Goal: Task Accomplishment & Management: Manage account settings

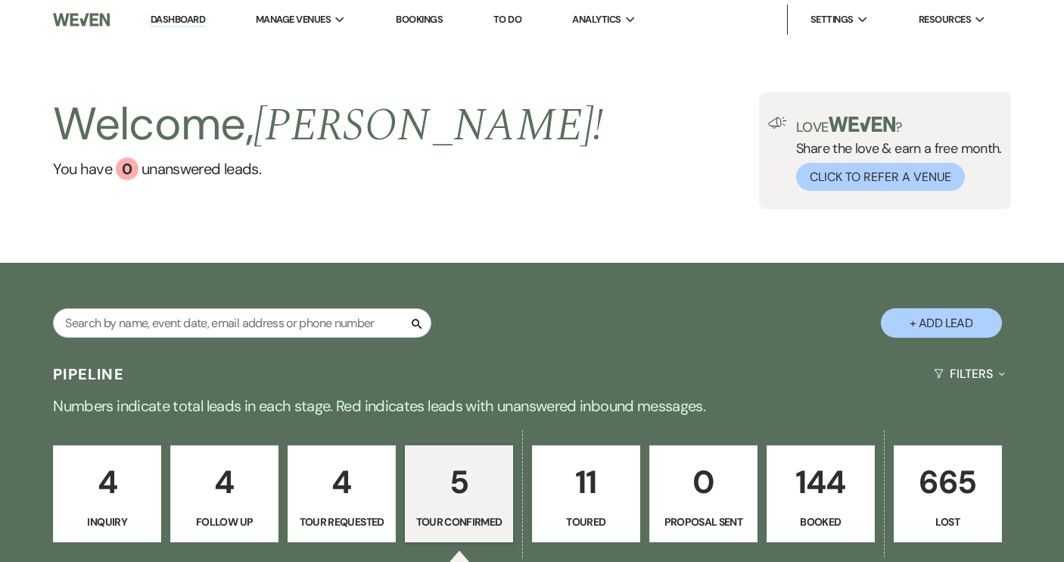
select select "4"
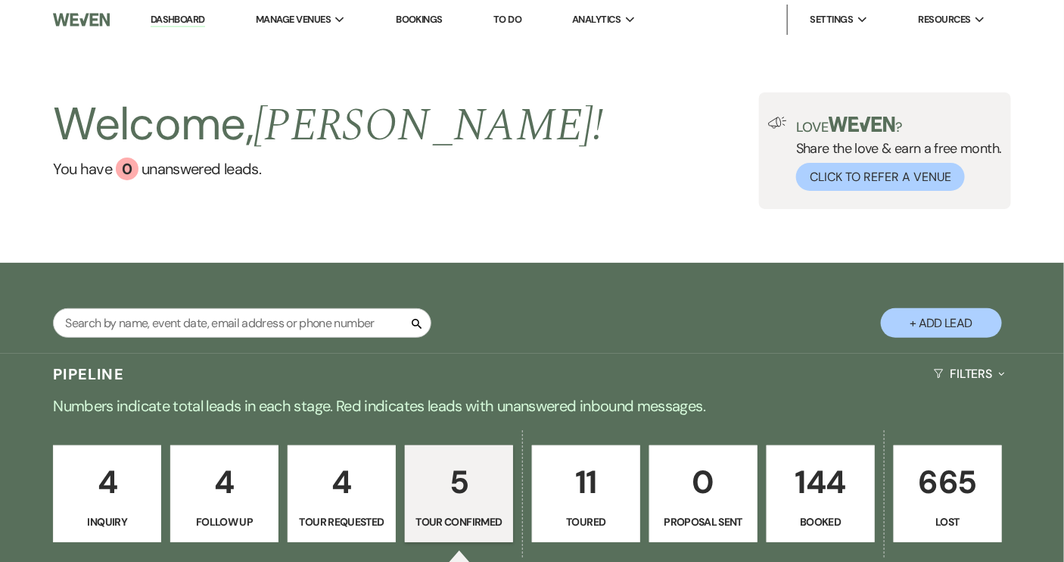
click at [799, 495] on p "144" at bounding box center [821, 481] width 89 height 51
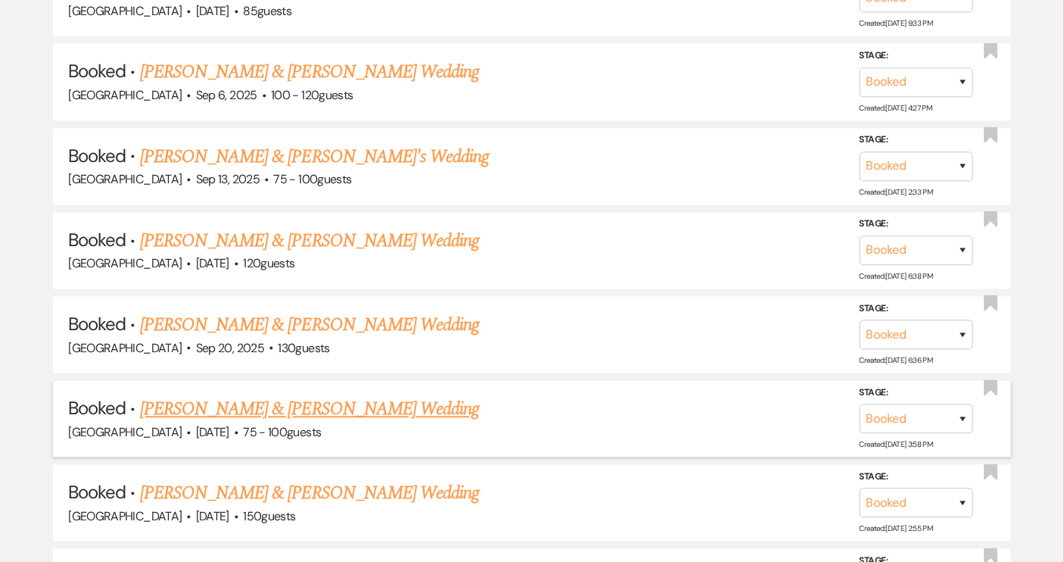
scroll to position [1098, 0]
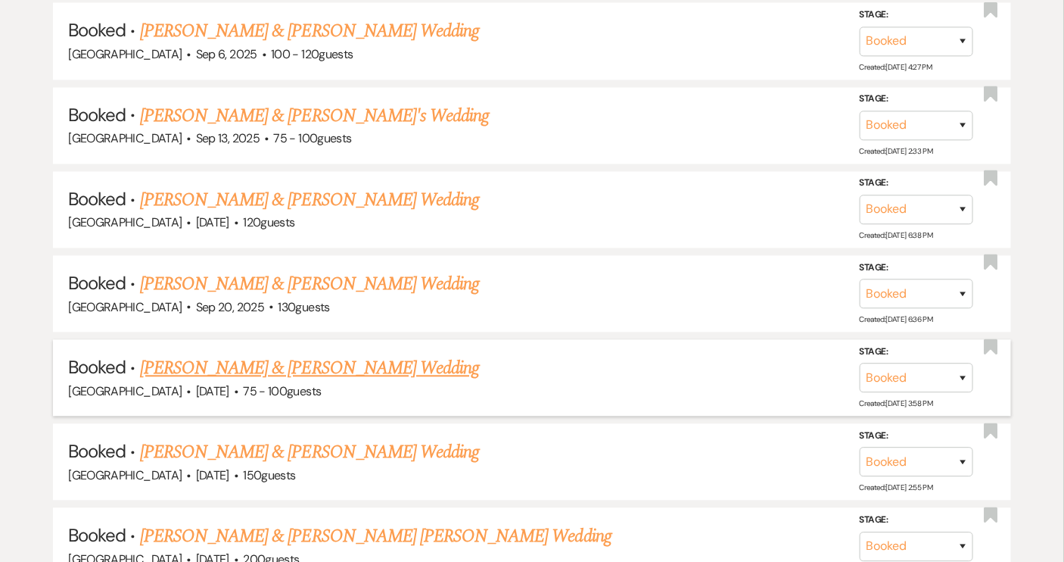
click at [413, 360] on h5 "Booked · [PERSON_NAME] & [PERSON_NAME] Wedding" at bounding box center [531, 367] width 927 height 27
drag, startPoint x: 397, startPoint y: 360, endPoint x: 378, endPoint y: 349, distance: 22.1
click at [395, 360] on link "[PERSON_NAME] & [PERSON_NAME] Wedding" at bounding box center [309, 367] width 339 height 27
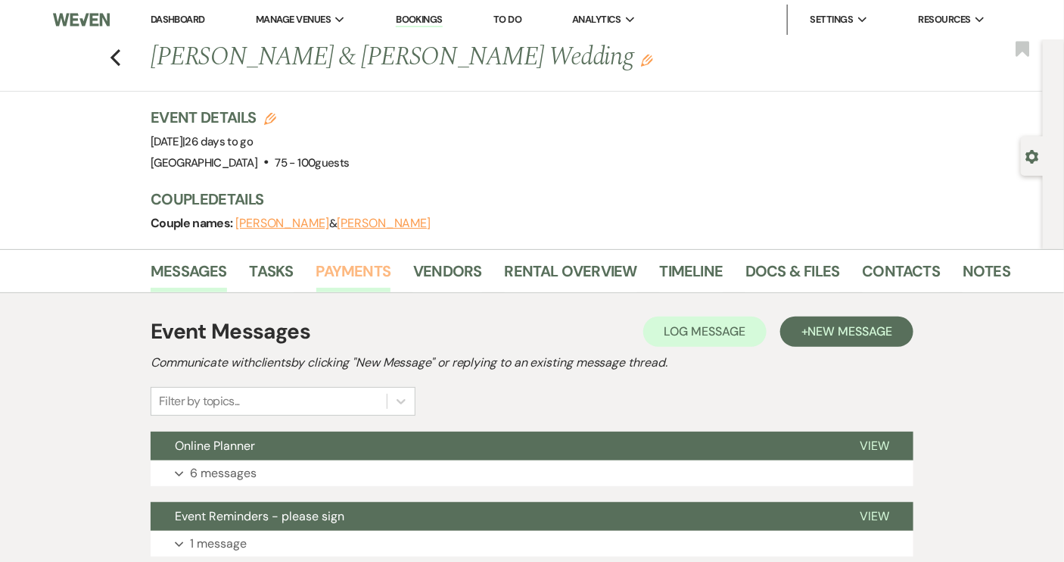
click at [371, 263] on link "Payments" at bounding box center [353, 275] width 75 height 33
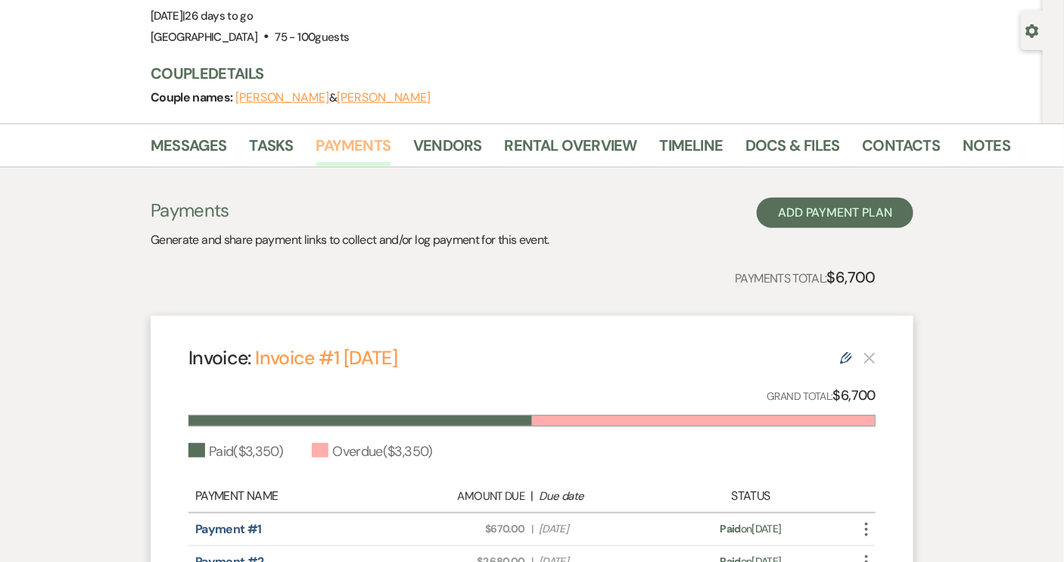
scroll to position [206, 0]
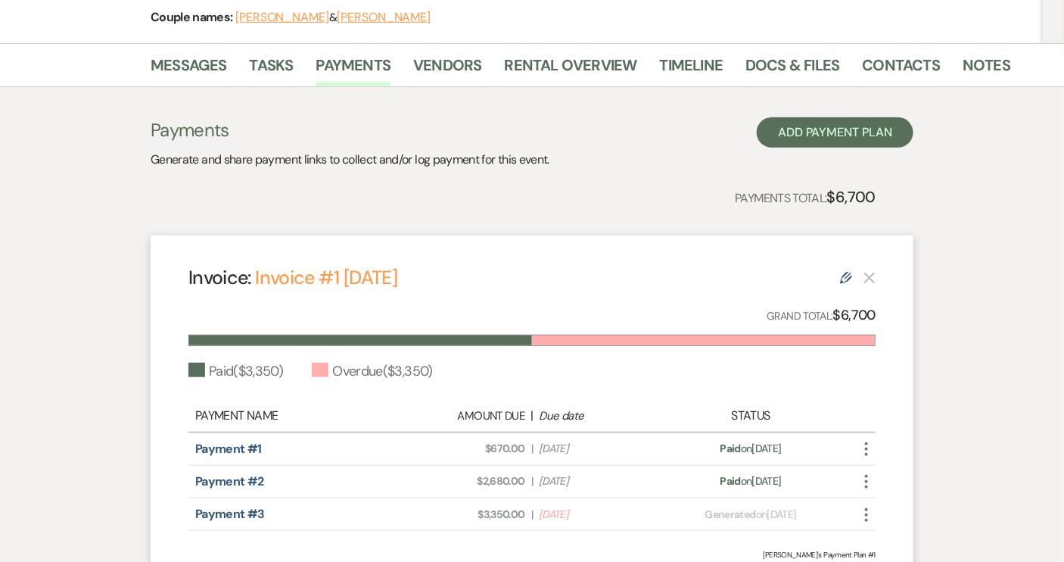
click at [851, 275] on use at bounding box center [846, 278] width 12 height 12
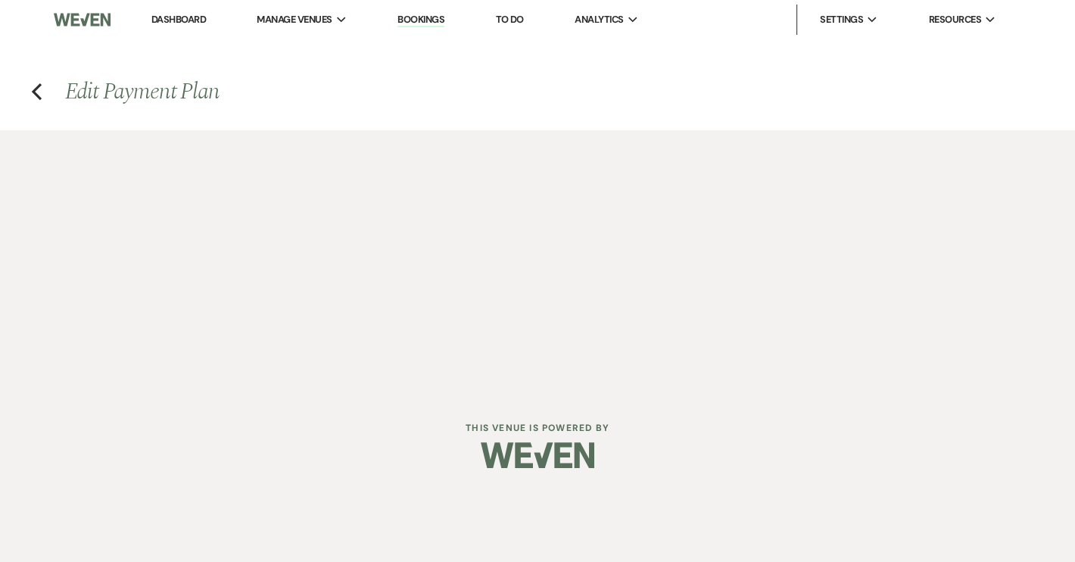
select select "18038"
select select "1"
select select "false"
select select "2"
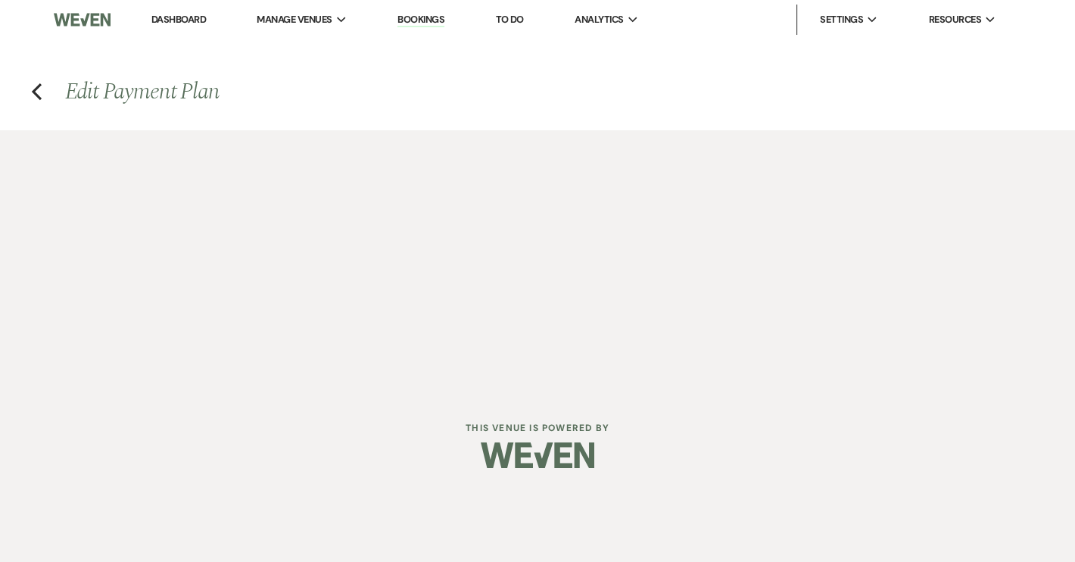
select select "percentage"
select select "false"
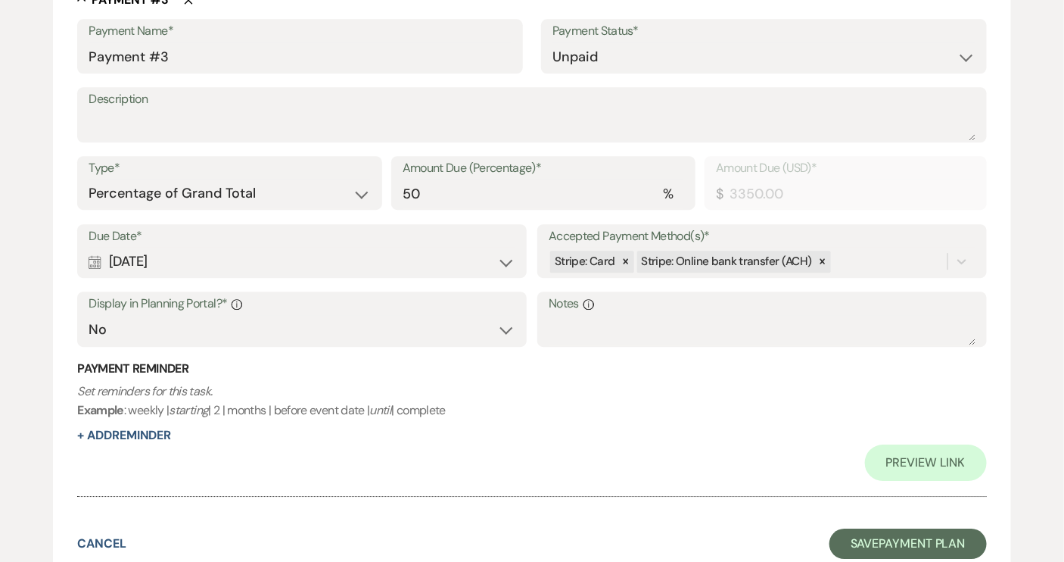
scroll to position [1513, 0]
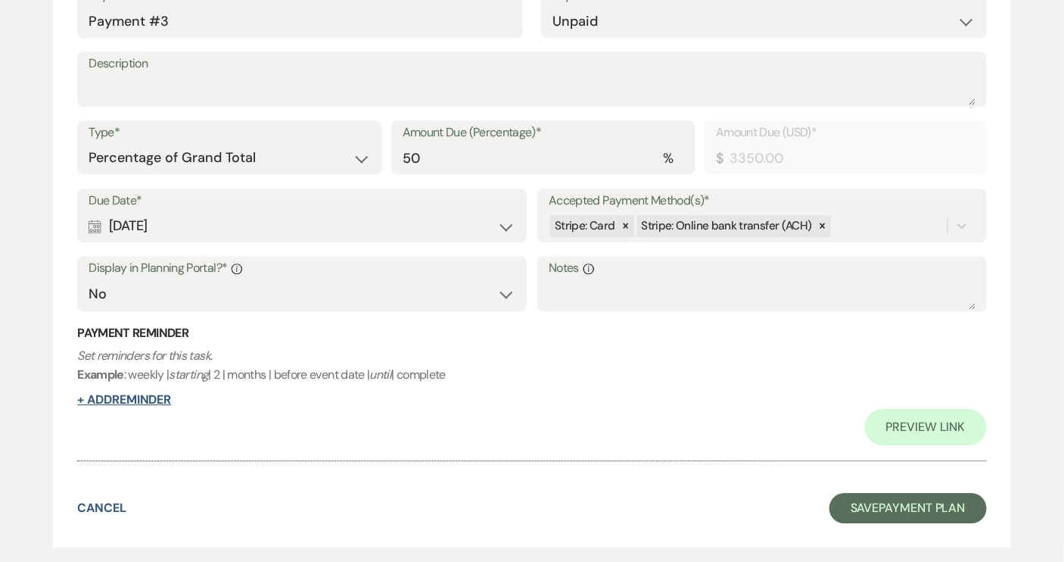
click at [132, 397] on button "+ Add Reminder" at bounding box center [124, 400] width 94 height 12
select select "client"
select select "days"
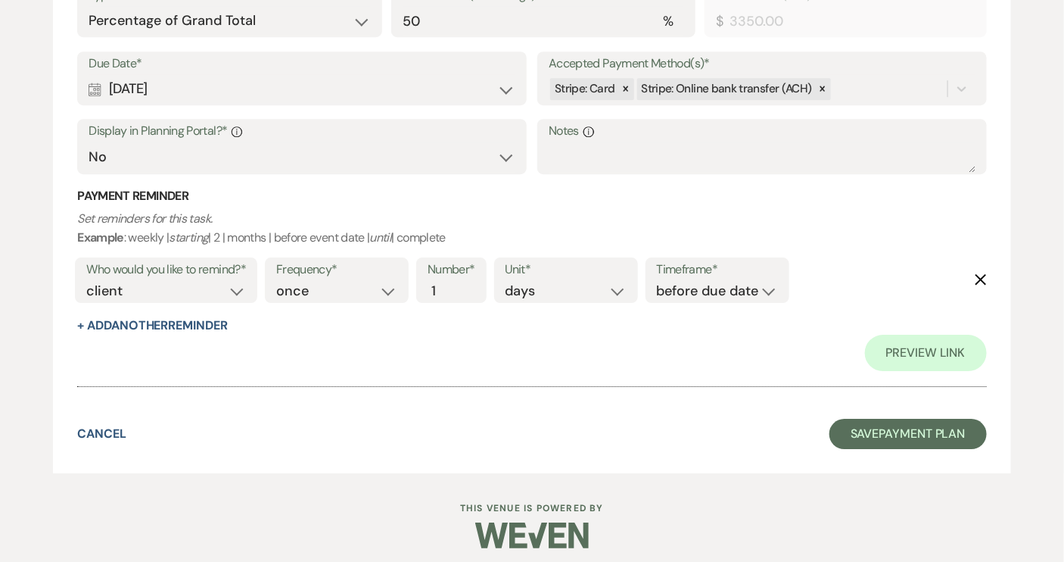
scroll to position [1651, 0]
click at [453, 281] on input "2" at bounding box center [444, 290] width 32 height 20
click at [453, 281] on input "3" at bounding box center [444, 290] width 32 height 20
type input "4"
click at [453, 282] on input "4" at bounding box center [444, 290] width 32 height 20
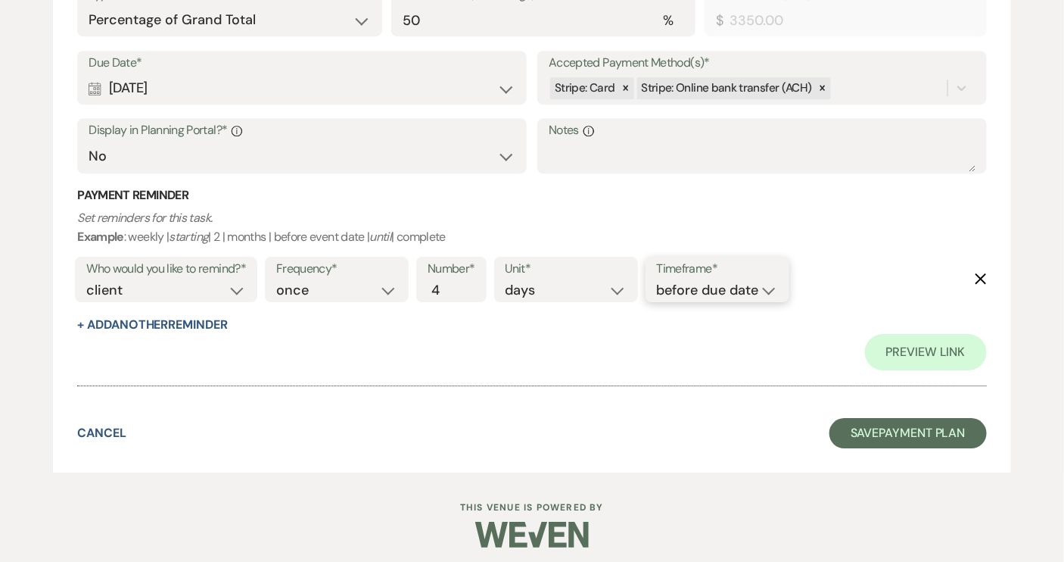
click at [777, 288] on select "before due date after due date on due date on custom date" at bounding box center [717, 290] width 121 height 20
select select "afterDueDate"
click at [659, 280] on select "before due date after due date on due date on custom date" at bounding box center [717, 290] width 121 height 20
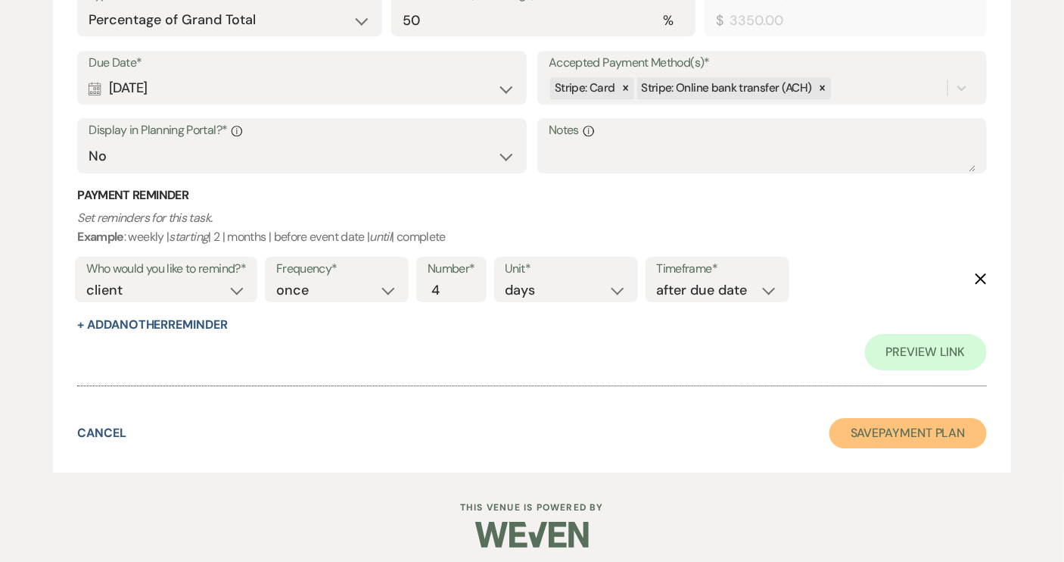
click at [923, 429] on button "Save Payment Plan" at bounding box center [908, 433] width 157 height 30
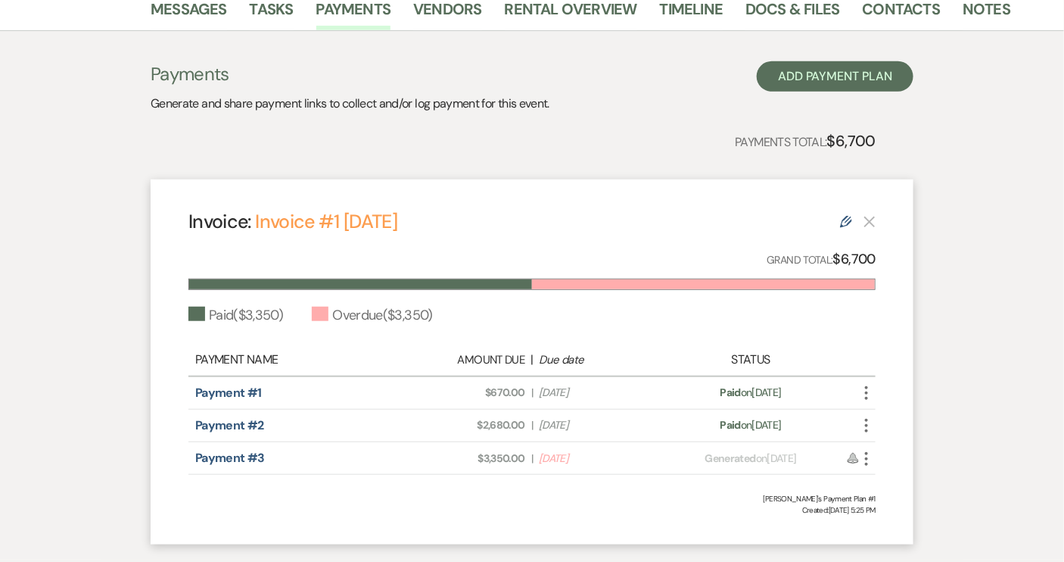
scroll to position [275, 0]
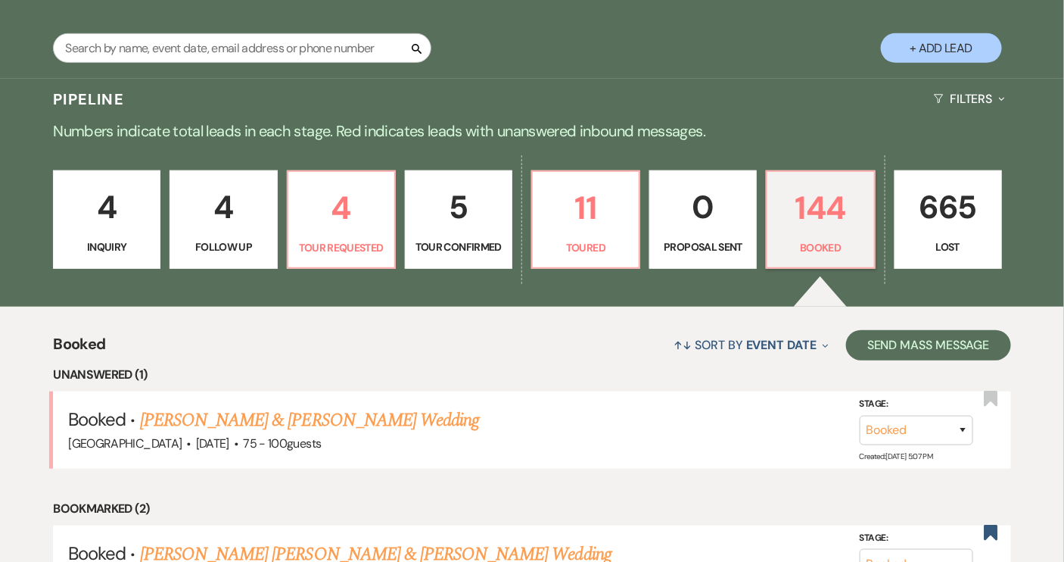
scroll to position [1100, 0]
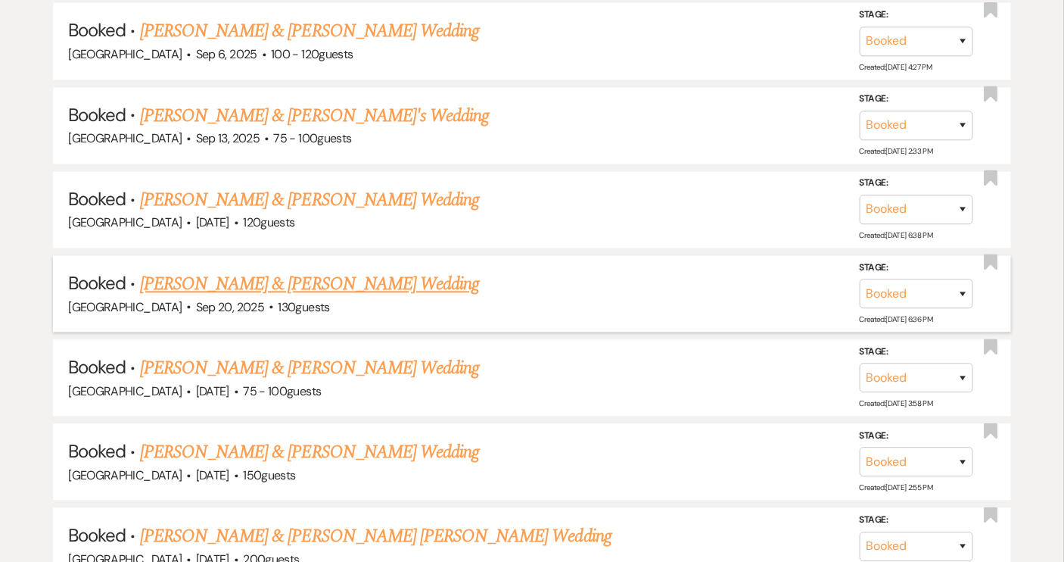
click at [357, 270] on link "[PERSON_NAME] & [PERSON_NAME] Wedding" at bounding box center [309, 283] width 339 height 27
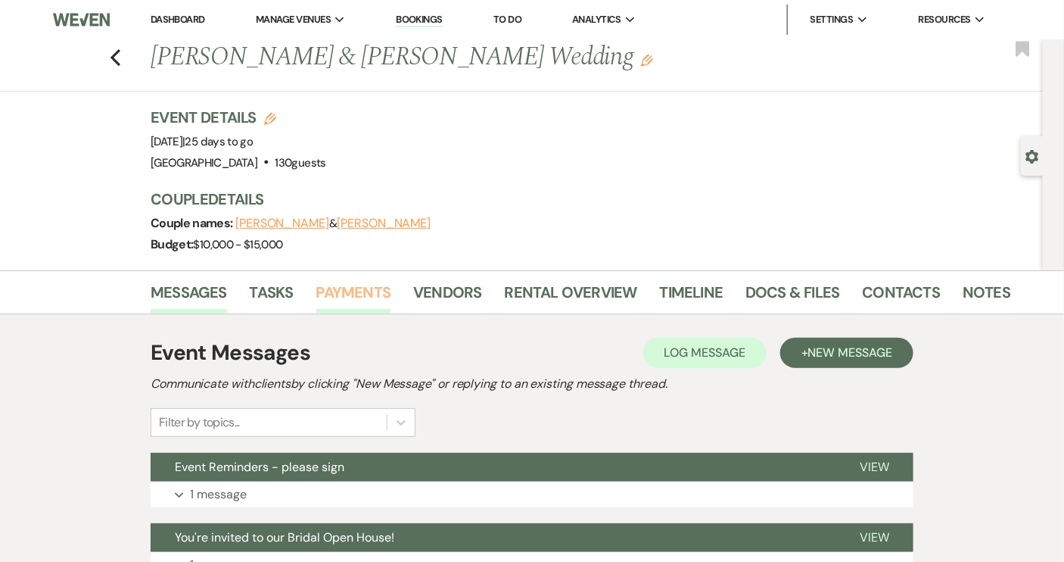
click at [349, 293] on link "Payments" at bounding box center [353, 296] width 75 height 33
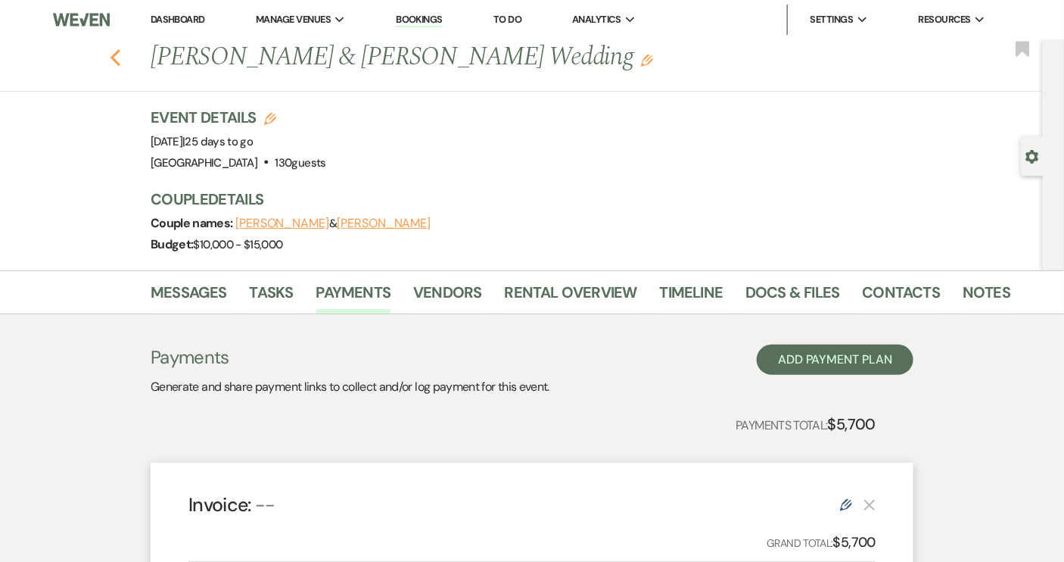
click at [117, 50] on icon "Previous" at bounding box center [115, 57] width 11 height 18
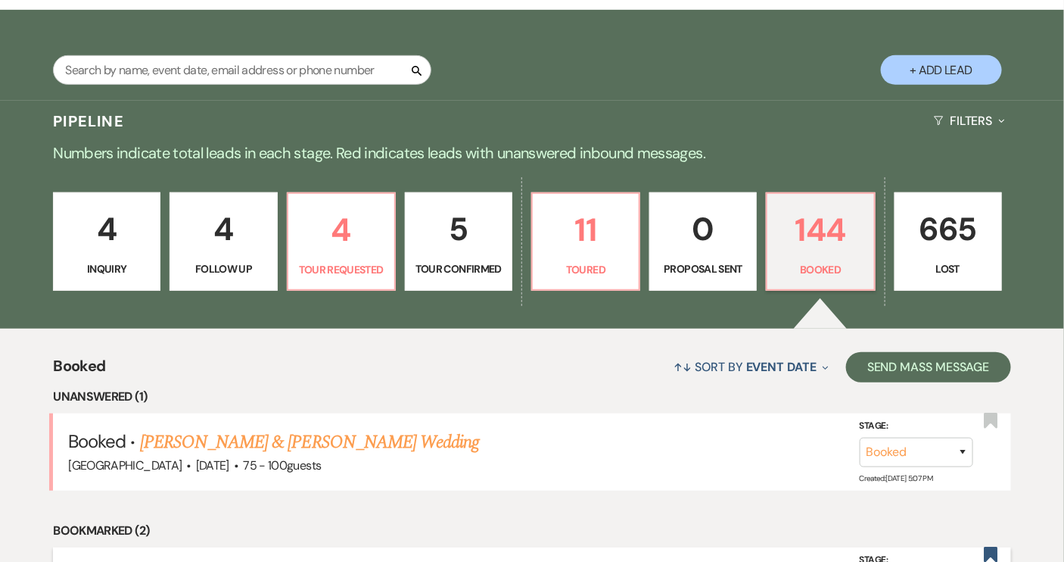
scroll to position [343, 0]
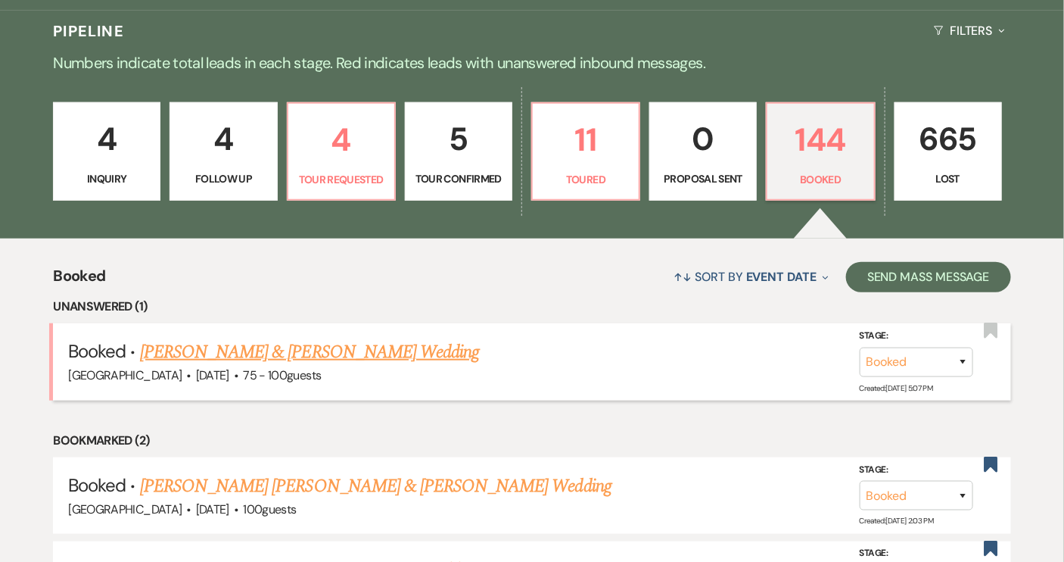
click at [341, 358] on link "[PERSON_NAME] & [PERSON_NAME] Wedding" at bounding box center [309, 351] width 339 height 27
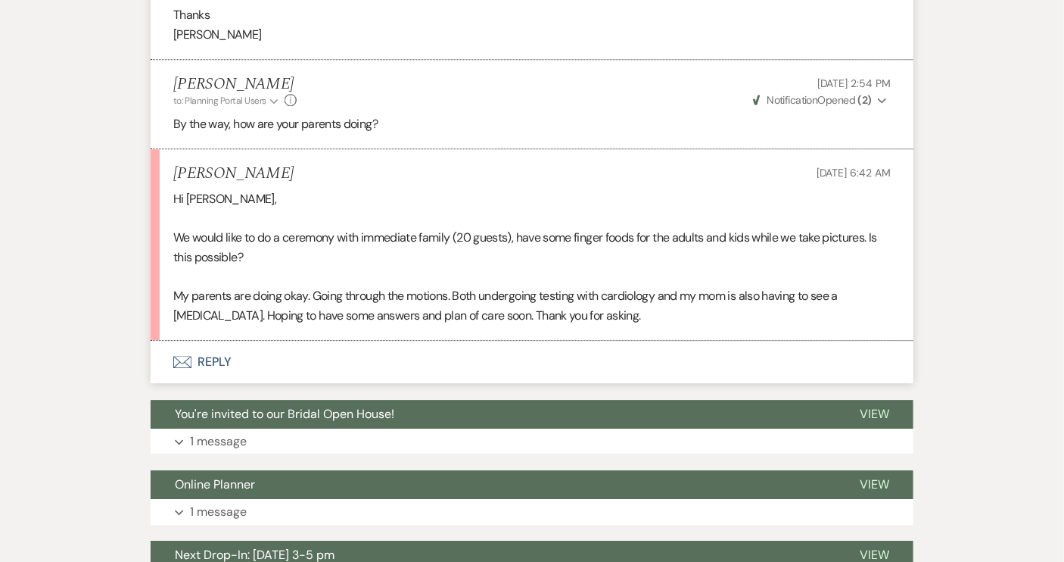
scroll to position [1445, 0]
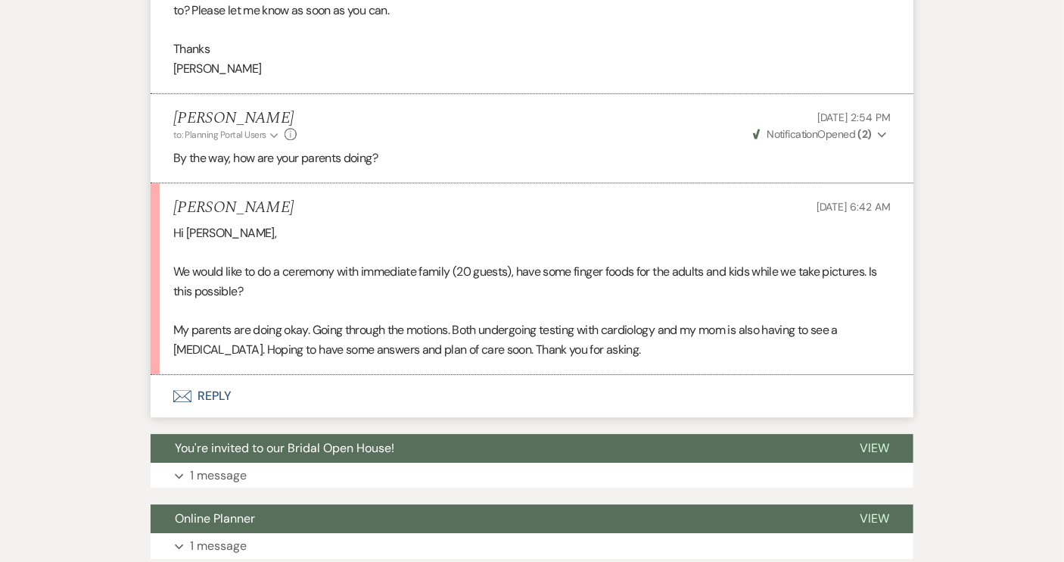
click at [216, 390] on button "Envelope Reply" at bounding box center [532, 396] width 763 height 42
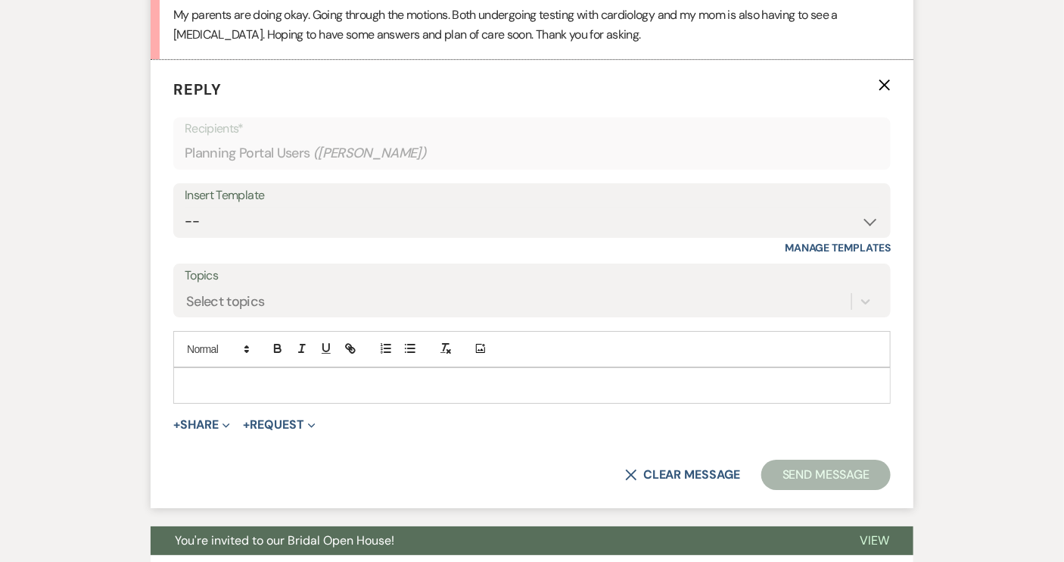
scroll to position [1760, 0]
click at [213, 380] on p at bounding box center [531, 385] width 693 height 17
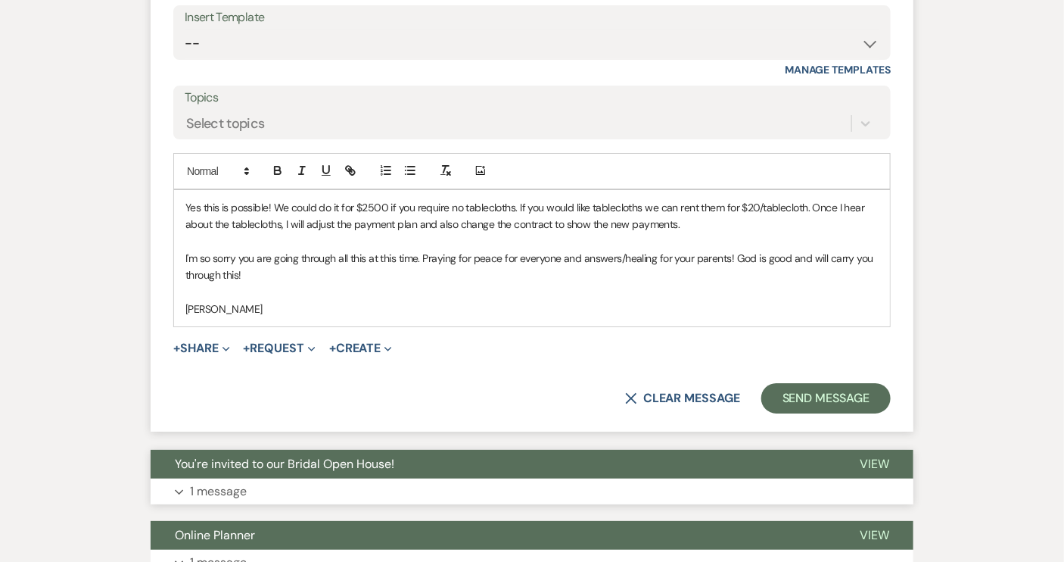
scroll to position [1967, 0]
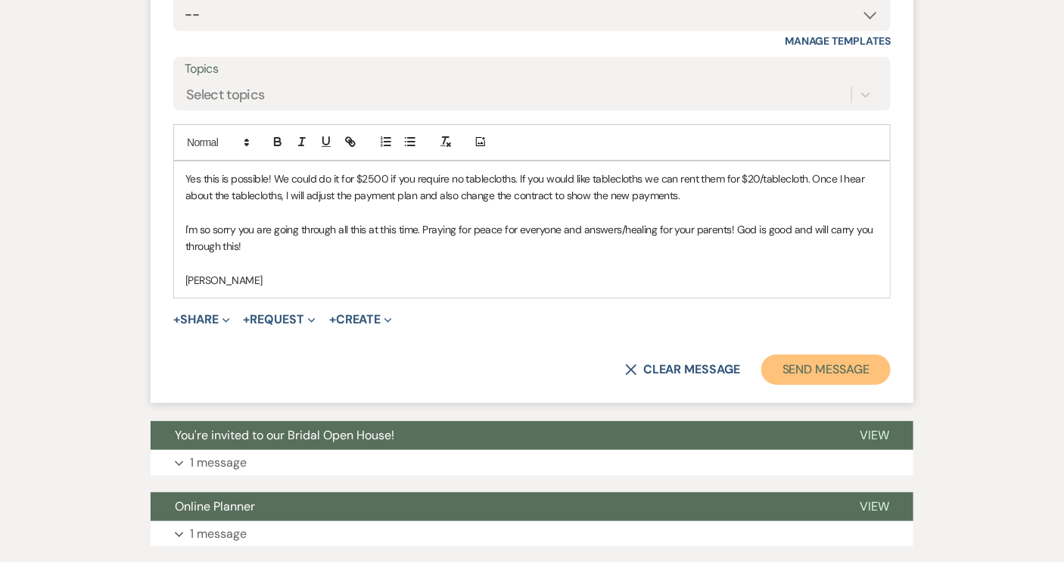
click at [806, 360] on button "Send Message" at bounding box center [825, 369] width 129 height 30
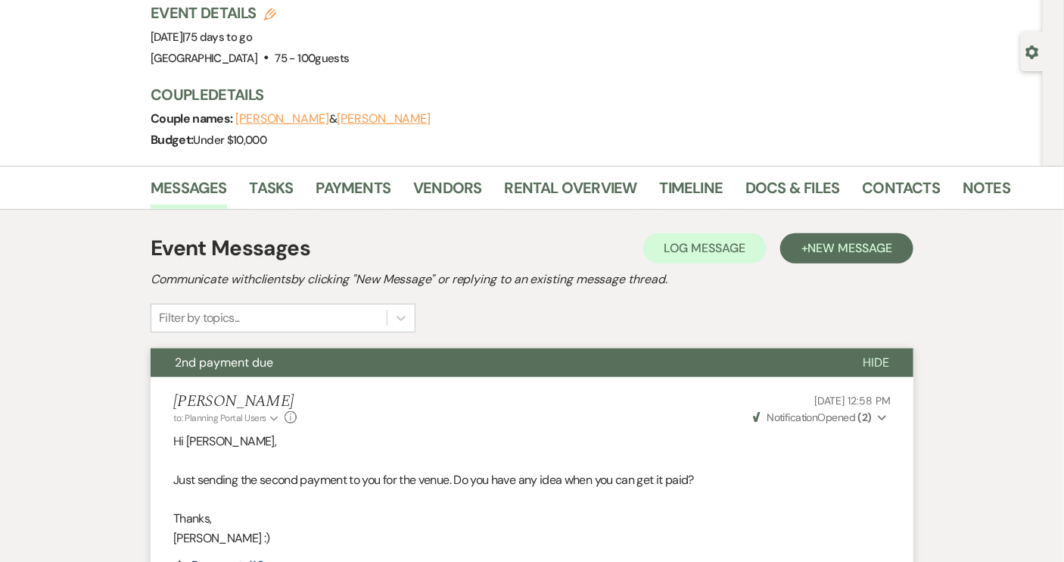
scroll to position [0, 0]
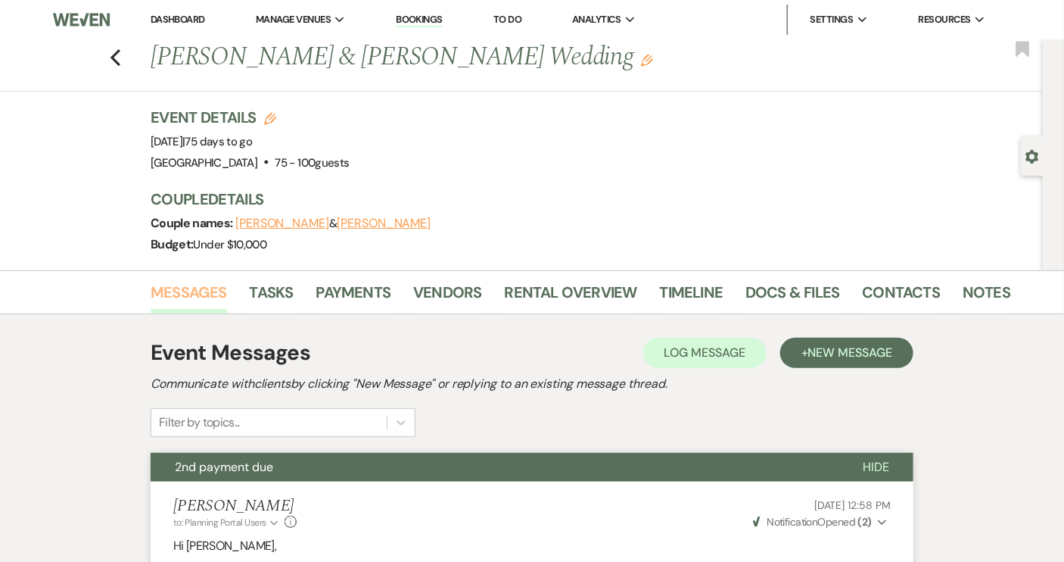
click at [197, 293] on link "Messages" at bounding box center [189, 296] width 76 height 33
click at [120, 58] on icon "Previous" at bounding box center [115, 57] width 11 height 18
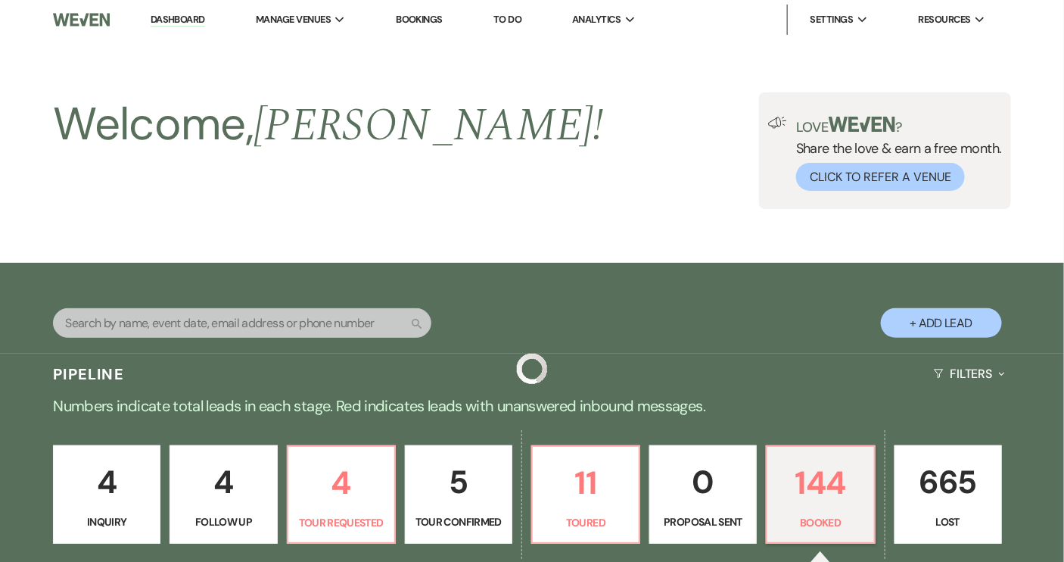
scroll to position [343, 0]
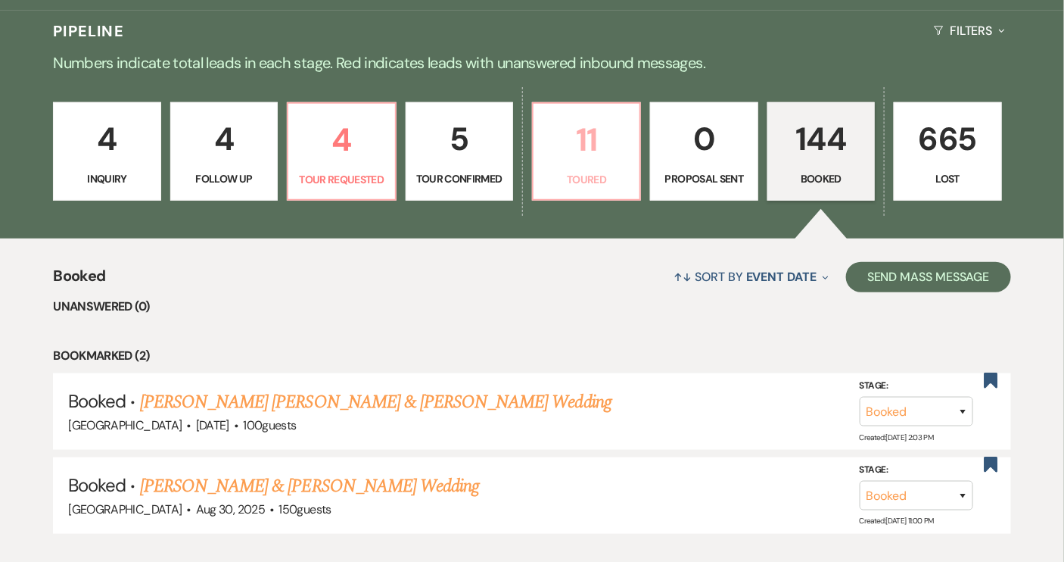
click at [581, 179] on p "Toured" at bounding box center [587, 179] width 88 height 17
select select "5"
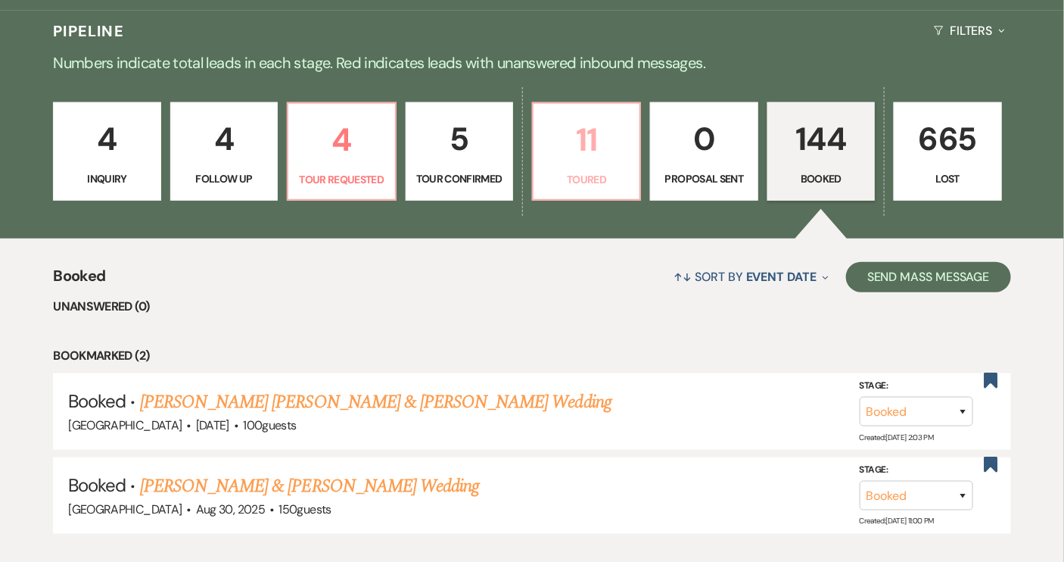
select select "5"
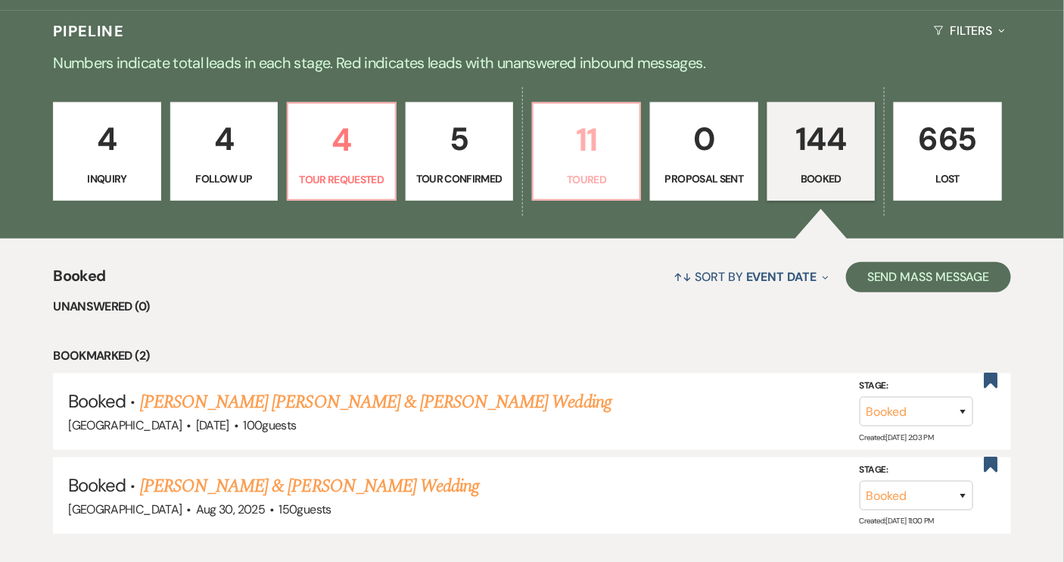
select select "5"
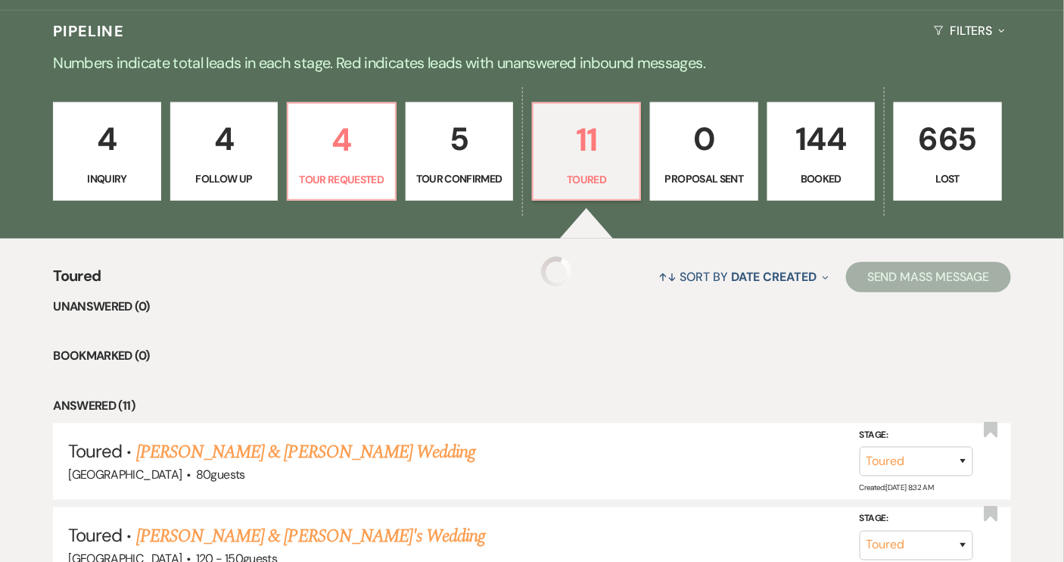
select select "5"
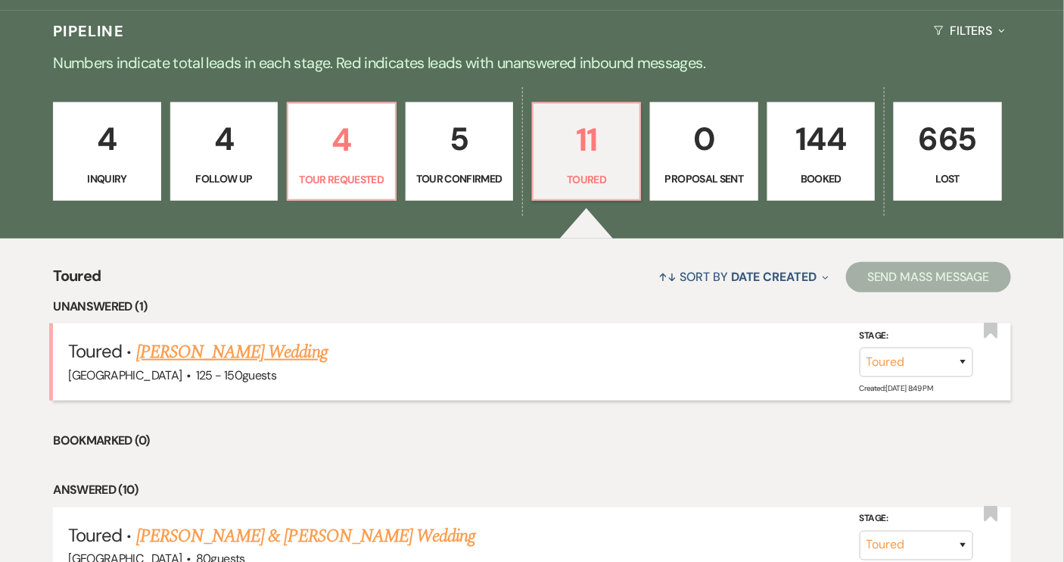
click at [240, 353] on link "[PERSON_NAME] Wedding" at bounding box center [232, 351] width 192 height 27
select select "5"
select select "6"
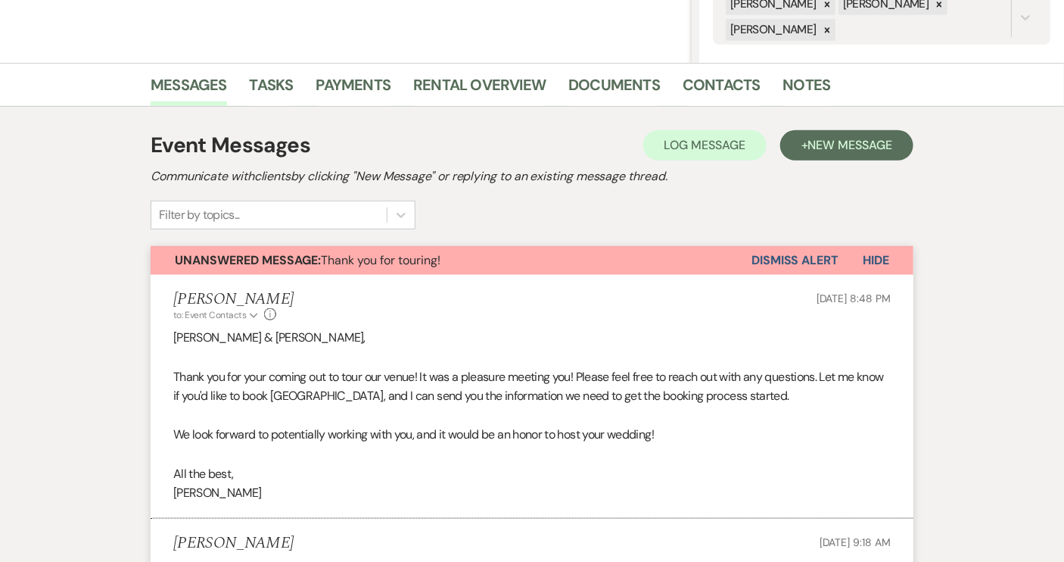
scroll to position [344, 0]
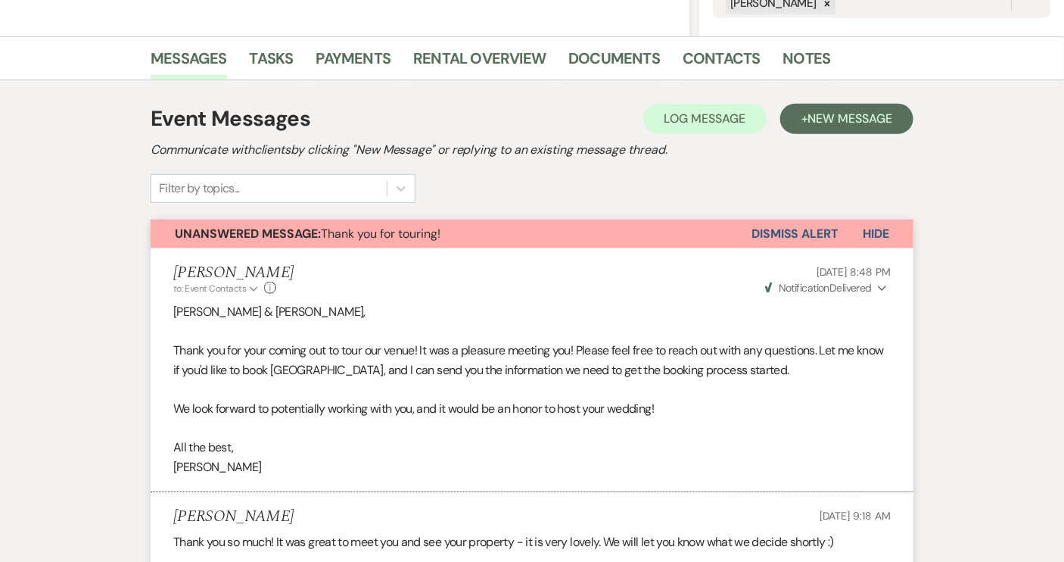
click at [755, 232] on button "Dismiss Alert" at bounding box center [795, 234] width 87 height 29
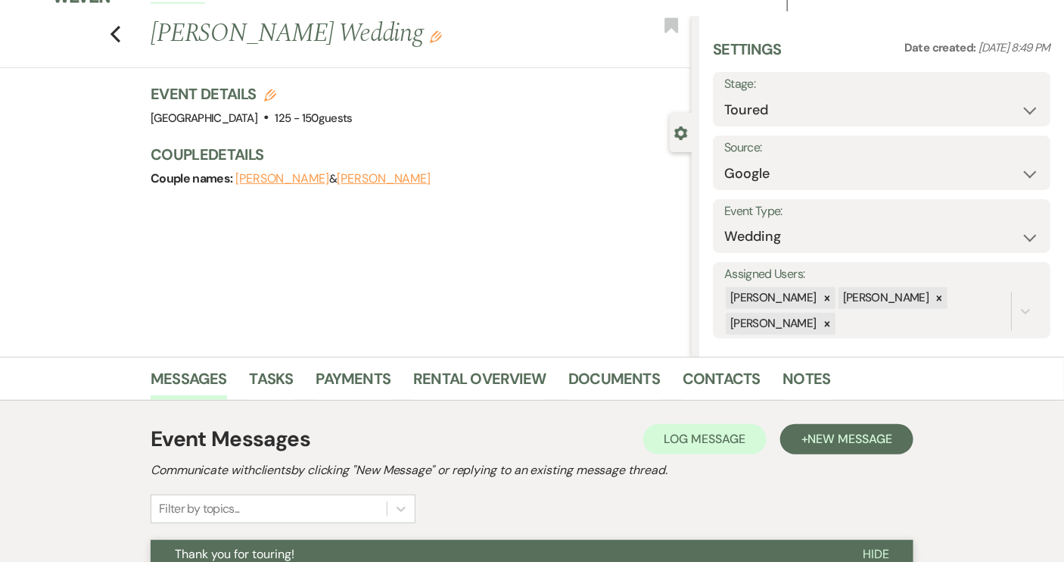
scroll to position [0, 0]
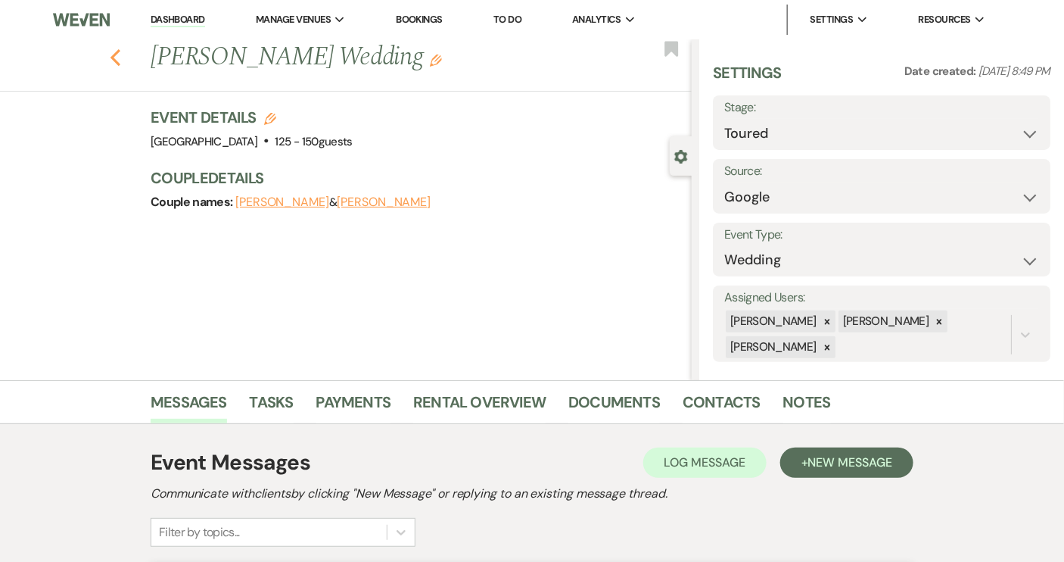
click at [120, 57] on icon "Previous" at bounding box center [115, 57] width 11 height 18
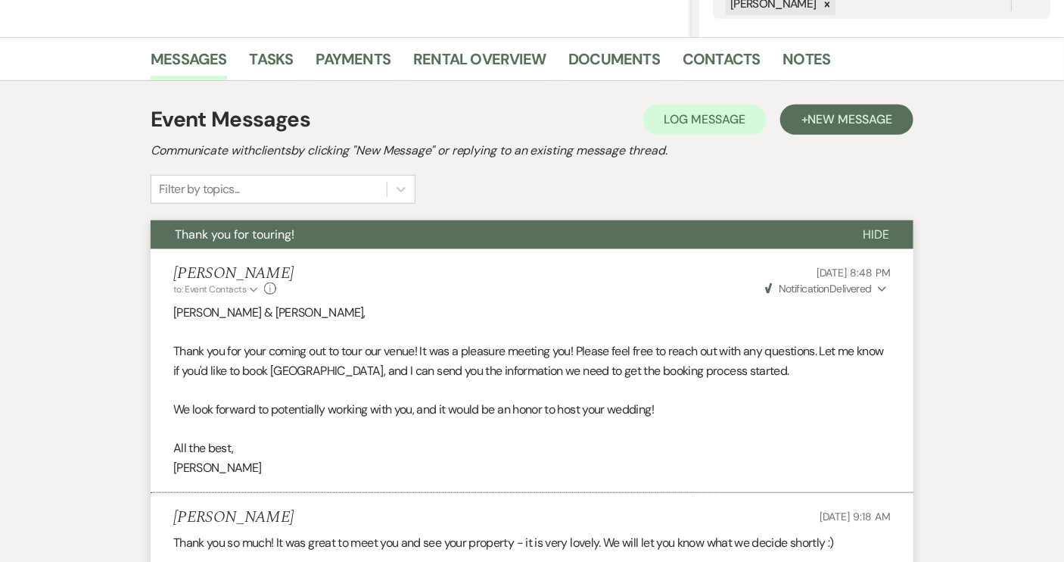
select select "5"
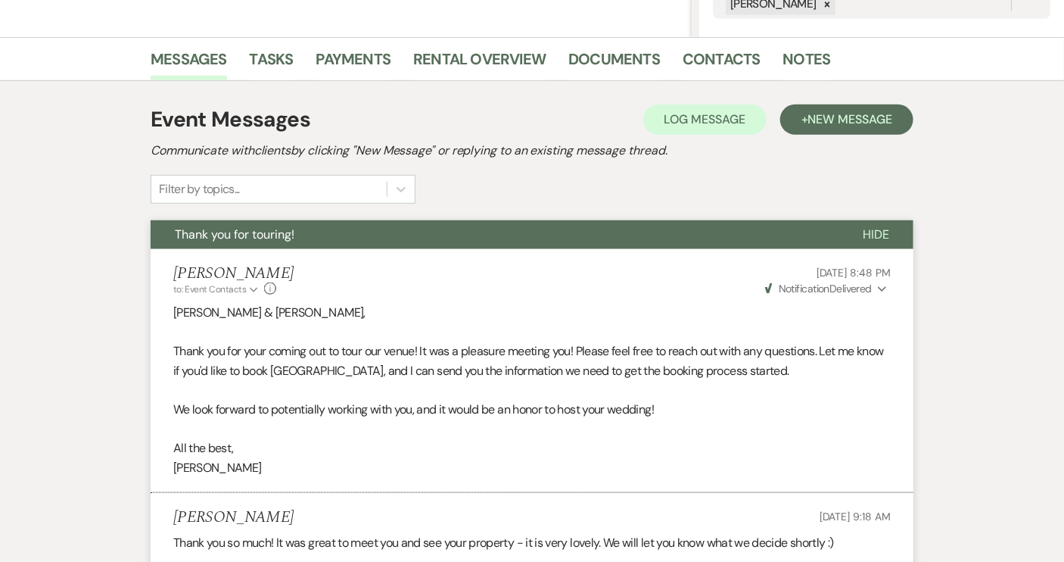
select select "5"
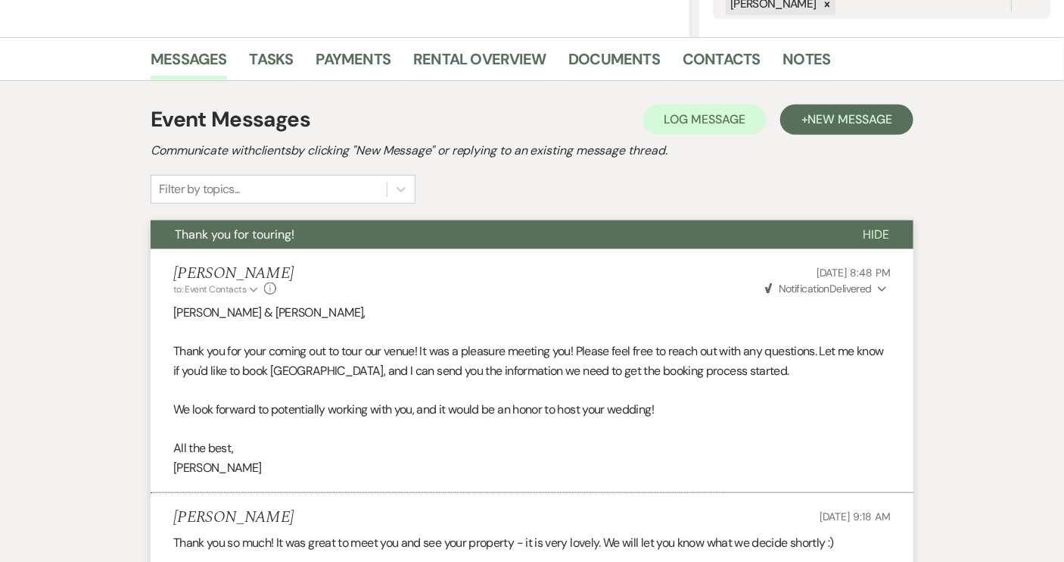
select select "5"
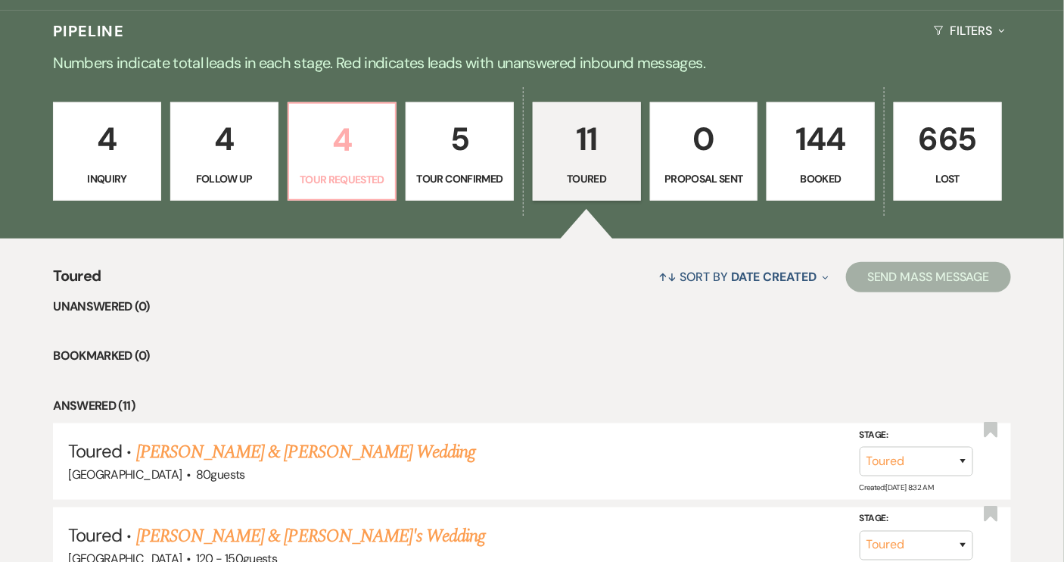
click at [343, 173] on p "Tour Requested" at bounding box center [342, 179] width 89 height 17
select select "2"
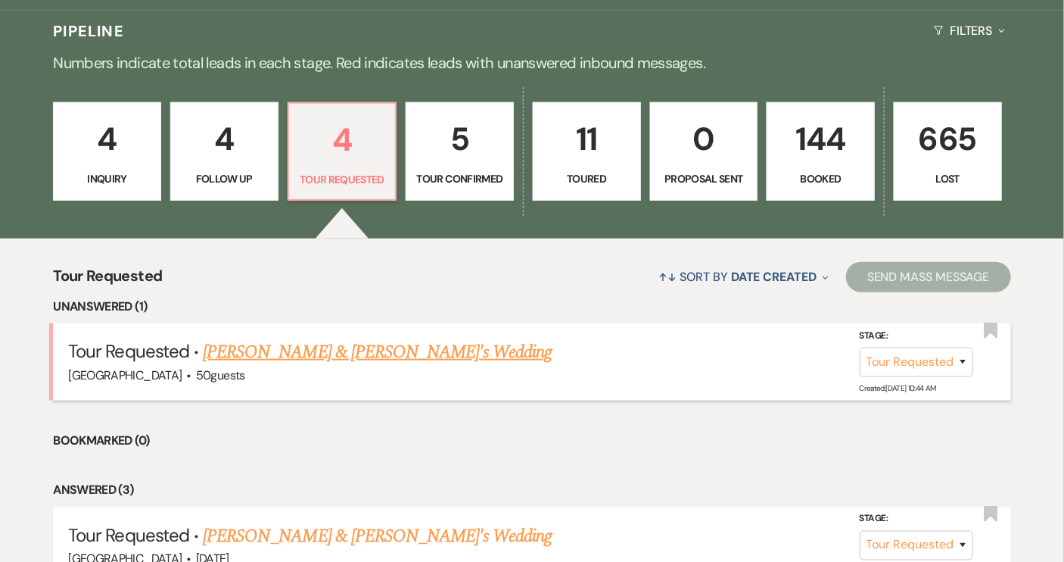
click at [415, 352] on link "[PERSON_NAME] & [PERSON_NAME]'s Wedding" at bounding box center [378, 351] width 350 height 27
select select "2"
select select "6"
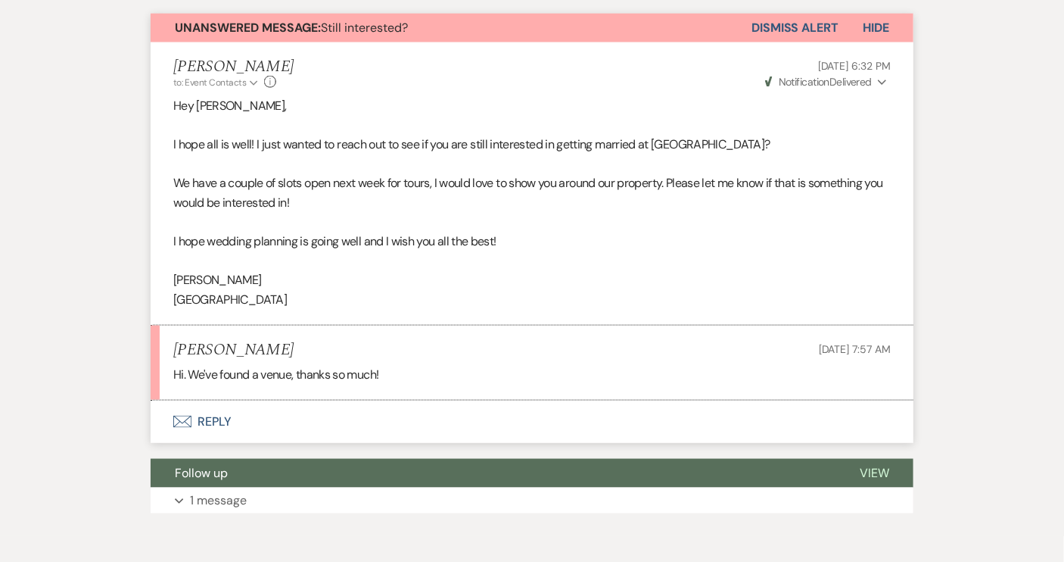
scroll to position [550, 0]
click at [216, 418] on button "Envelope Reply" at bounding box center [532, 421] width 763 height 42
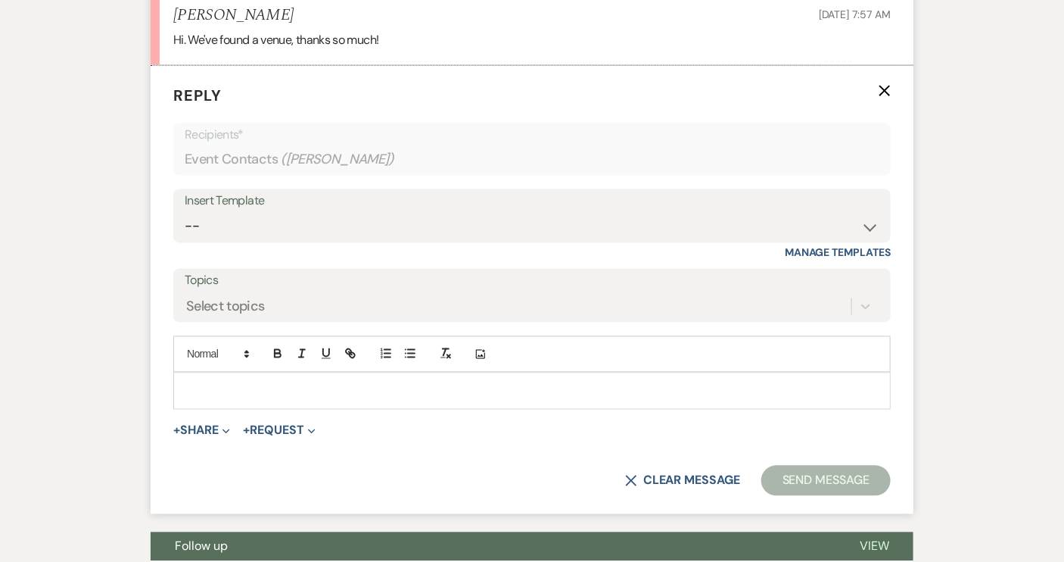
scroll to position [892, 0]
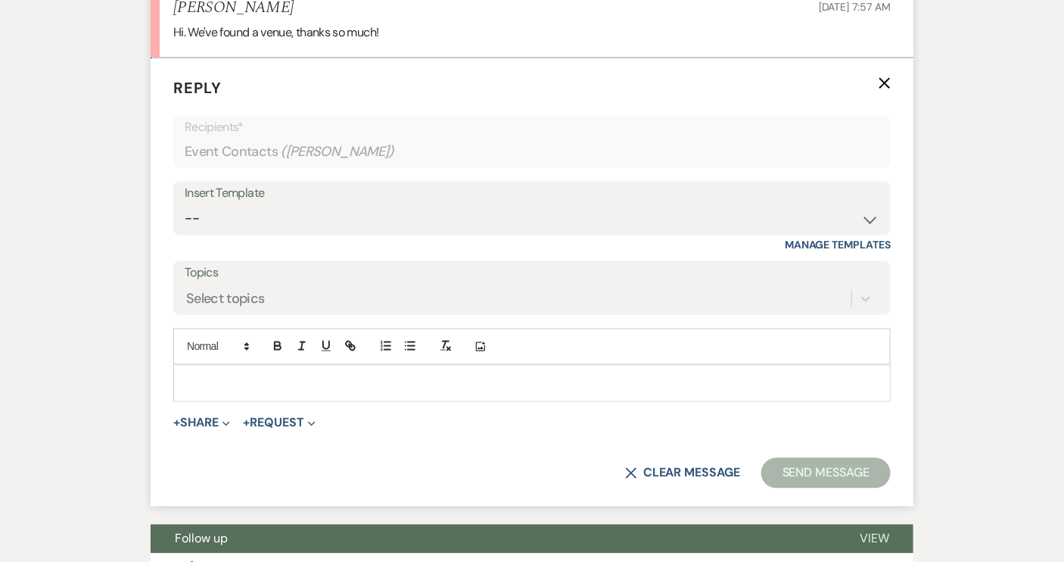
click at [239, 378] on p at bounding box center [531, 383] width 693 height 17
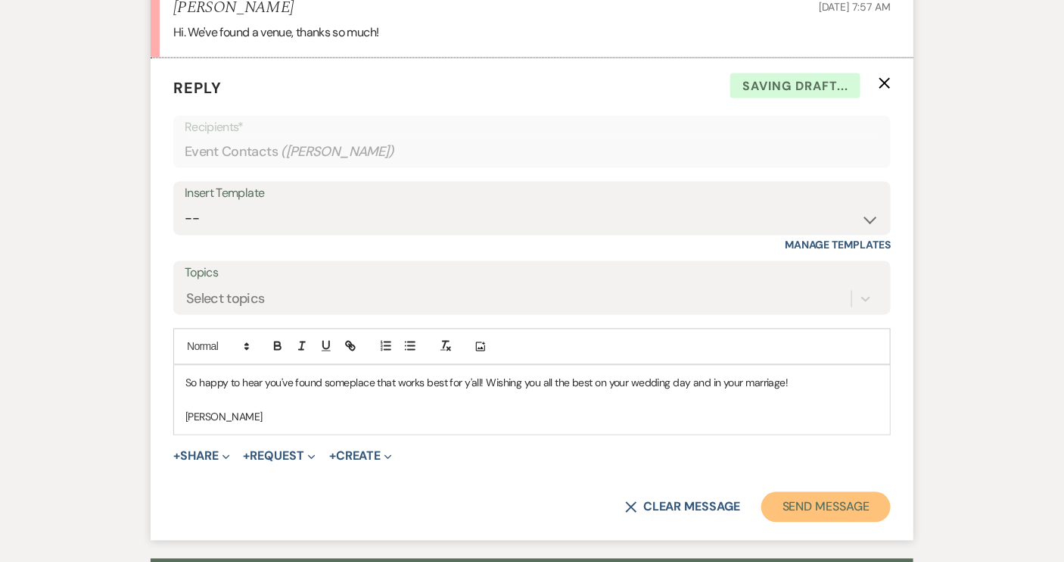
click at [823, 502] on button "Send Message" at bounding box center [825, 507] width 129 height 30
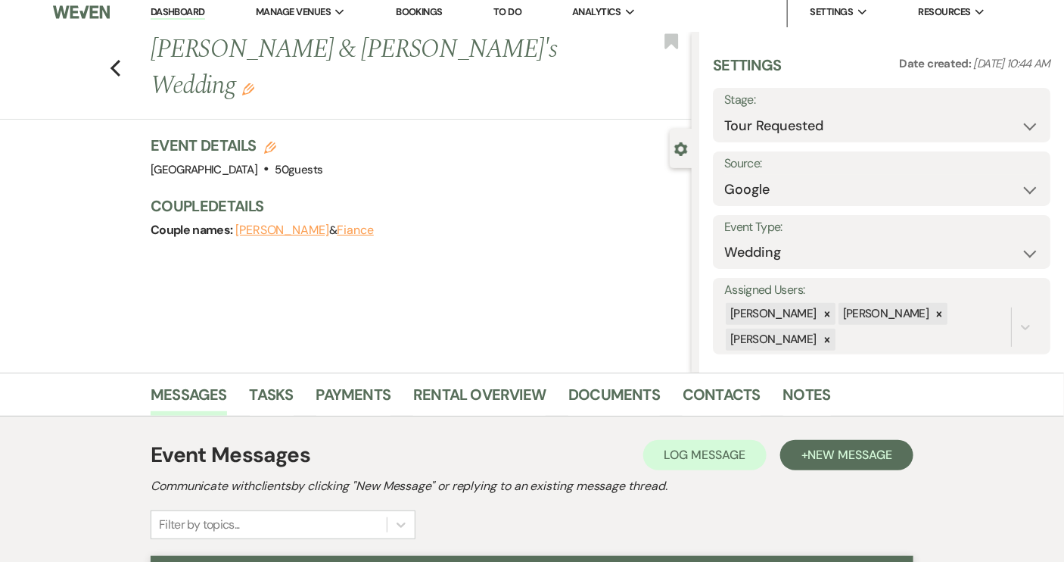
scroll to position [0, 0]
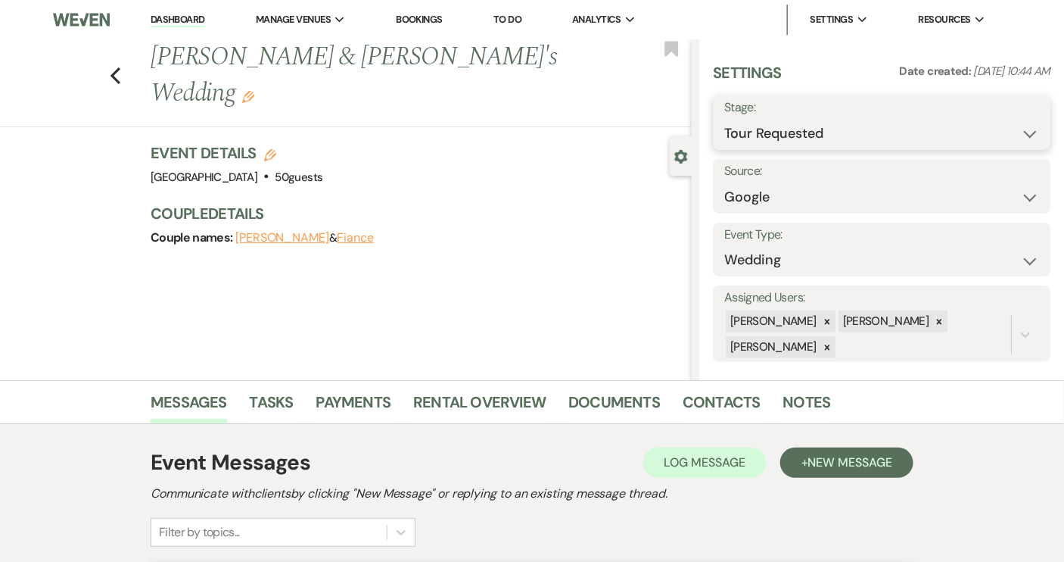
click at [1023, 135] on select "Inquiry Follow Up Tour Requested Tour Confirmed Toured Proposal Sent Booked Lost" at bounding box center [881, 134] width 315 height 30
select select "8"
click at [724, 119] on select "Inquiry Follow Up Tour Requested Tour Confirmed Toured Proposal Sent Booked Lost" at bounding box center [881, 134] width 315 height 30
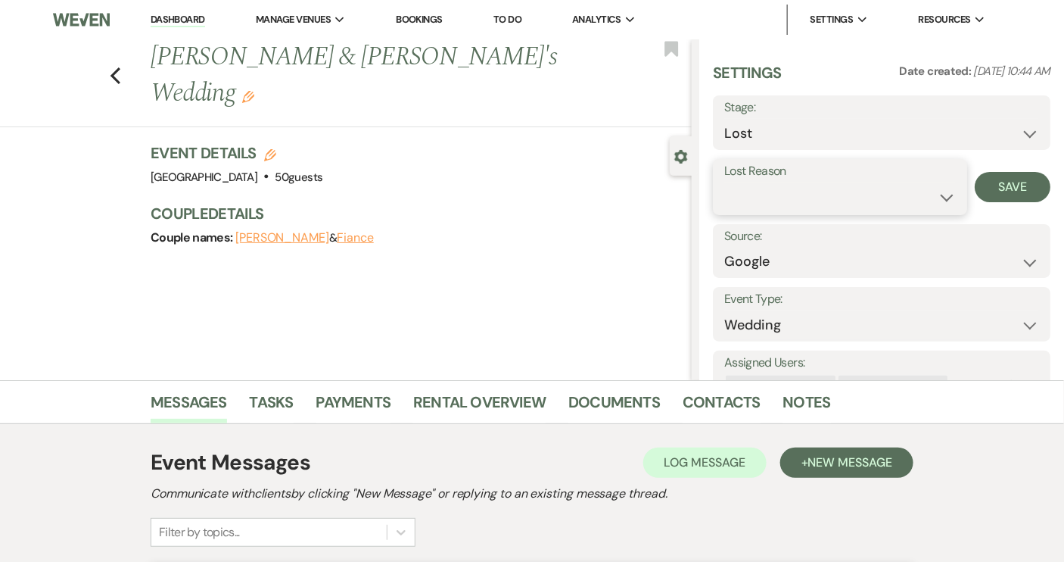
click at [937, 201] on select "Booked Elsewhere Budget Date Unavailable No Response Not a Good Match Capacity …" at bounding box center [840, 197] width 232 height 30
select select "6"
click at [724, 182] on select "Booked Elsewhere Budget Date Unavailable No Response Not a Good Match Capacity …" at bounding box center [840, 197] width 232 height 30
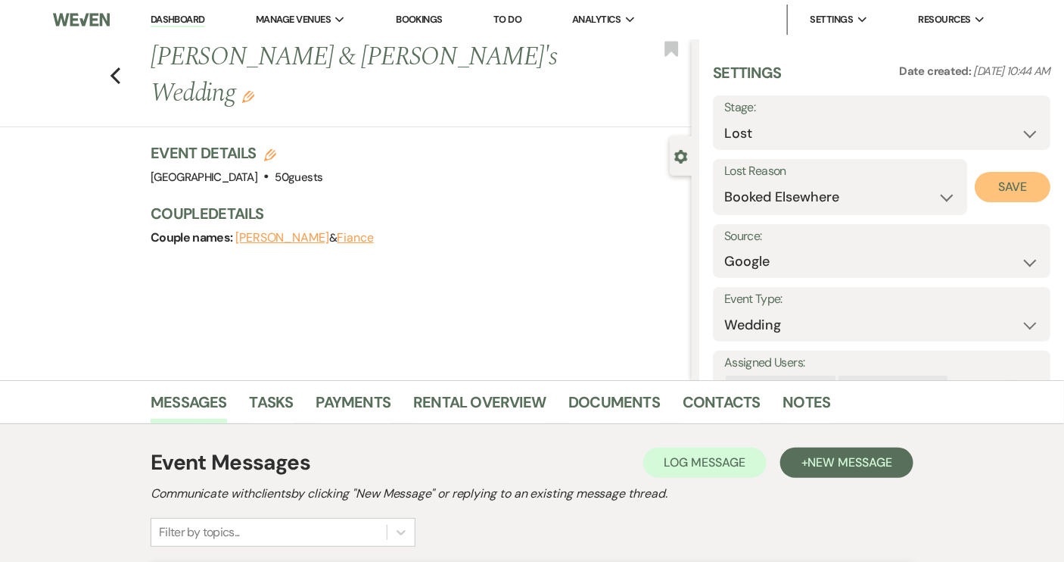
click at [984, 190] on button "Save" at bounding box center [1013, 187] width 76 height 30
click at [121, 67] on icon "Previous" at bounding box center [115, 76] width 11 height 18
select select "2"
select select "8"
select select "6"
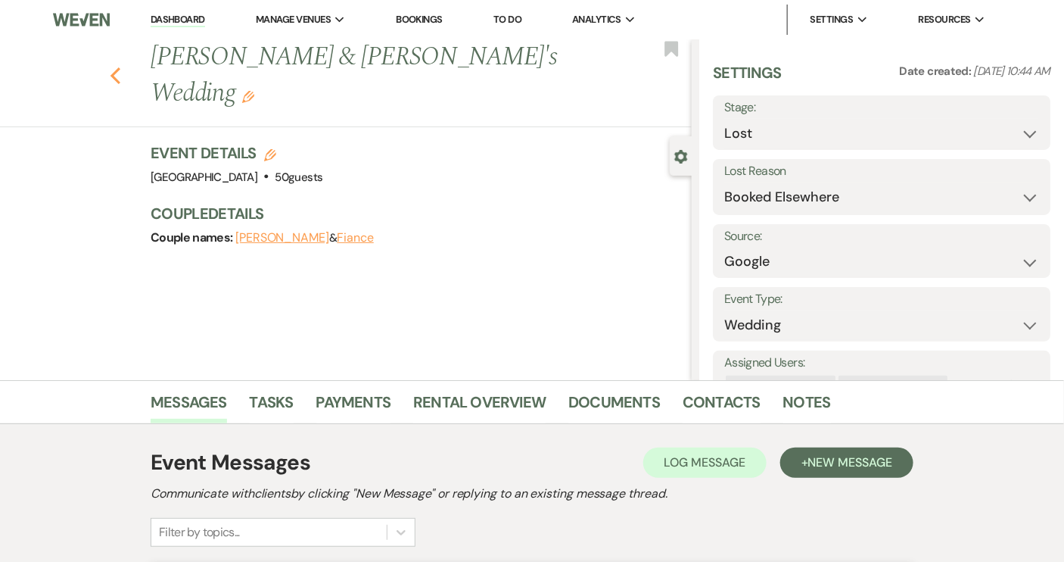
select select "2"
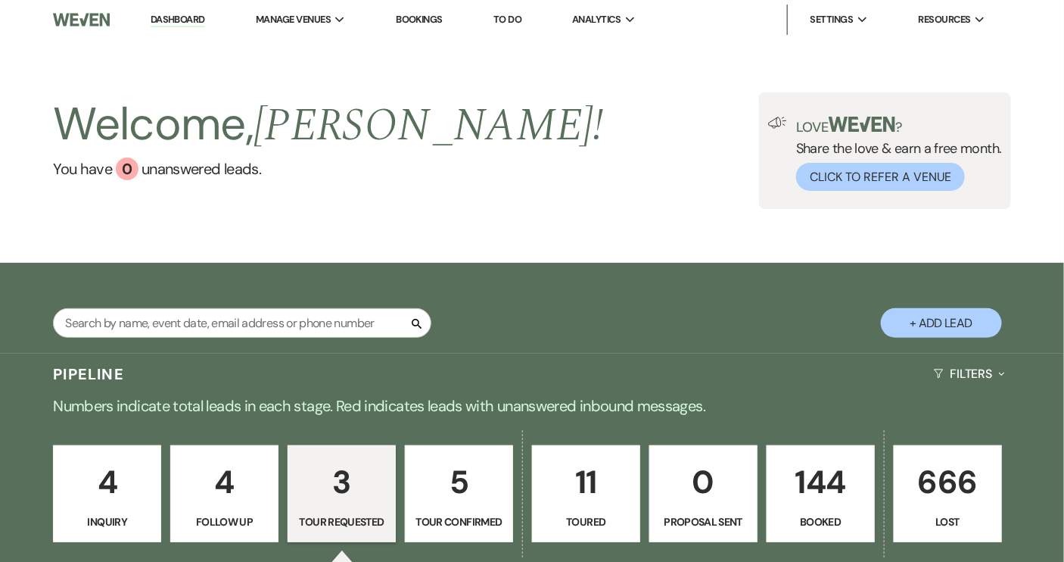
click at [839, 530] on link "144 Booked" at bounding box center [821, 493] width 108 height 97
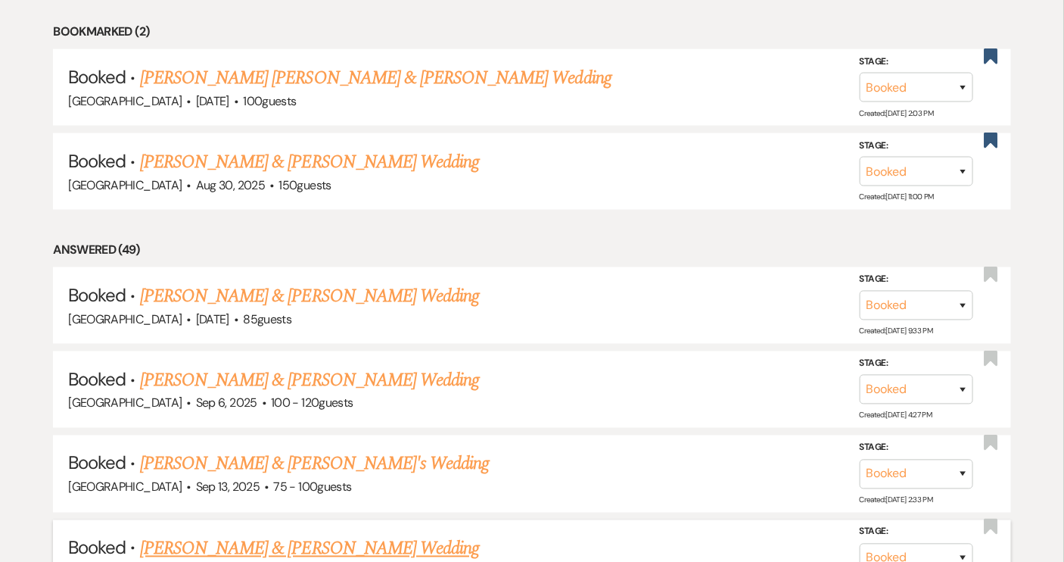
scroll to position [550, 0]
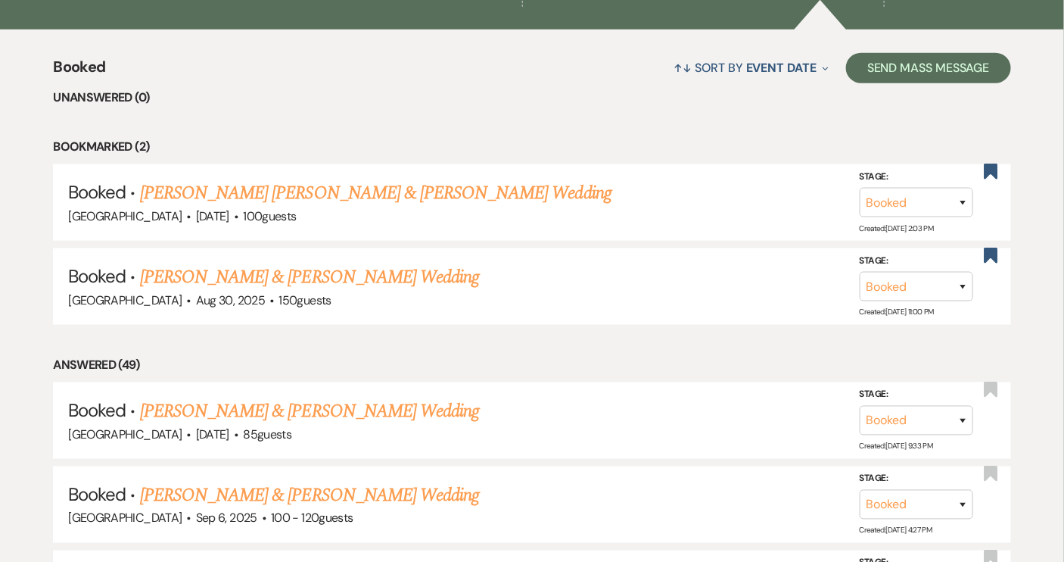
click at [366, 276] on link "[PERSON_NAME] & [PERSON_NAME] Wedding" at bounding box center [309, 276] width 339 height 27
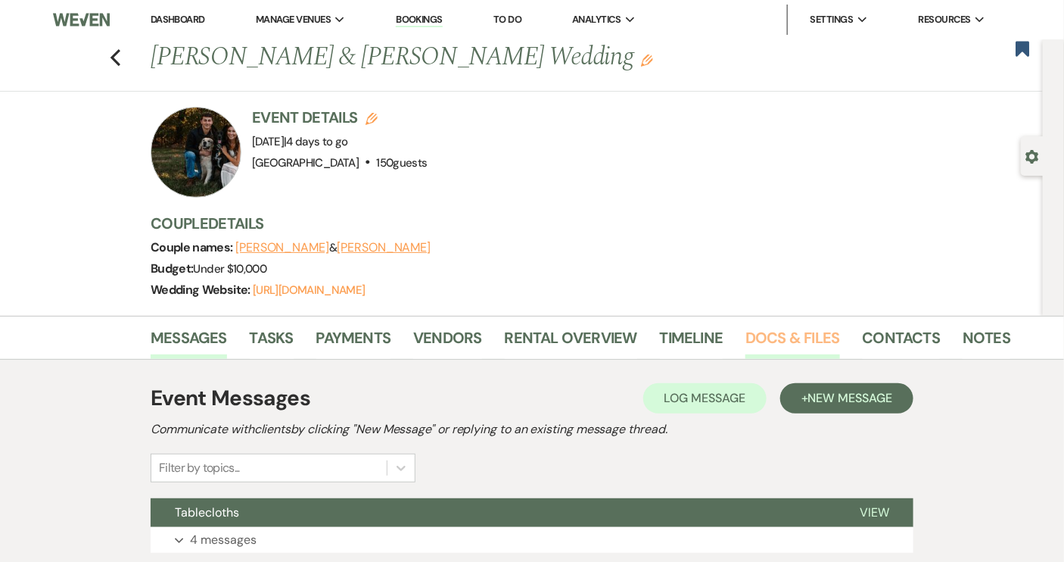
click at [793, 338] on link "Docs & Files" at bounding box center [793, 341] width 94 height 33
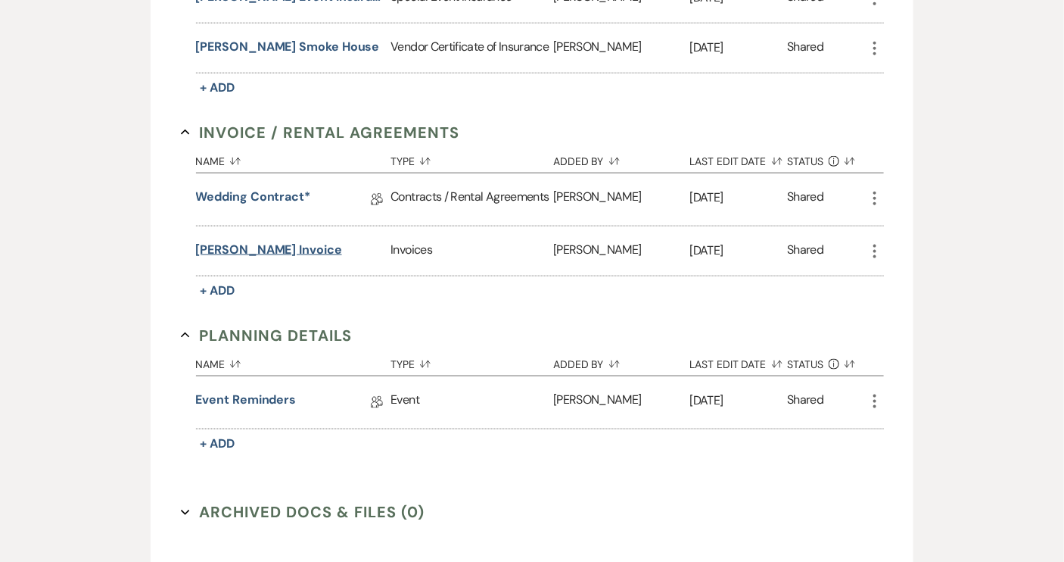
scroll to position [619, 0]
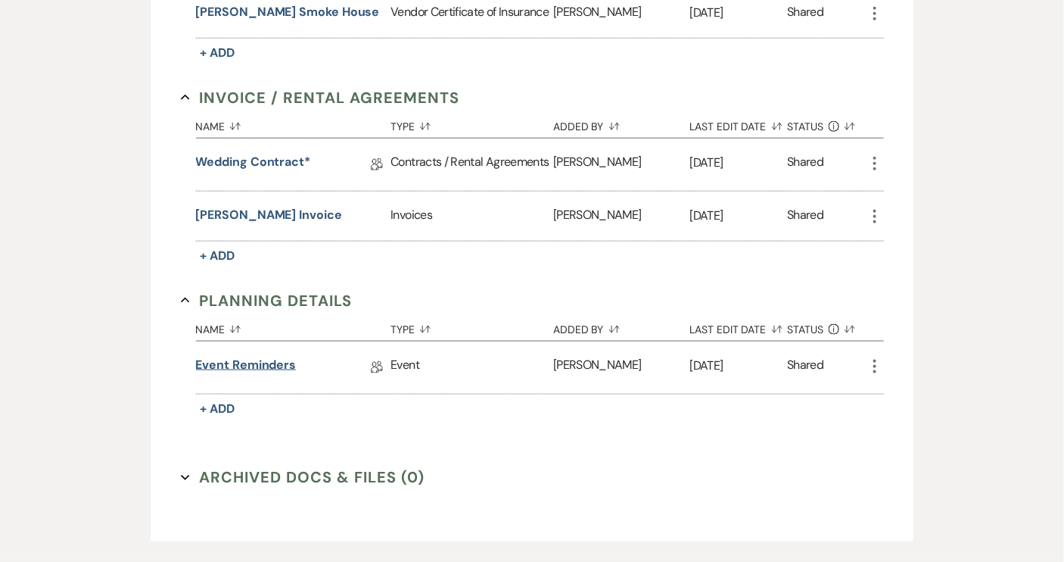
click at [263, 361] on link "Event Reminders" at bounding box center [246, 367] width 101 height 23
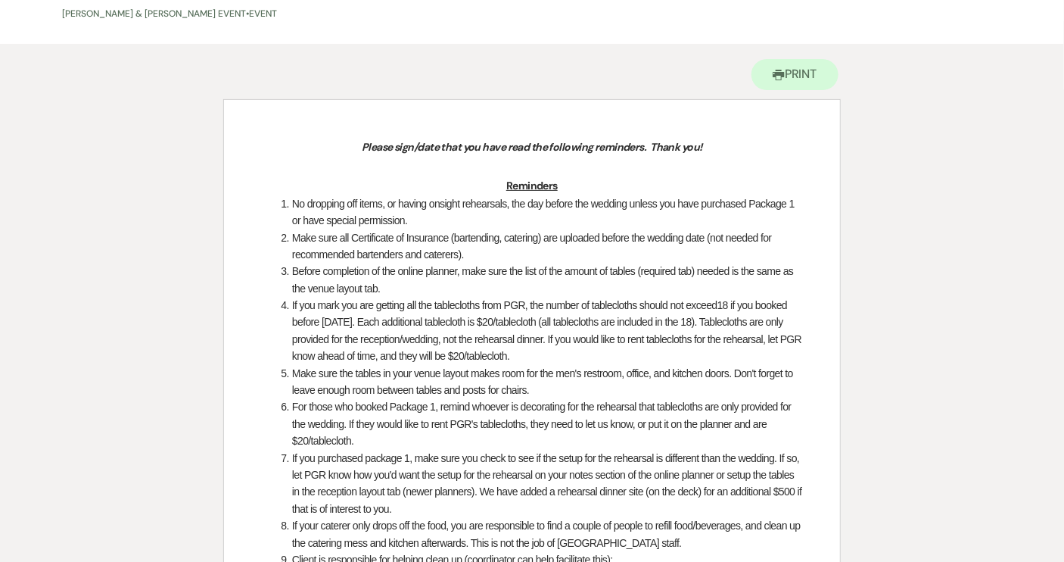
scroll to position [33, 0]
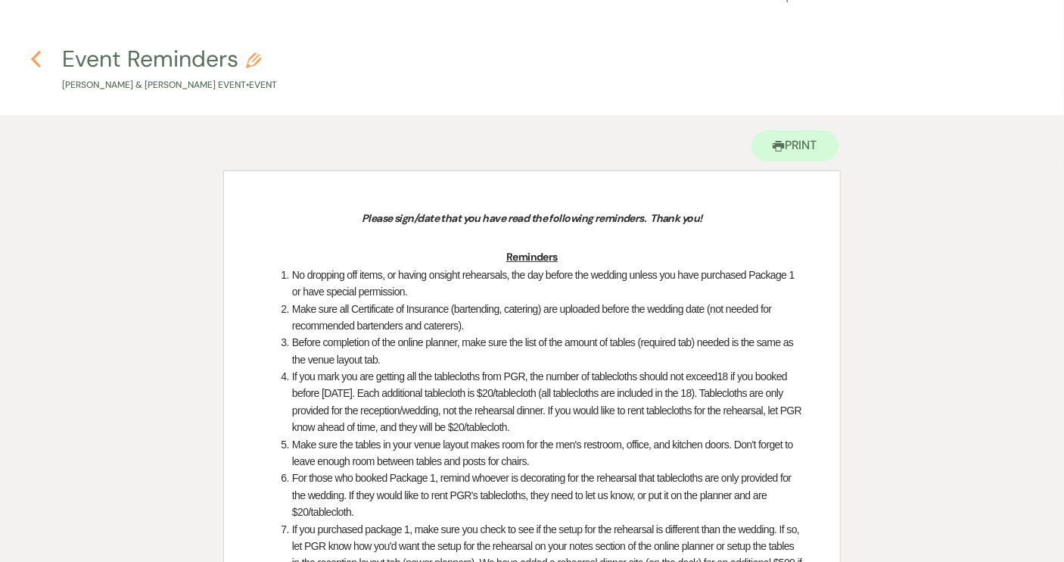
click at [32, 61] on icon "Previous" at bounding box center [35, 59] width 11 height 18
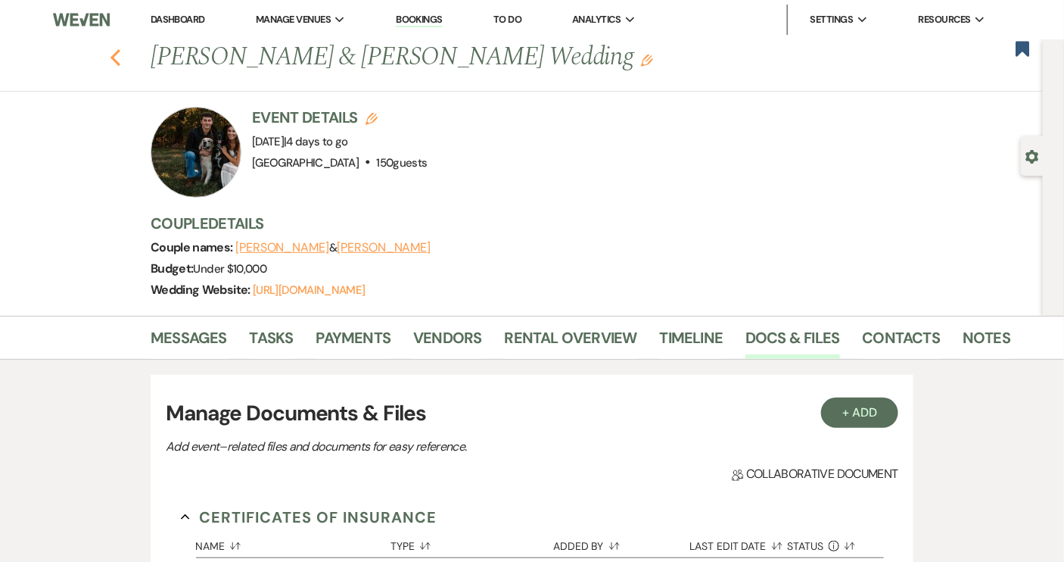
click at [120, 54] on use "button" at bounding box center [116, 57] width 10 height 17
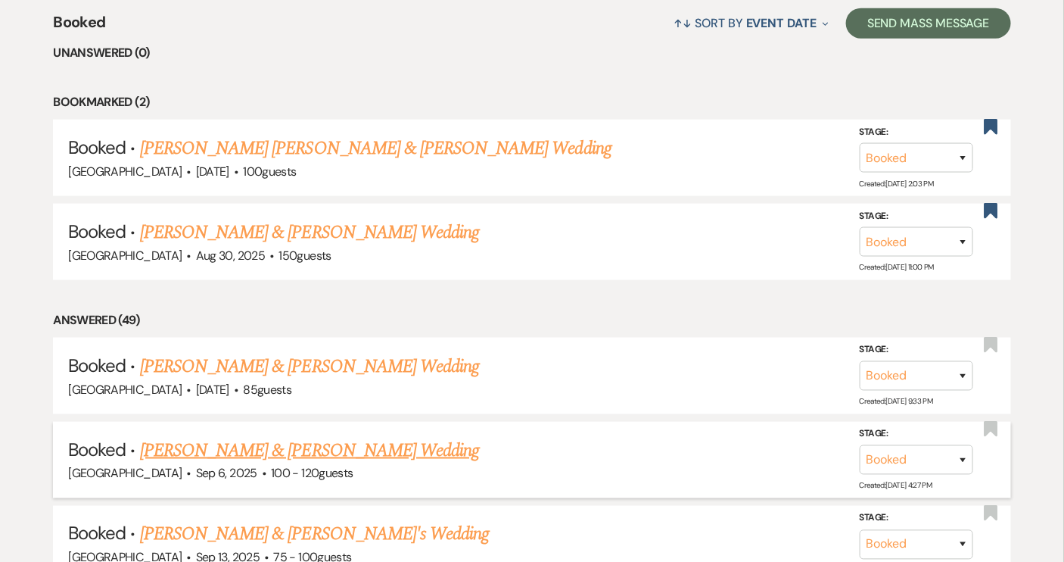
scroll to position [619, 0]
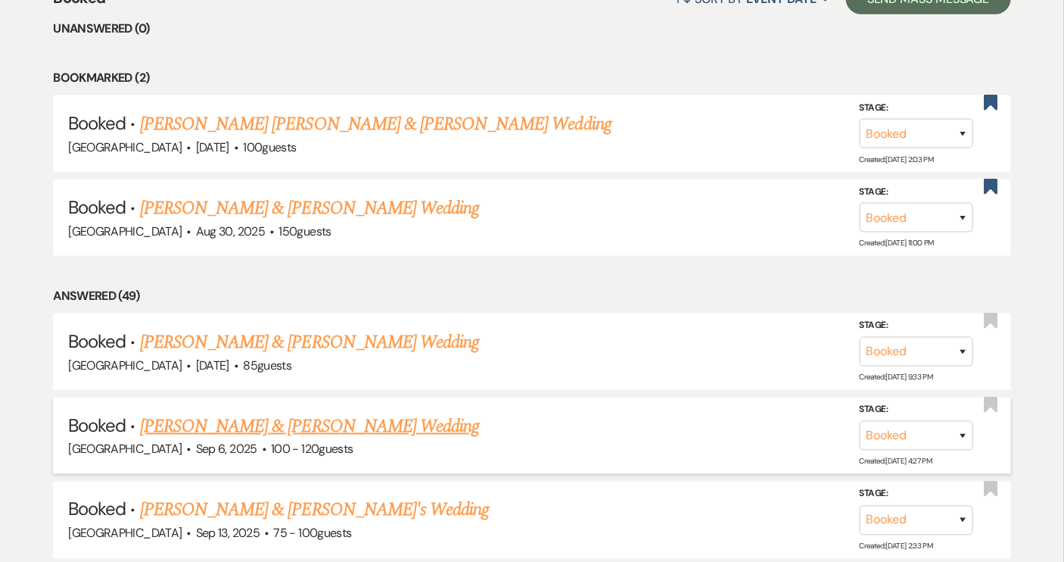
click at [364, 420] on link "[PERSON_NAME] & [PERSON_NAME] Wedding" at bounding box center [309, 426] width 339 height 27
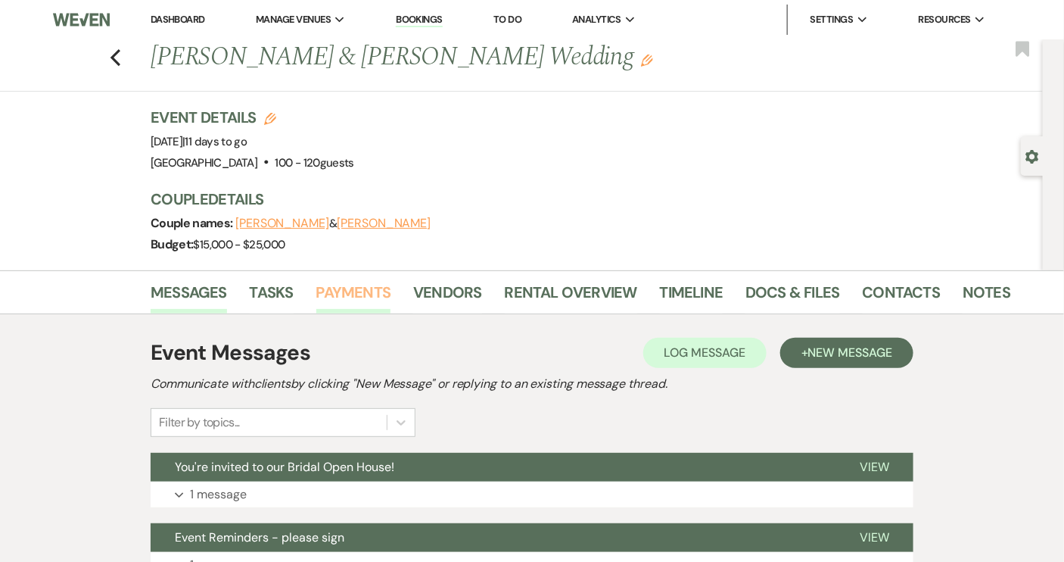
click at [375, 295] on link "Payments" at bounding box center [353, 296] width 75 height 33
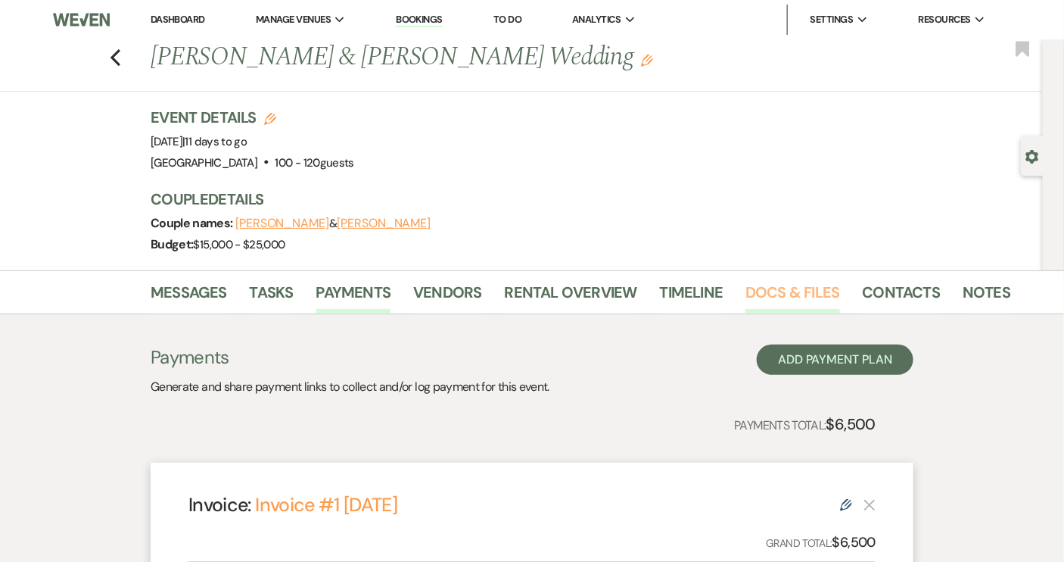
click at [812, 291] on link "Docs & Files" at bounding box center [793, 296] width 94 height 33
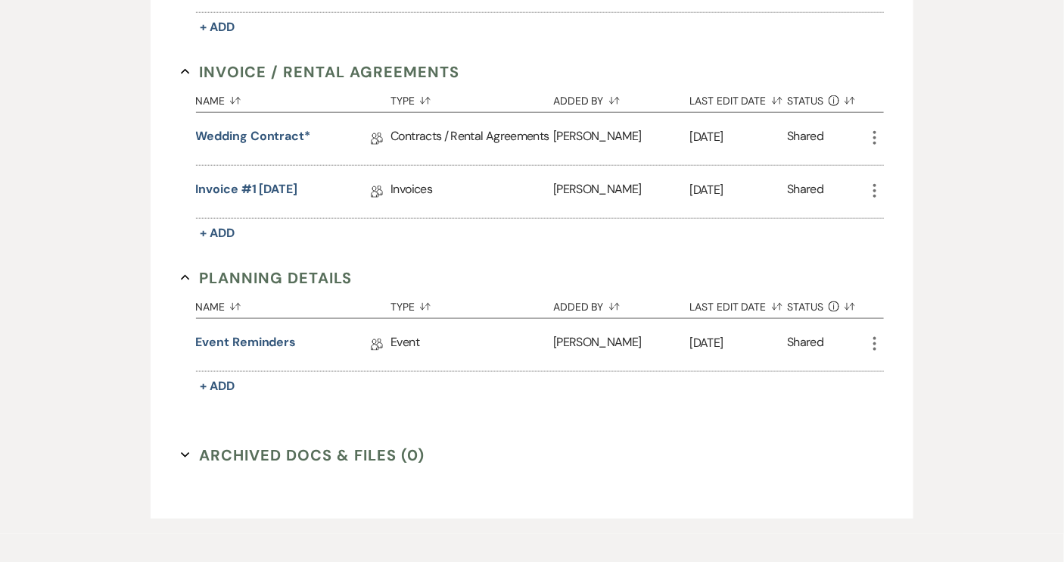
scroll to position [550, 0]
click at [238, 346] on link "Event Reminders" at bounding box center [246, 343] width 101 height 23
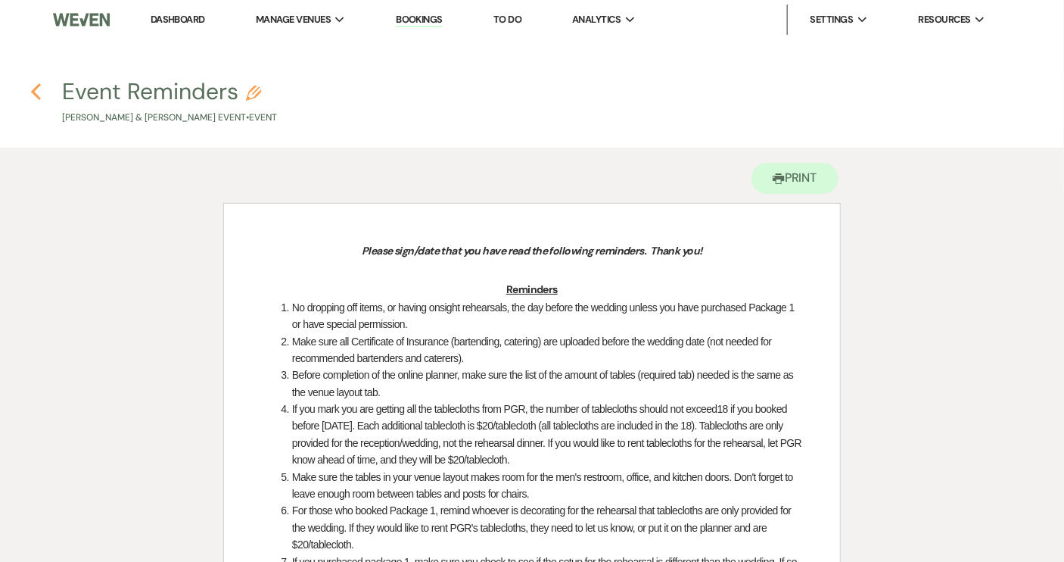
click at [36, 92] on icon "Previous" at bounding box center [35, 92] width 11 height 18
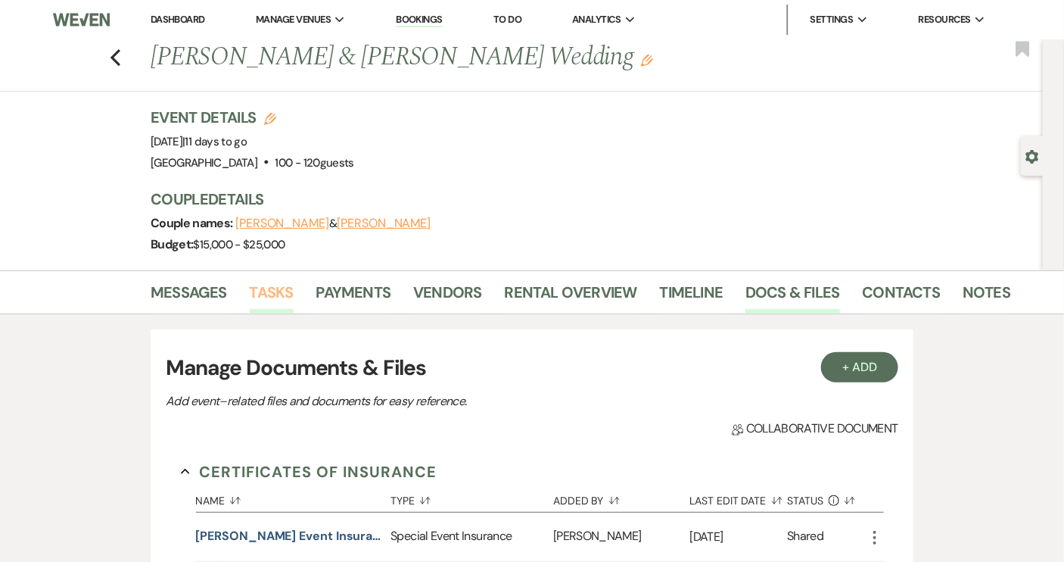
click at [276, 297] on link "Tasks" at bounding box center [272, 296] width 44 height 33
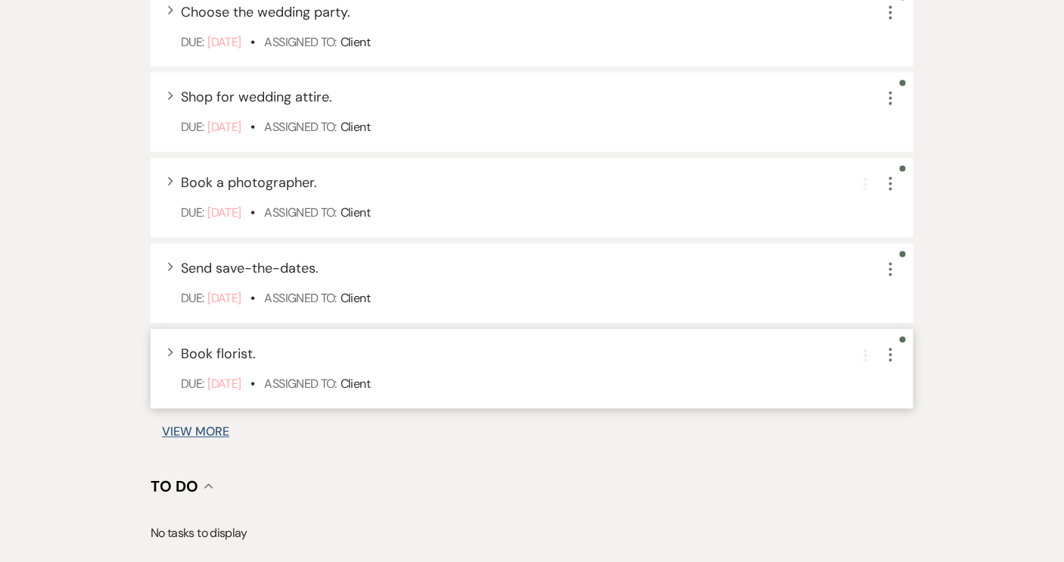
scroll to position [1032, 0]
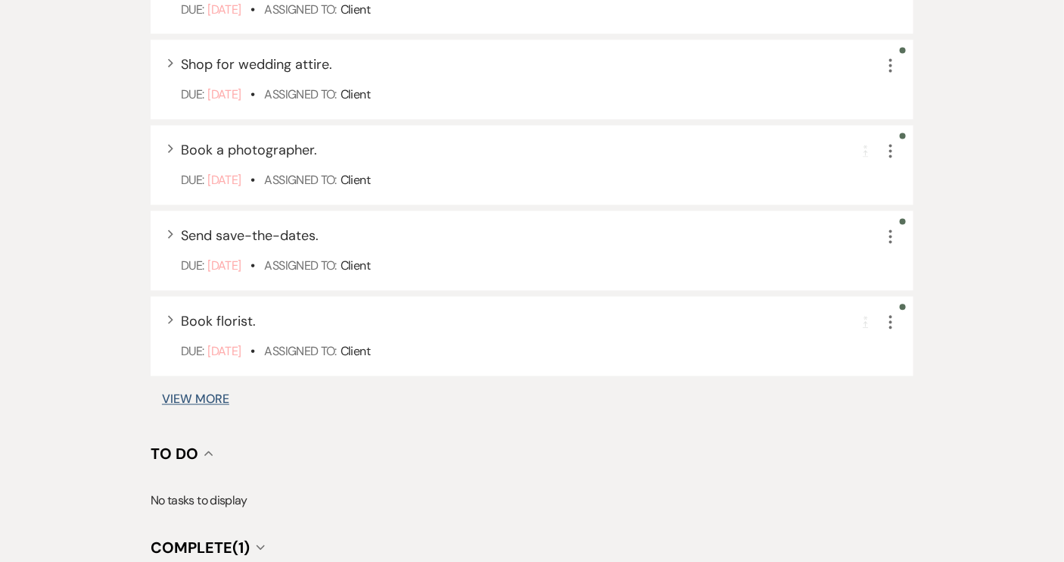
click at [204, 398] on button "View More" at bounding box center [195, 400] width 67 height 12
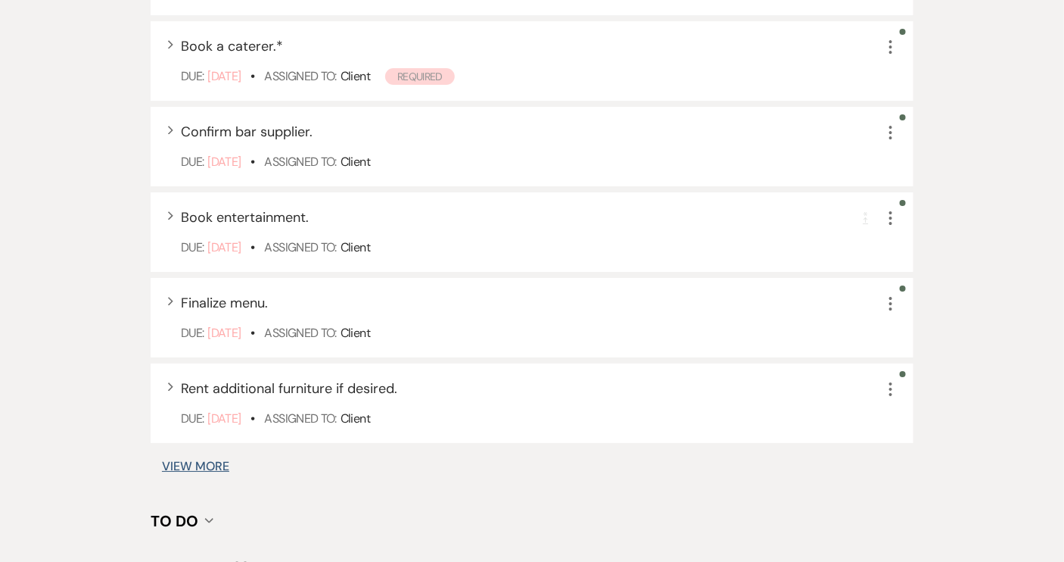
scroll to position [1936, 0]
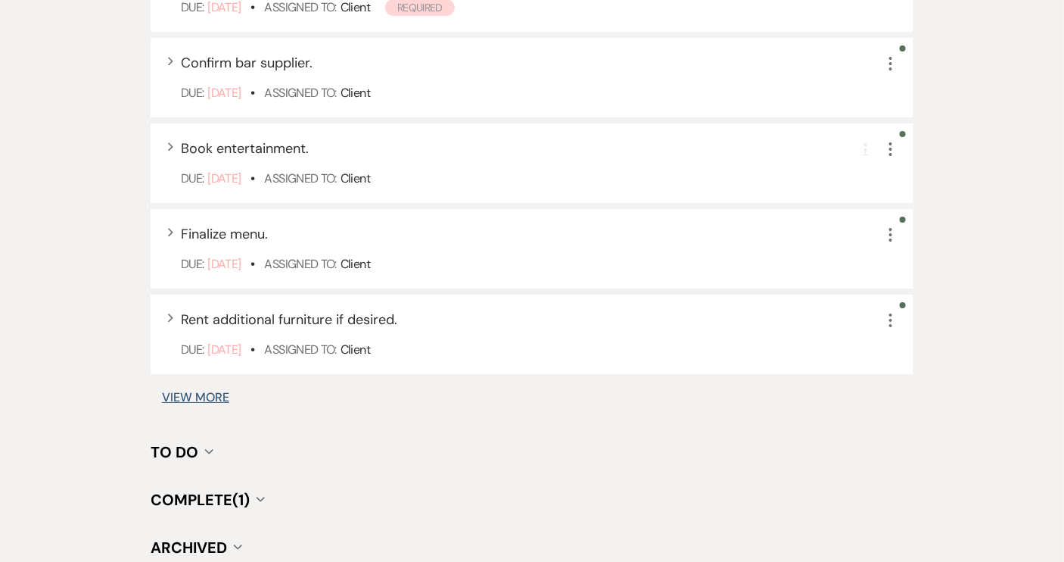
click at [203, 398] on button "View More" at bounding box center [195, 397] width 67 height 12
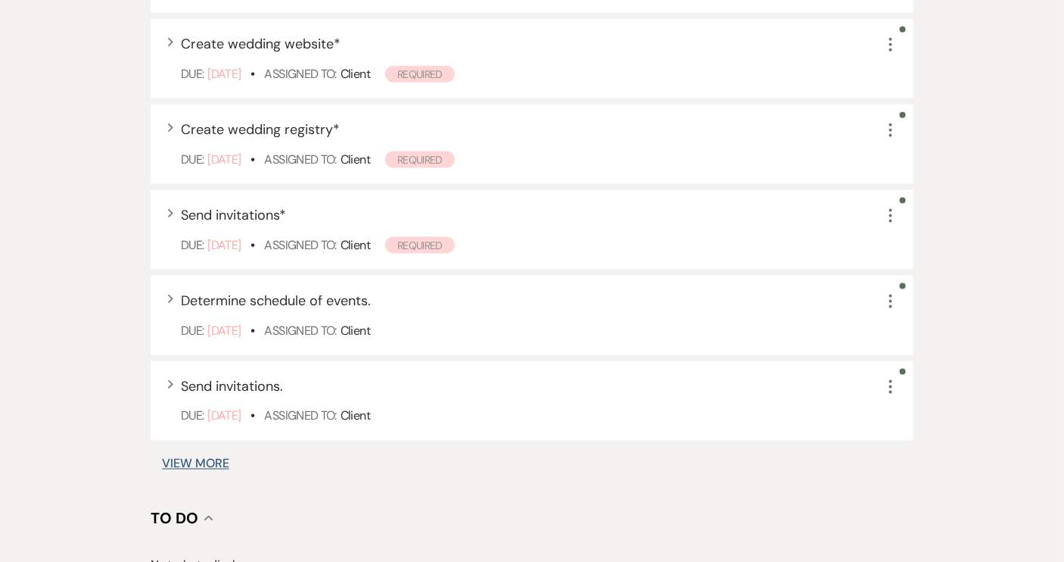
scroll to position [2796, 0]
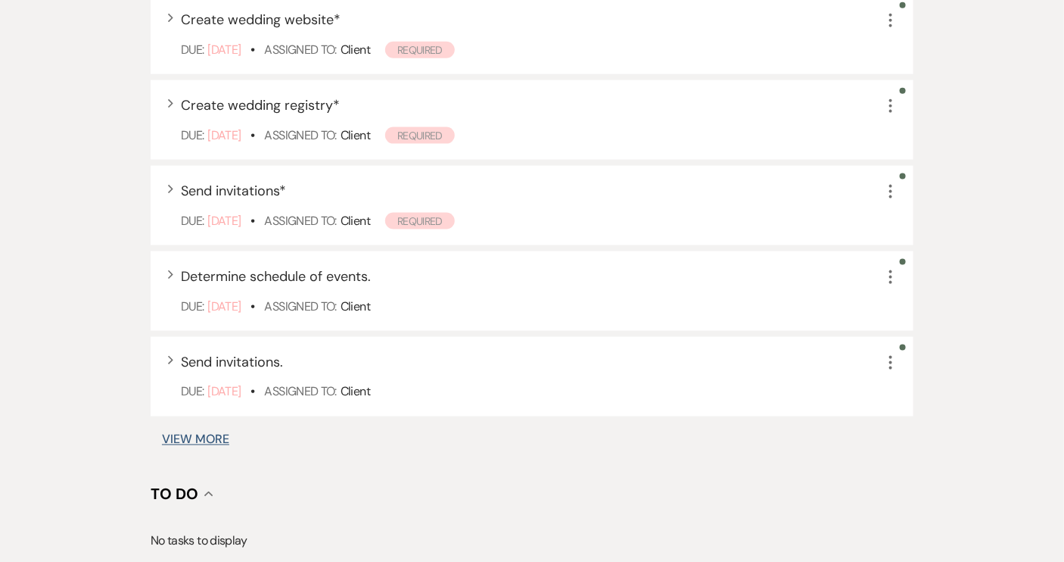
click at [184, 434] on button "View More" at bounding box center [195, 440] width 67 height 12
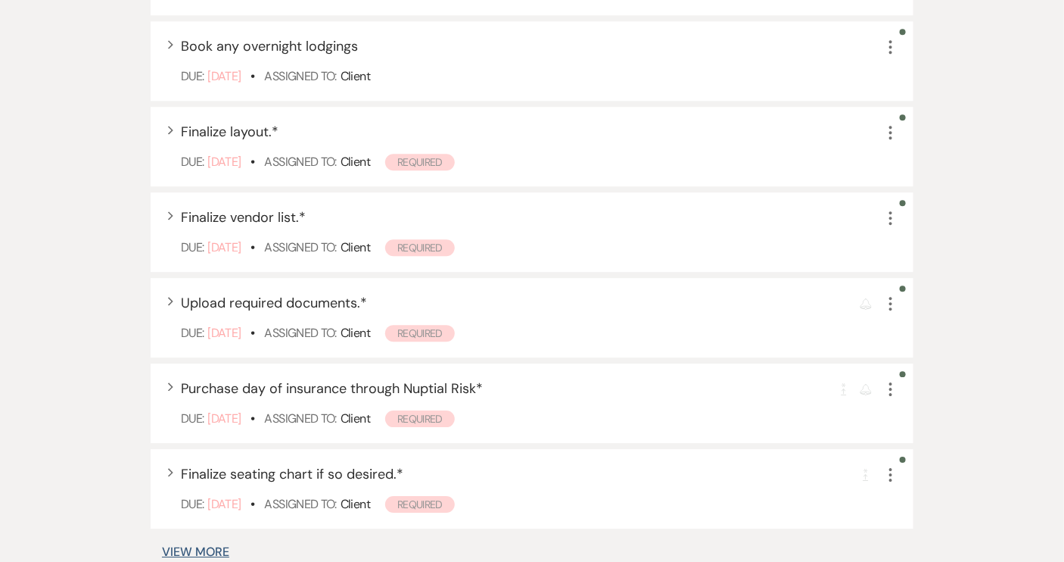
scroll to position [3620, 0]
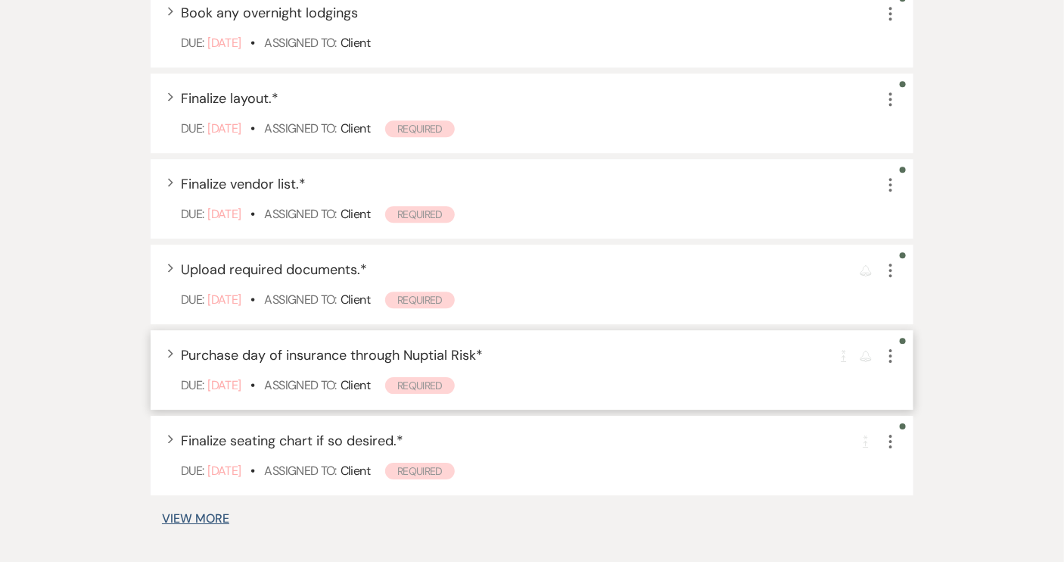
click at [891, 353] on use "button" at bounding box center [890, 356] width 3 height 14
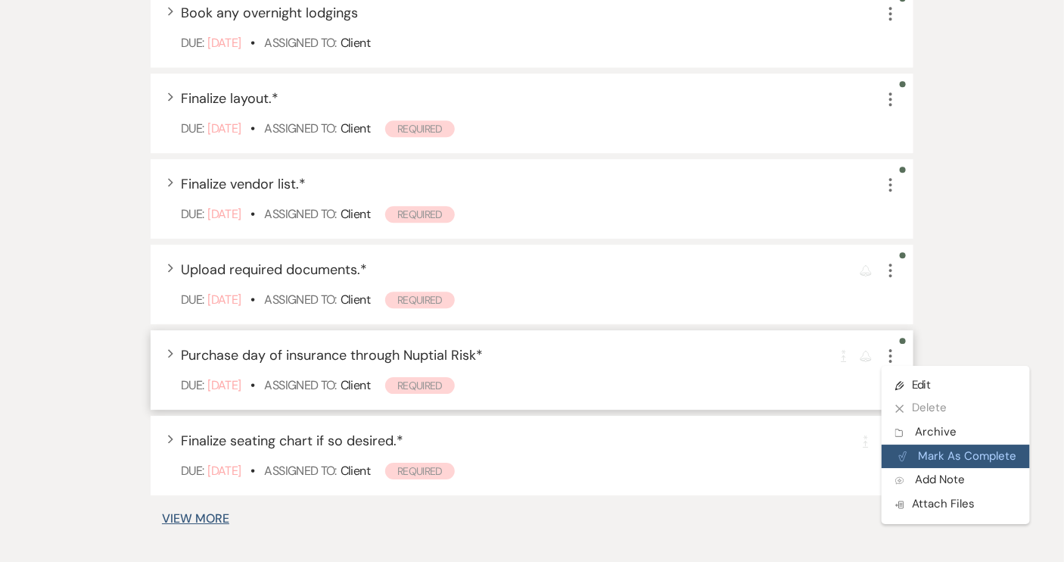
click at [926, 458] on button "Plan Portal Link Mark As Complete" at bounding box center [956, 456] width 148 height 24
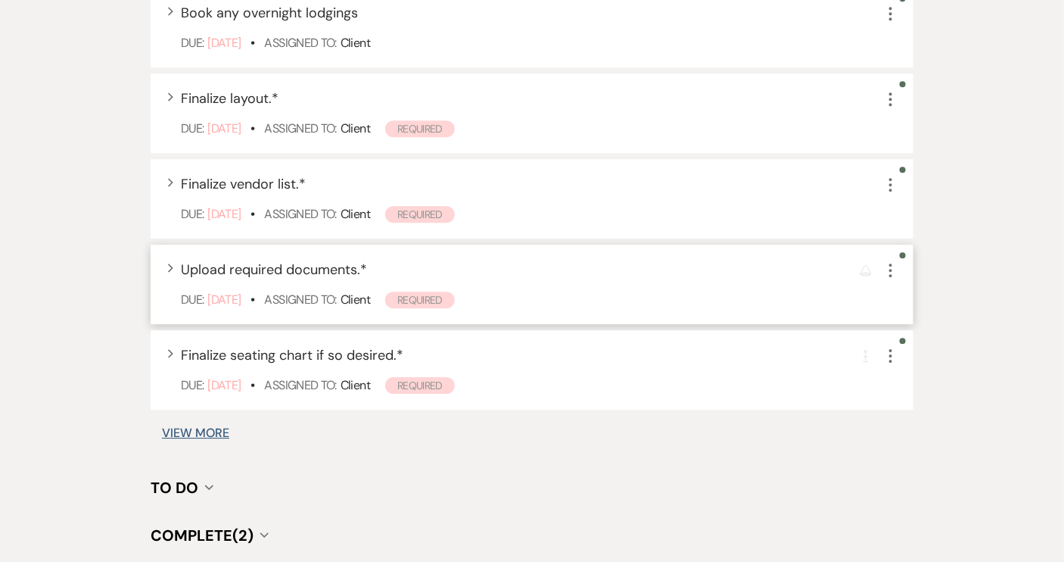
click at [892, 271] on icon "More" at bounding box center [891, 270] width 18 height 18
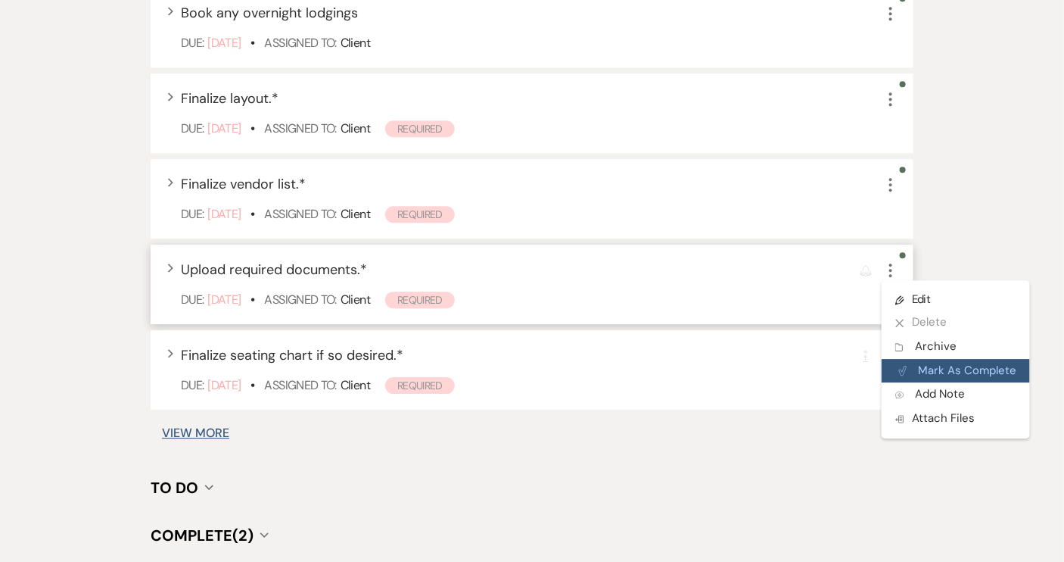
click at [924, 366] on button "Plan Portal Link Mark As Complete" at bounding box center [956, 371] width 148 height 24
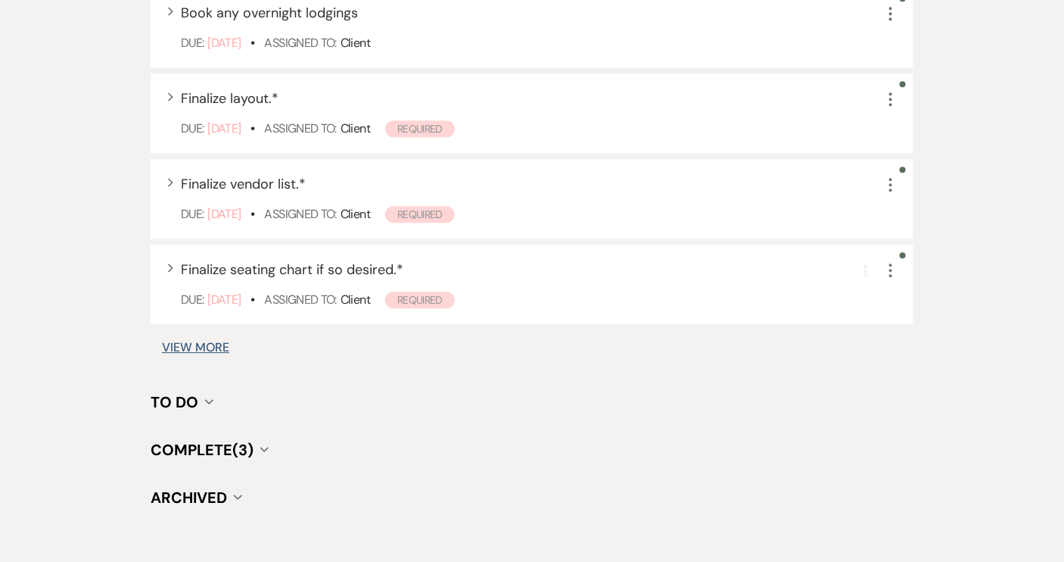
click at [191, 350] on button "View More" at bounding box center [195, 347] width 67 height 12
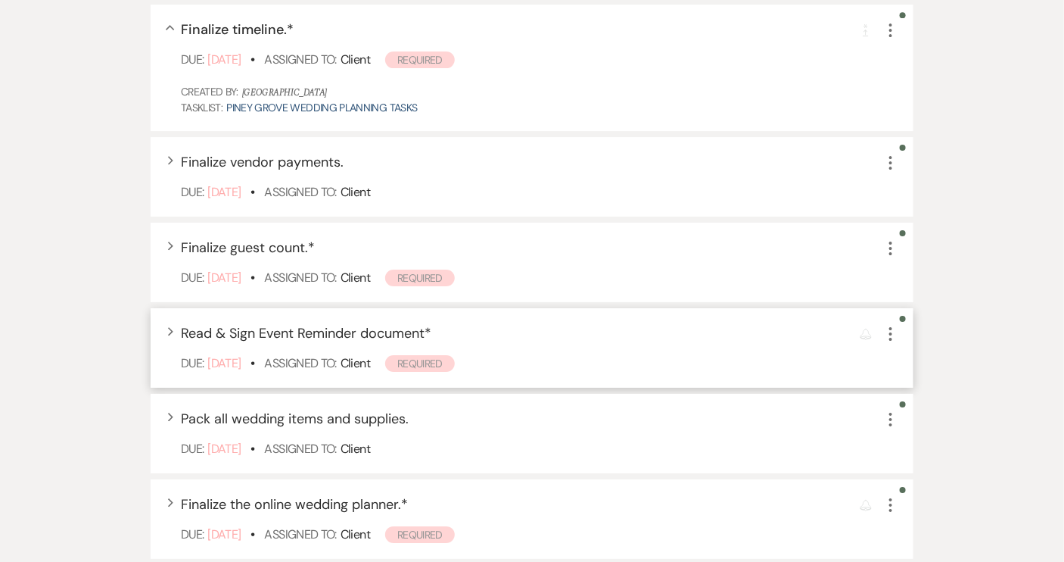
scroll to position [3947, 0]
click at [894, 328] on icon "More" at bounding box center [891, 332] width 18 height 18
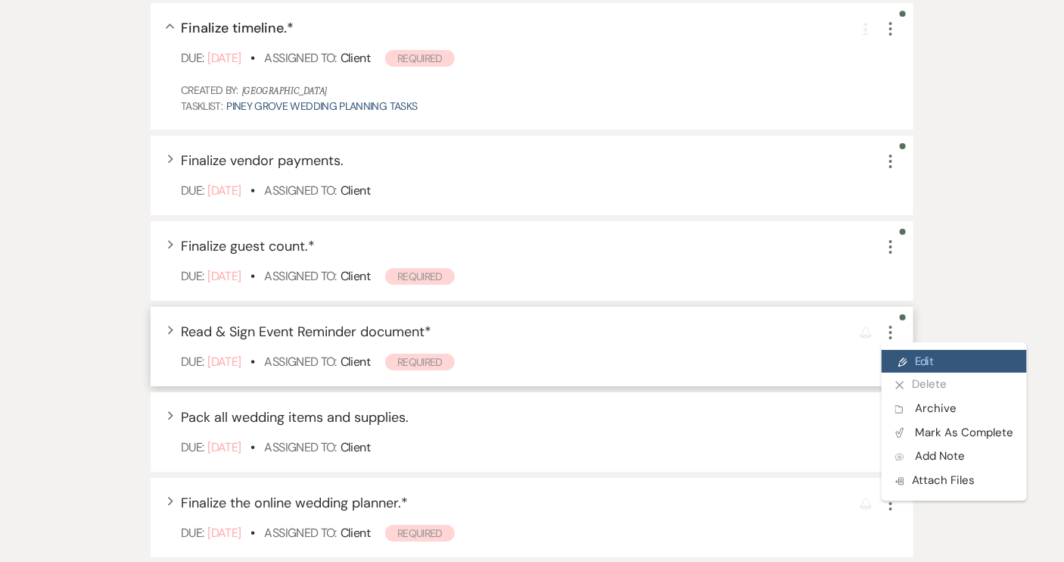
click at [919, 361] on link "Pencil Edit" at bounding box center [954, 361] width 145 height 23
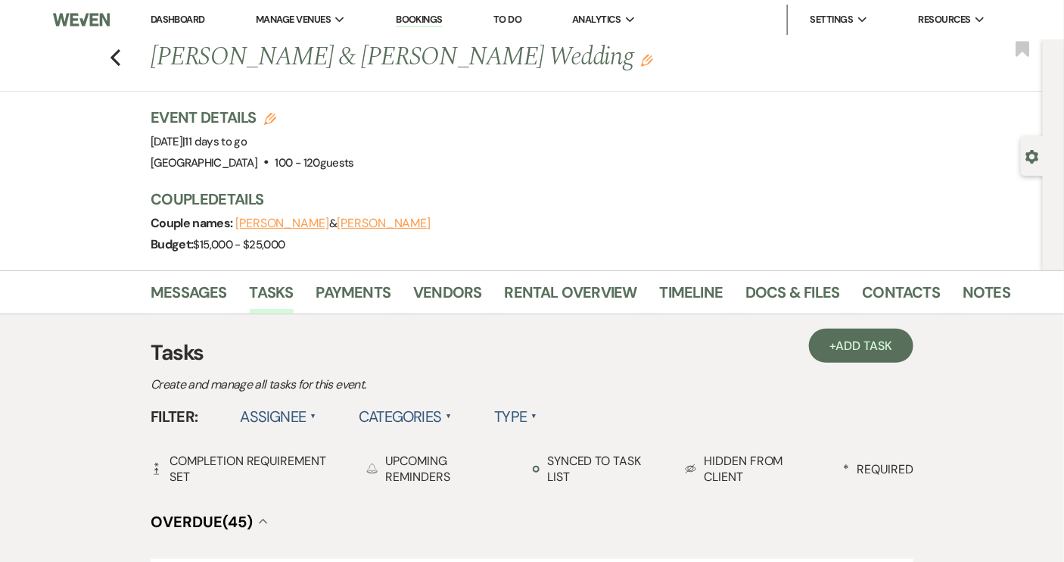
select select "true"
select select "31"
select select "planningToolsAccount"
select select "client"
select select "weekly"
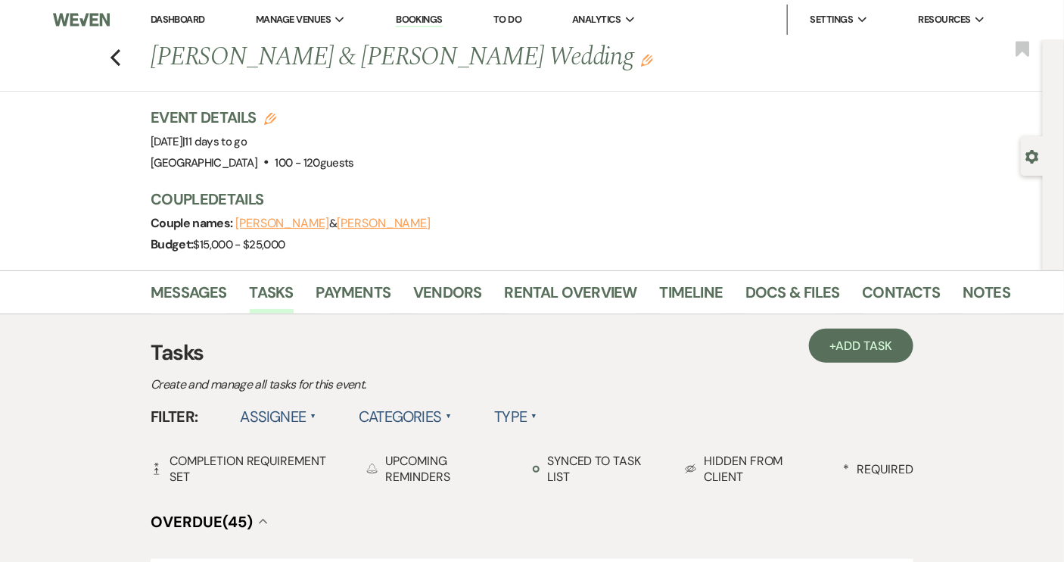
select select "days"
select select "afterDueDate"
select select "complete"
select select "client"
select select "days"
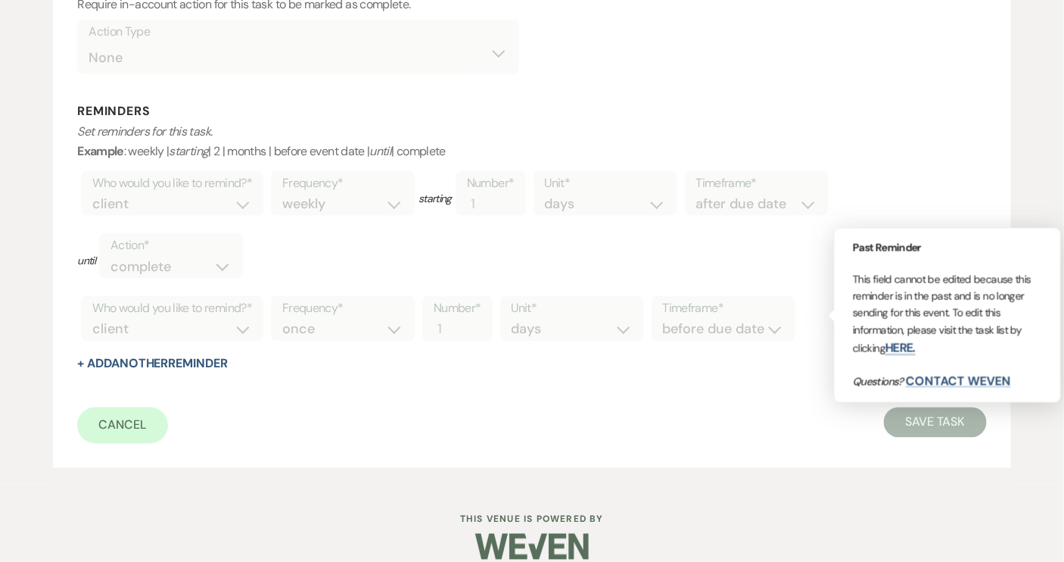
scroll to position [746, 0]
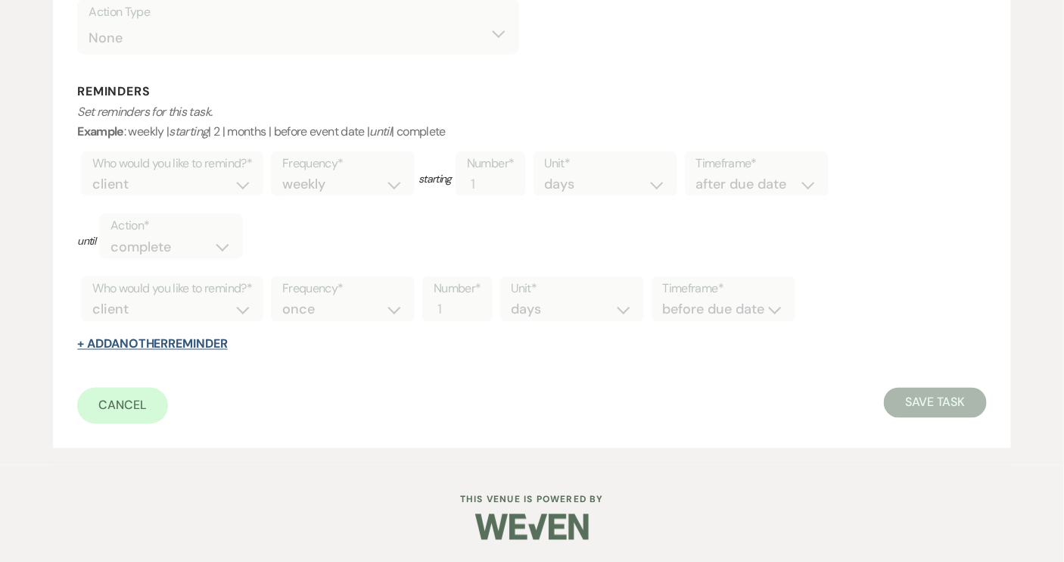
click at [213, 342] on button "+ Add Another Reminder" at bounding box center [152, 344] width 150 height 12
select select "client"
select select "days"
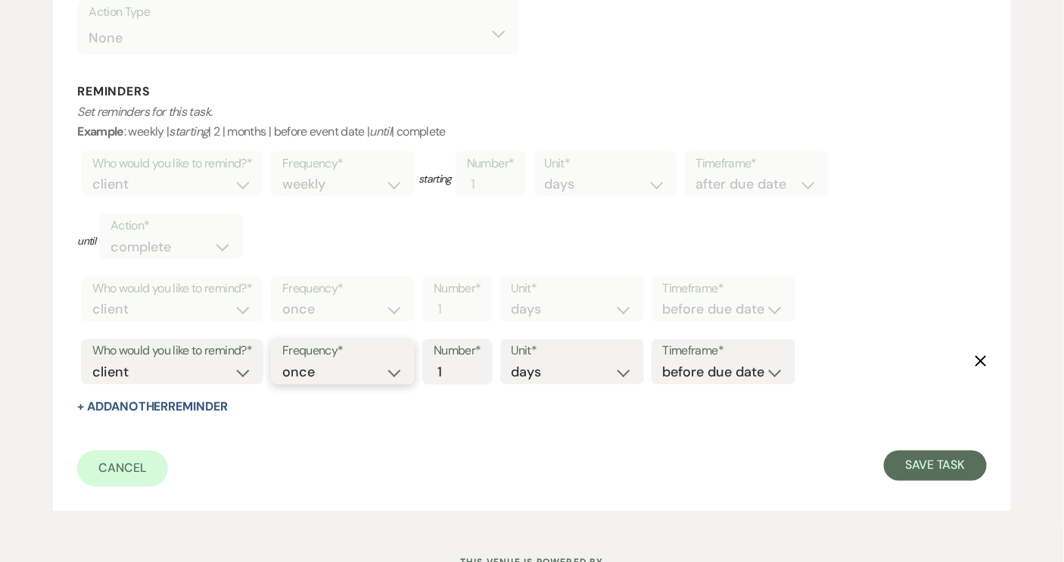
click at [397, 373] on select "once daily weekly monthly" at bounding box center [342, 373] width 121 height 20
select select "daily"
click at [285, 363] on select "once daily weekly monthly" at bounding box center [342, 373] width 121 height 20
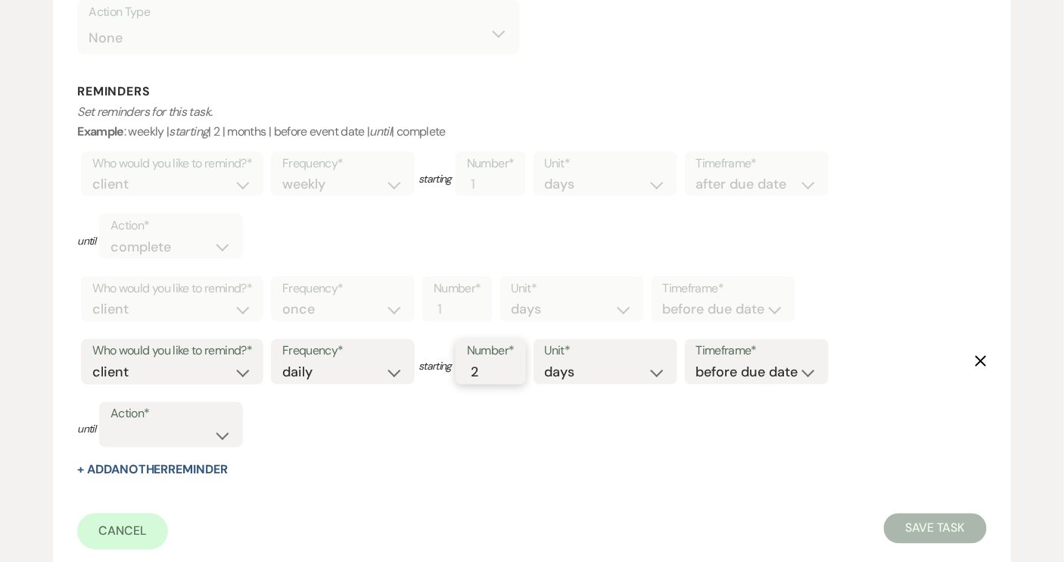
click at [494, 365] on input "2" at bounding box center [483, 373] width 32 height 20
type input "3"
click at [494, 365] on input "3" at bounding box center [483, 373] width 32 height 20
click at [660, 370] on select "days weeks months" at bounding box center [605, 373] width 121 height 20
select select "weeks"
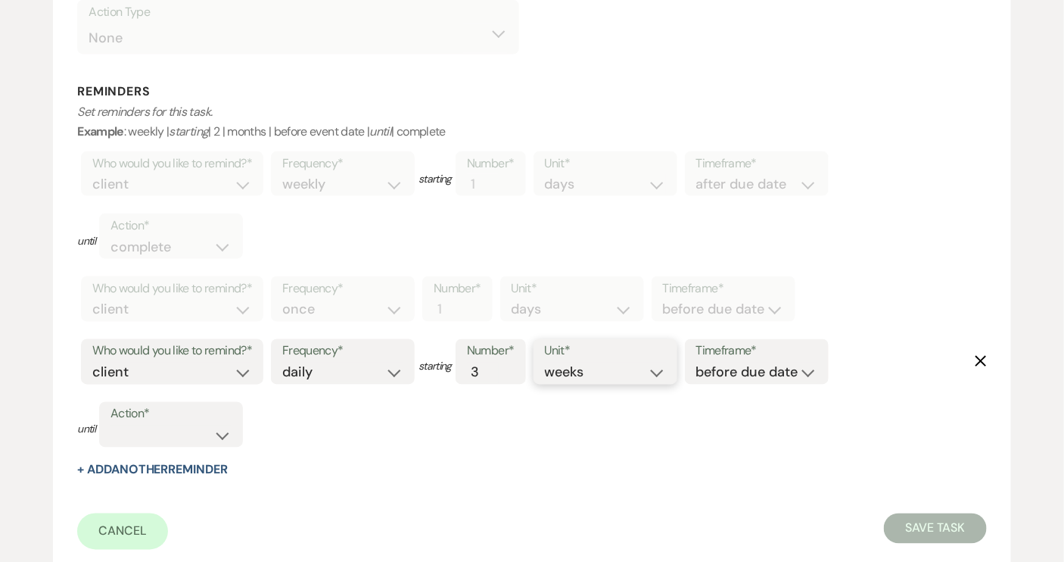
click at [548, 363] on select "days weeks months" at bounding box center [605, 373] width 121 height 20
click at [814, 372] on select "before due date after due date on due date on custom date" at bounding box center [756, 373] width 121 height 20
select select "afterDueDate"
click at [699, 363] on select "before due date after due date on due date on custom date" at bounding box center [756, 373] width 121 height 20
click at [221, 433] on select "complete due date custom date" at bounding box center [171, 435] width 121 height 20
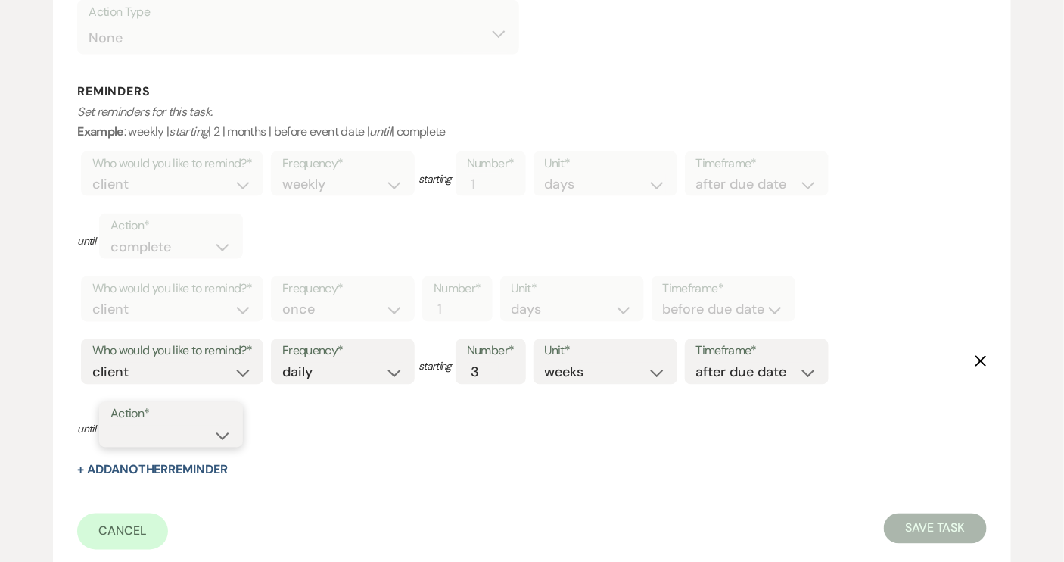
select select "complete"
click at [111, 425] on select "complete due date custom date" at bounding box center [171, 435] width 121 height 20
click at [936, 528] on button "Save Task" at bounding box center [935, 528] width 102 height 30
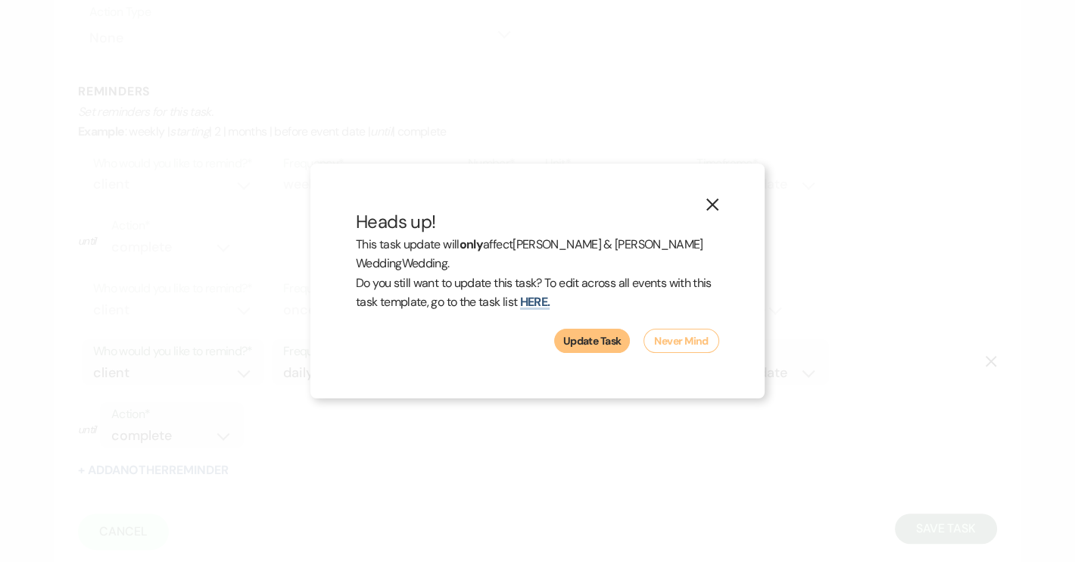
click at [581, 338] on button "Update Task" at bounding box center [592, 341] width 76 height 24
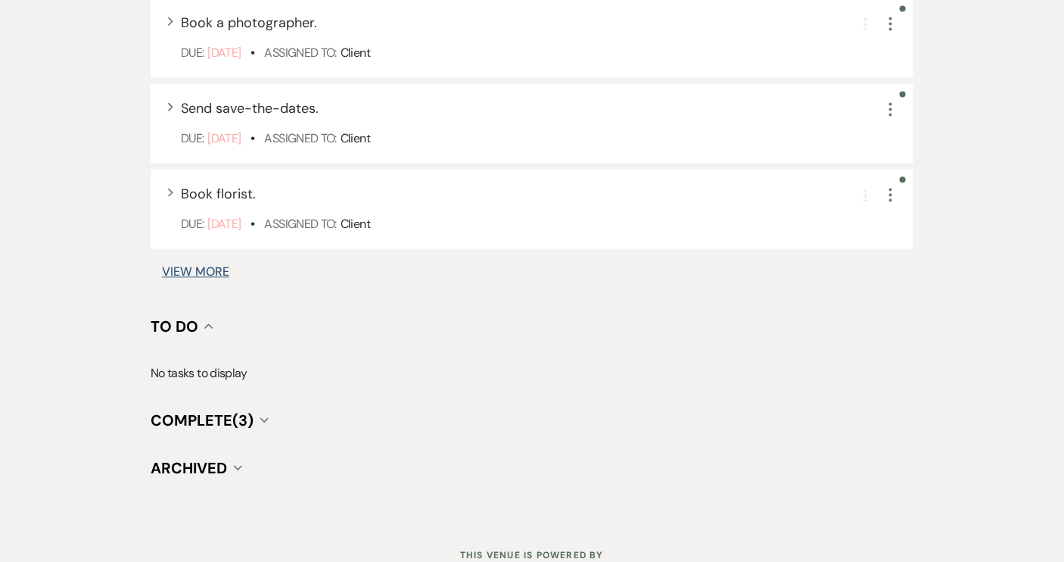
click at [173, 266] on button "View More" at bounding box center [195, 272] width 67 height 12
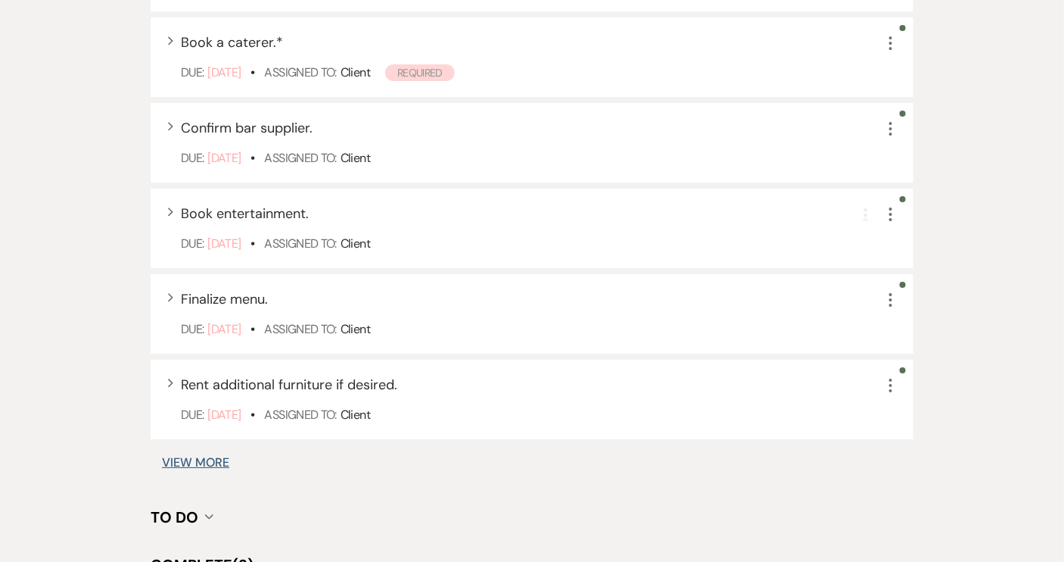
scroll to position [1894, 0]
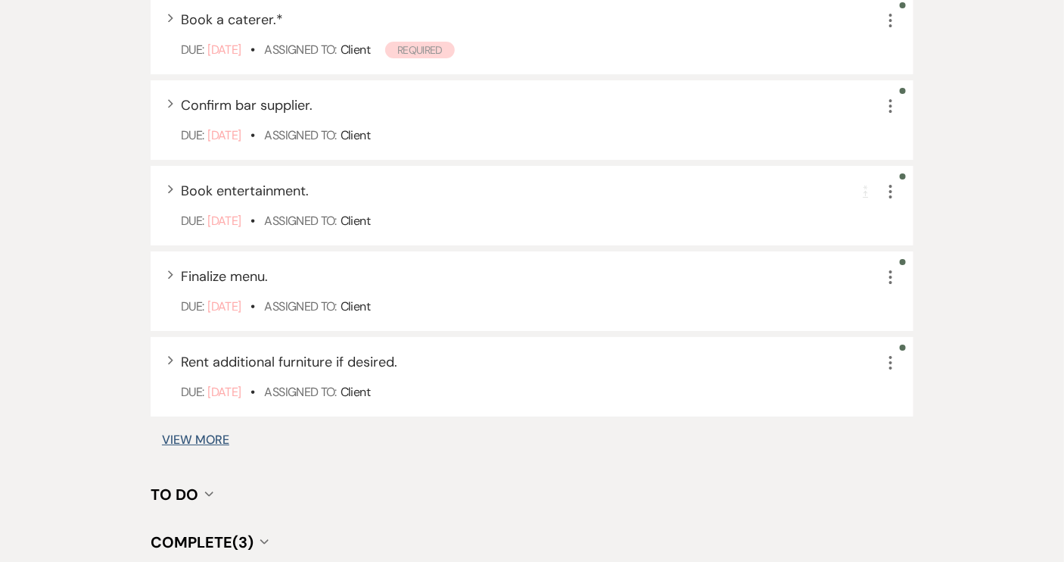
click at [226, 439] on button "View More" at bounding box center [195, 440] width 67 height 12
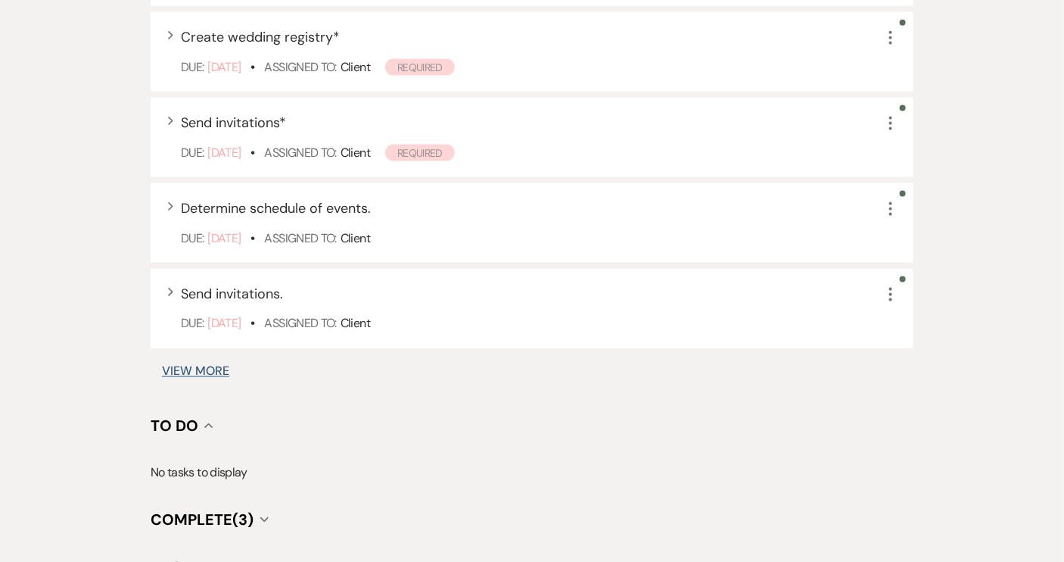
click at [198, 366] on button "View More" at bounding box center [195, 372] width 67 height 12
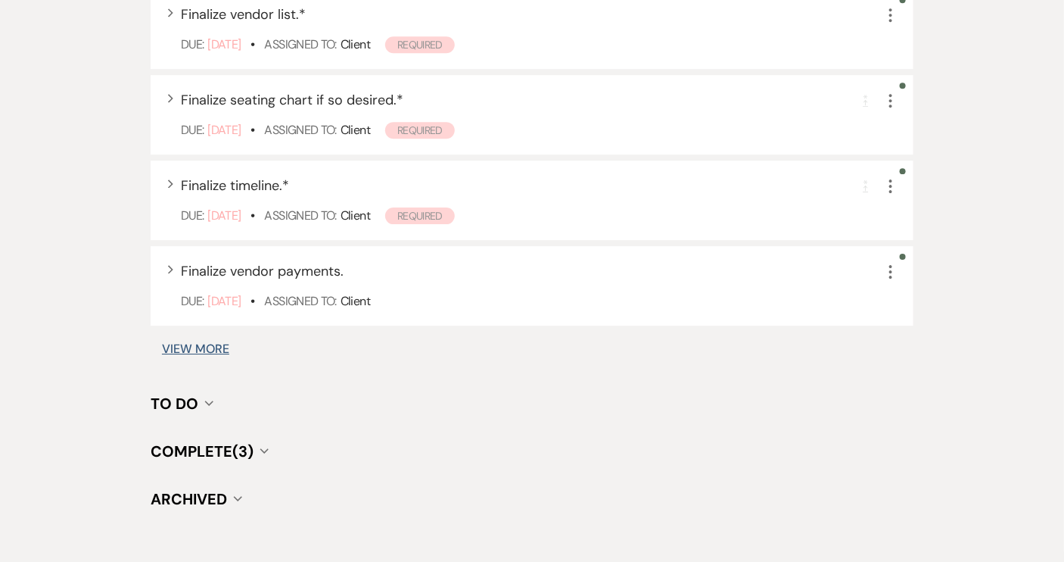
scroll to position [3791, 0]
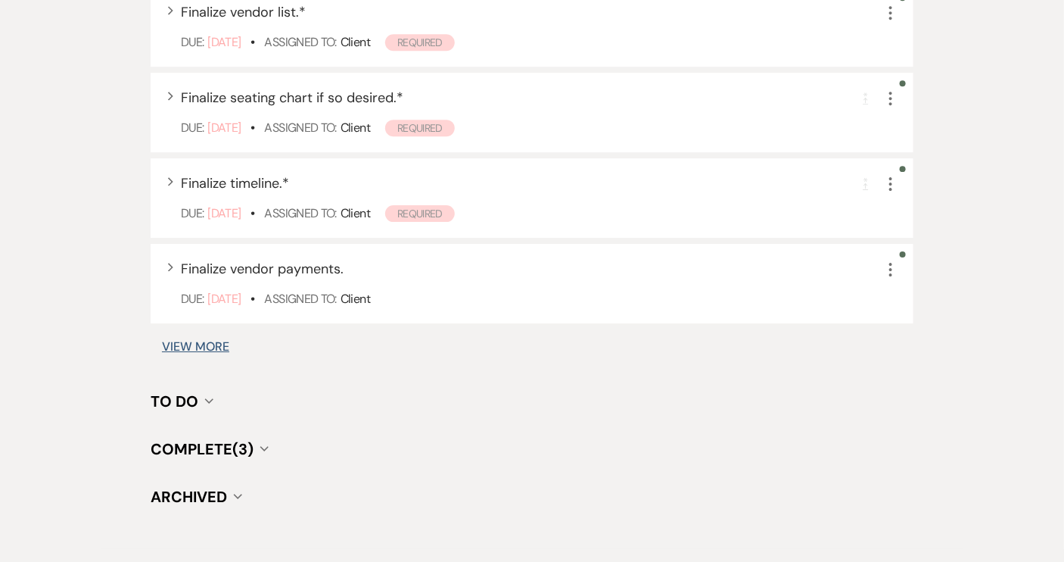
click at [198, 342] on button "View More" at bounding box center [195, 347] width 67 height 12
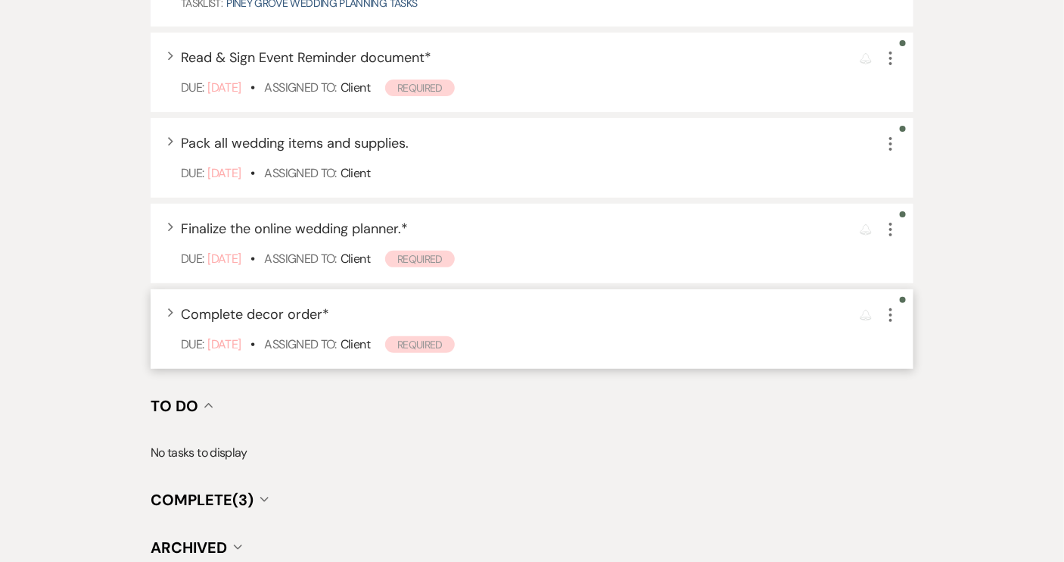
scroll to position [4255, 0]
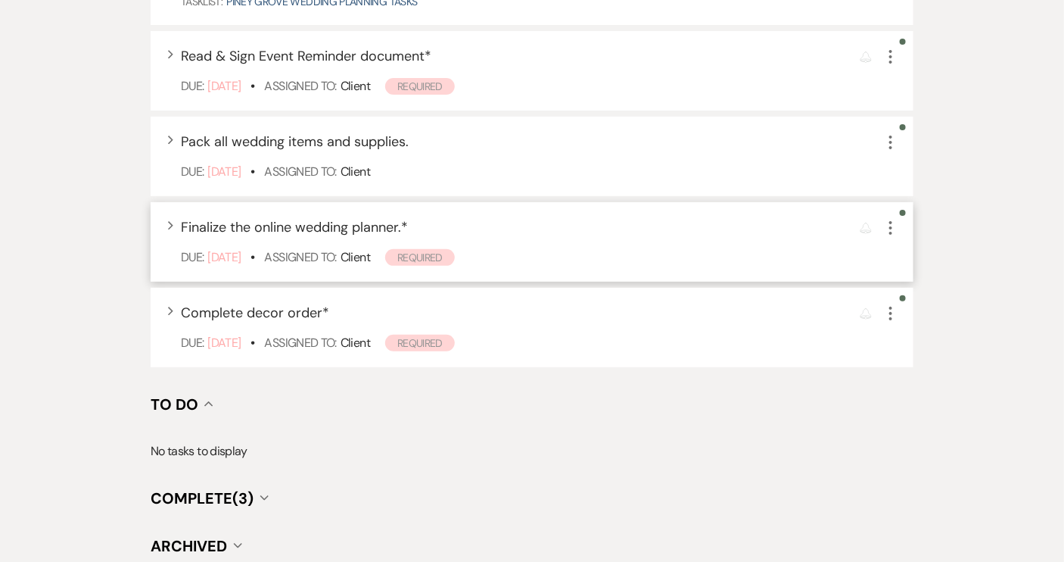
click at [887, 230] on icon "More" at bounding box center [891, 228] width 18 height 18
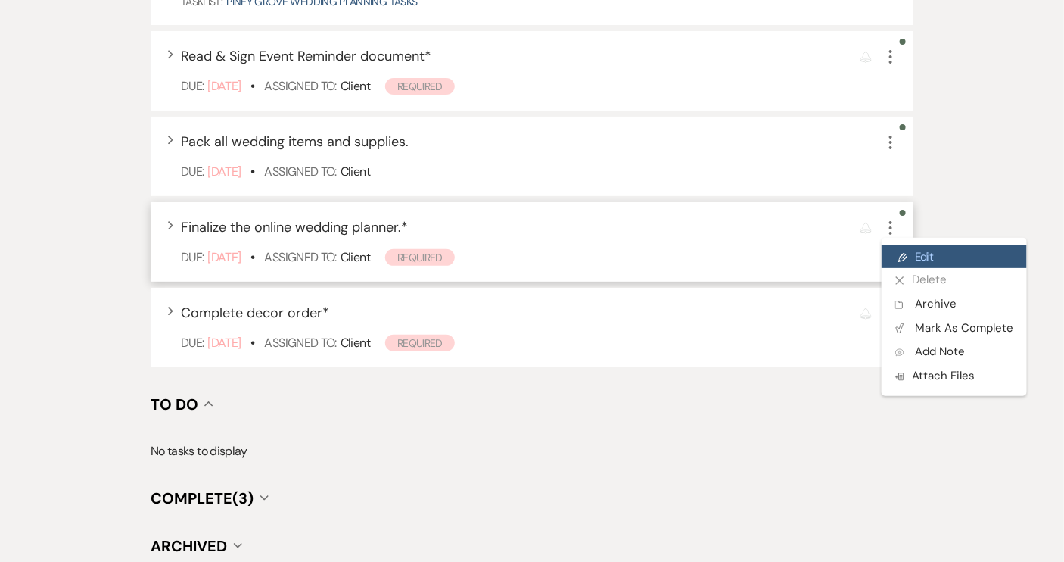
click at [902, 257] on icon "Pencil" at bounding box center [902, 257] width 9 height 11
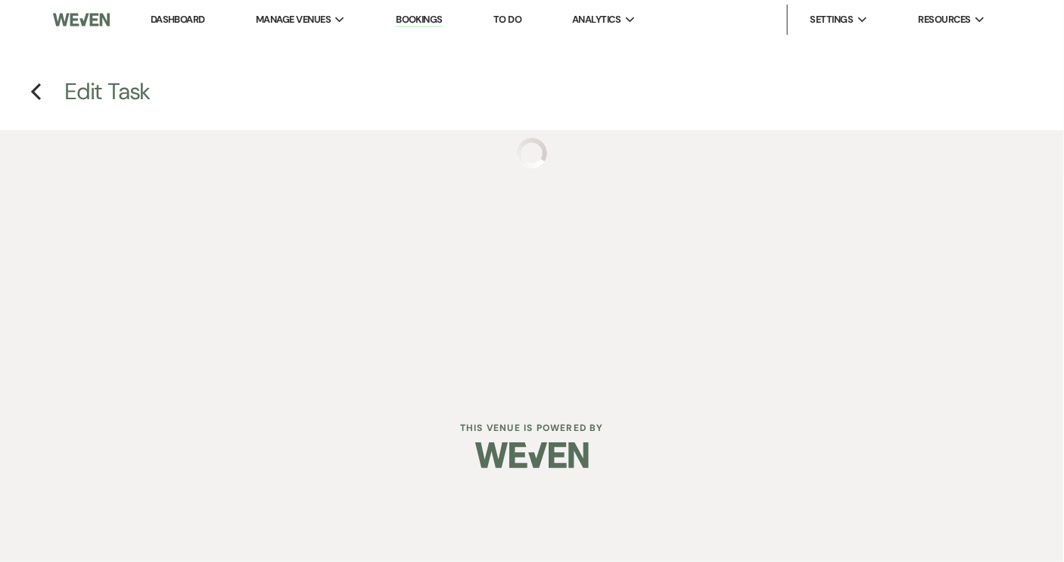
select select "true"
select select "planningToolsAccount"
select select "client"
select select "monthly"
select select "months"
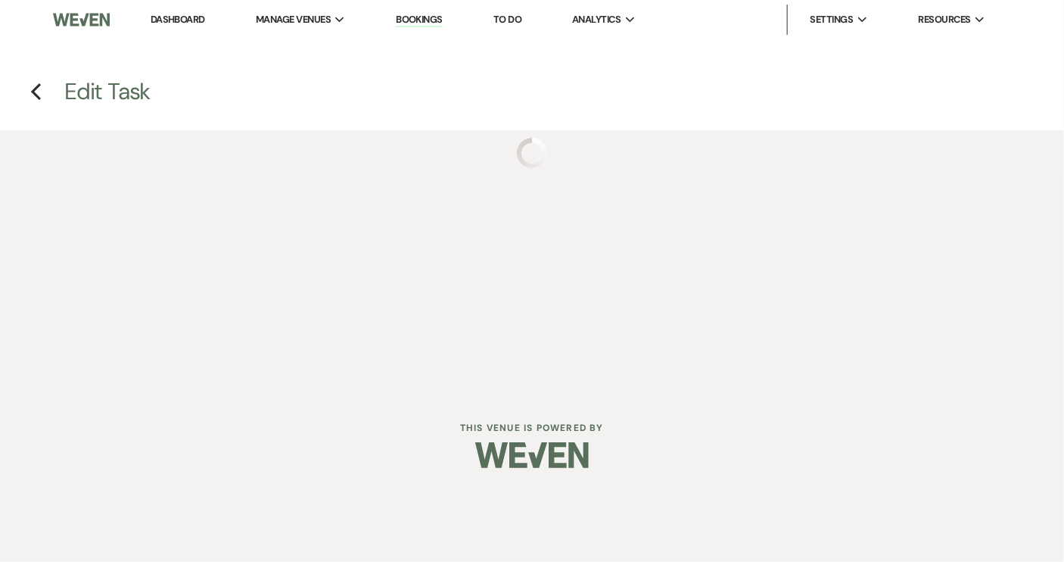
select select "complete"
select select "client"
select select "daily"
select select "days"
select select "complete"
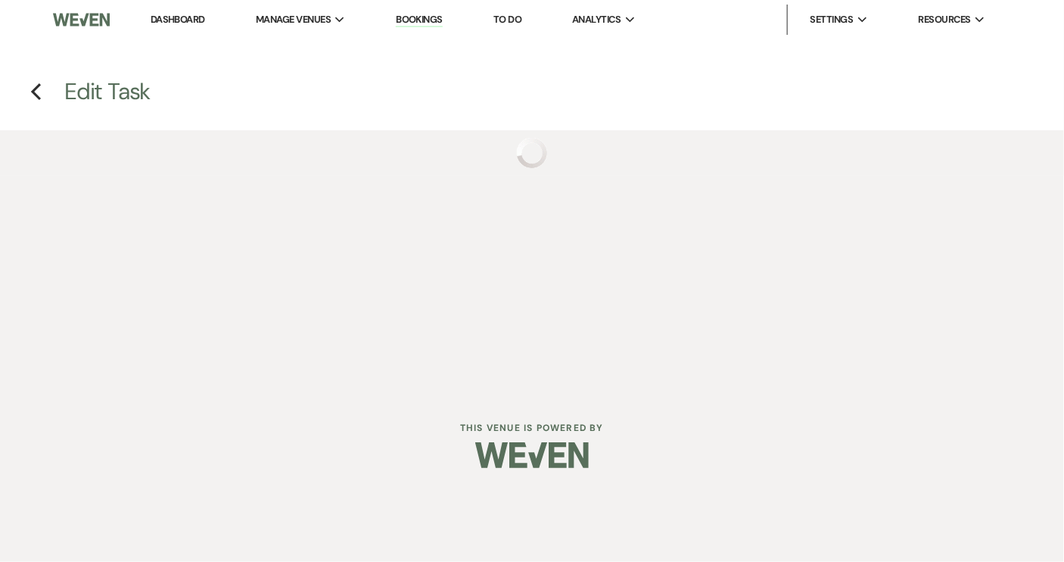
select select "client"
select select "weeks"
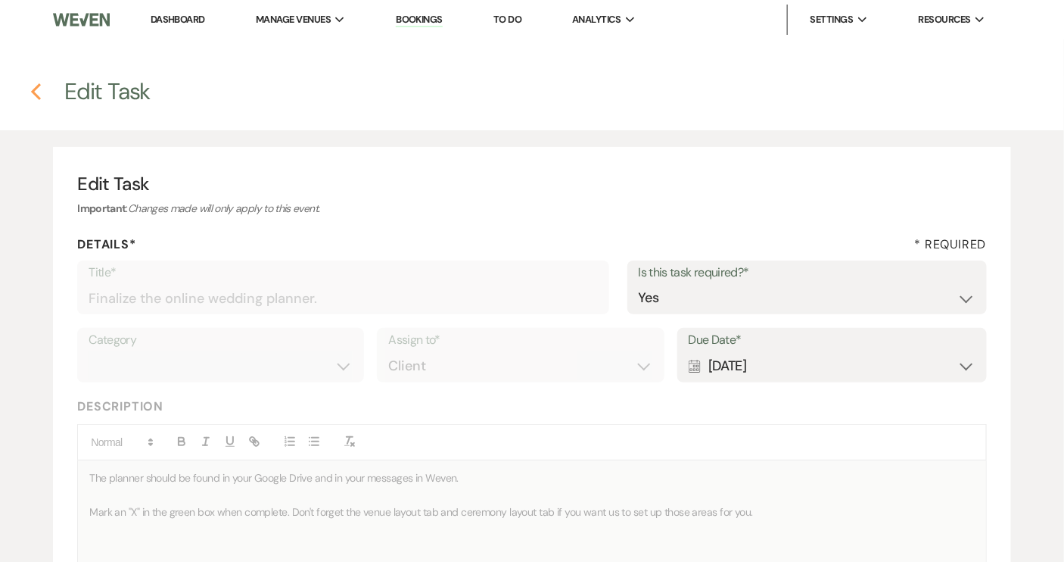
click at [32, 93] on icon "Previous" at bounding box center [35, 92] width 11 height 18
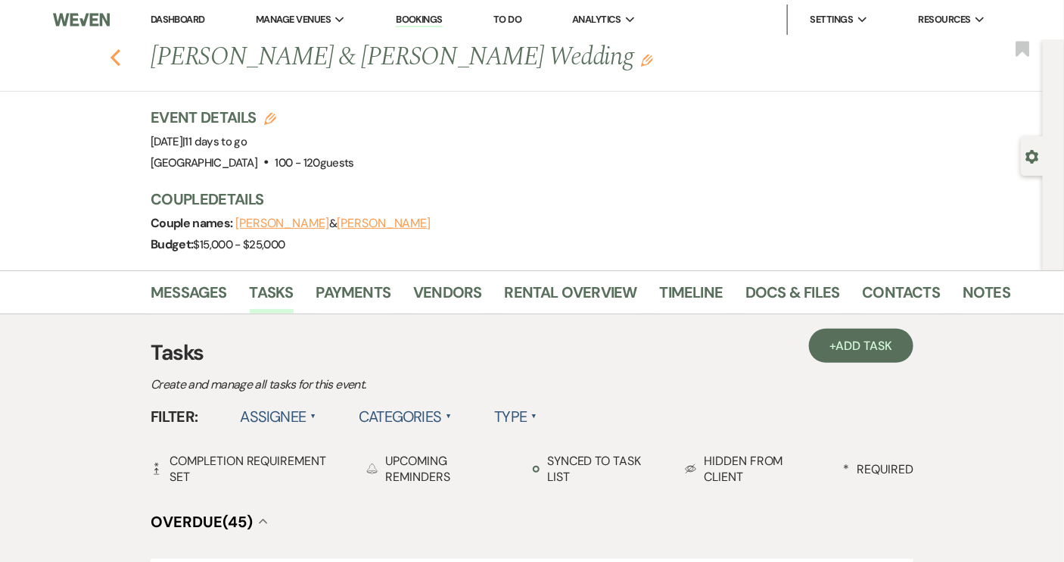
click at [121, 54] on icon "Previous" at bounding box center [115, 57] width 11 height 18
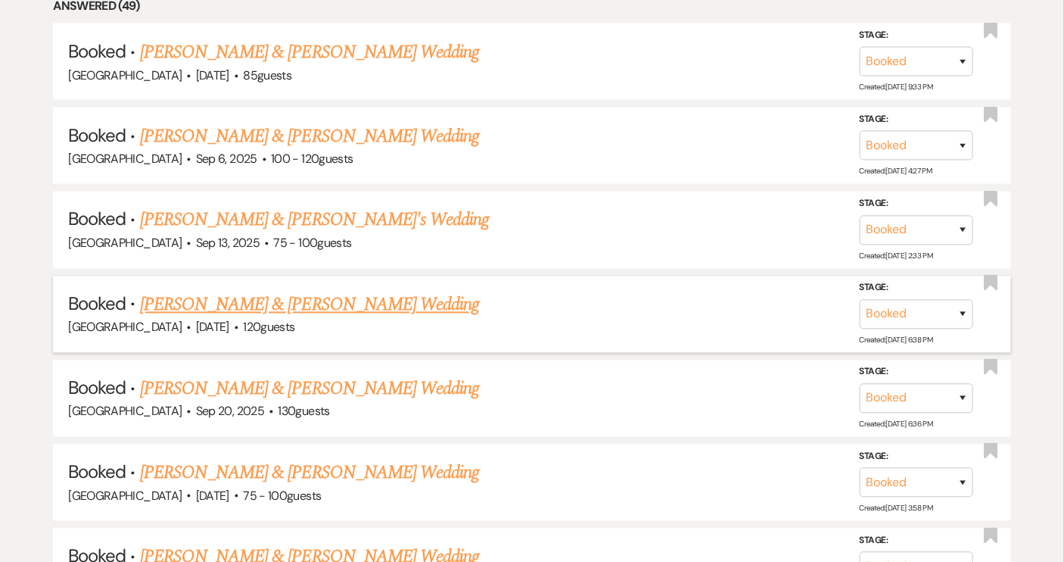
scroll to position [825, 0]
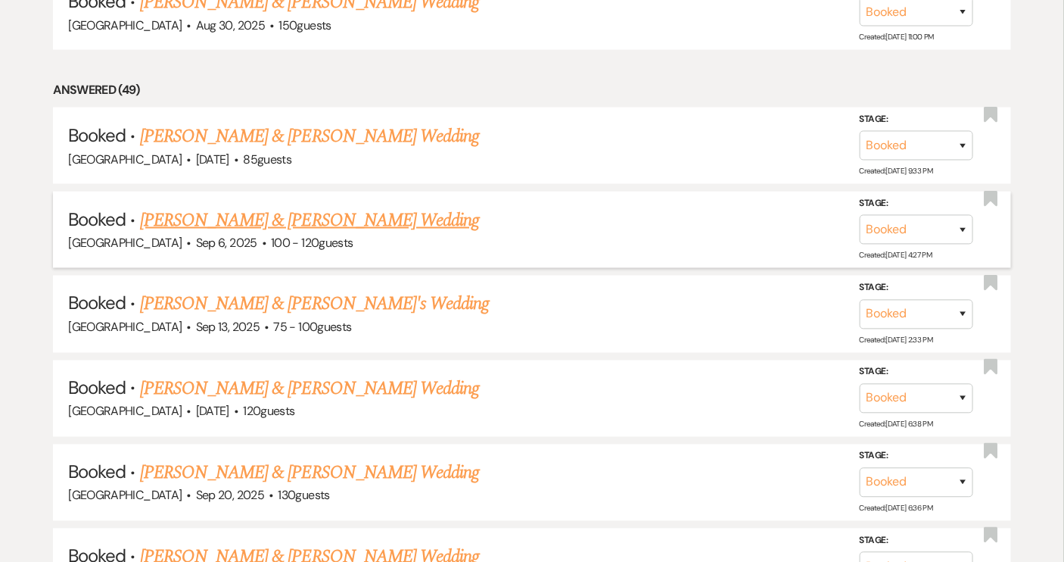
click at [263, 214] on link "[PERSON_NAME] & [PERSON_NAME] Wedding" at bounding box center [309, 220] width 339 height 27
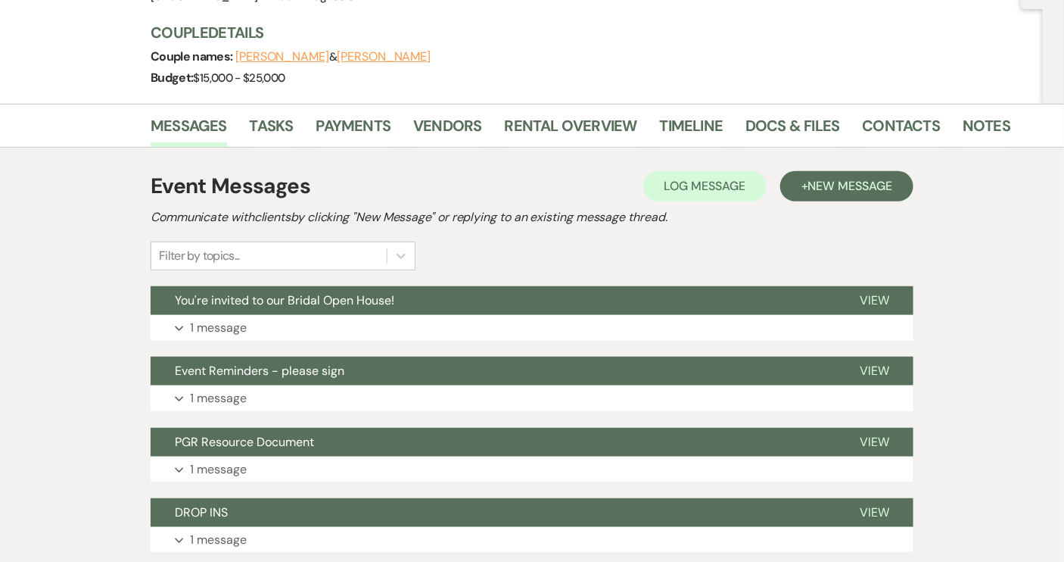
scroll to position [137, 0]
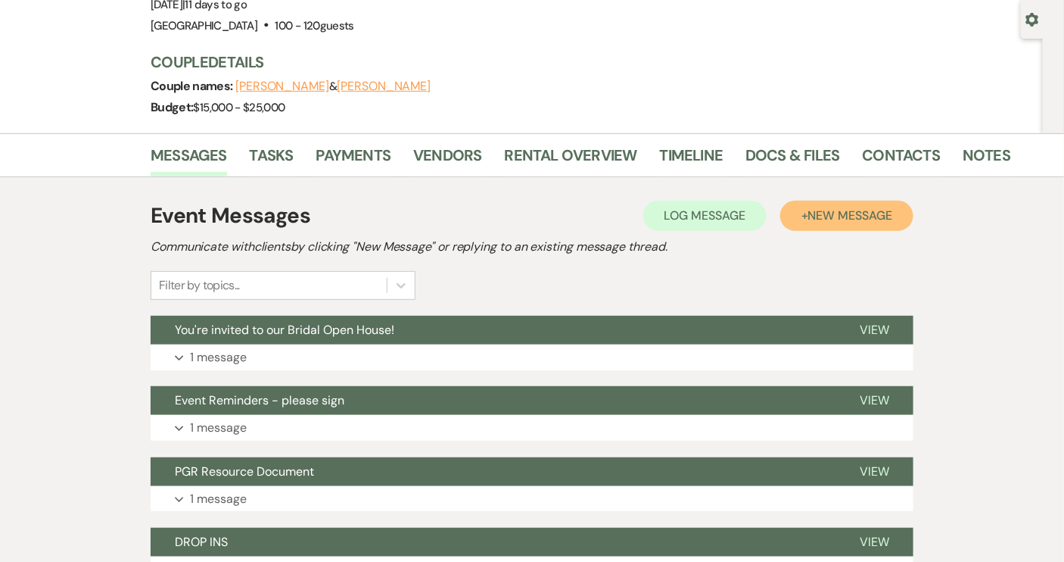
click at [827, 214] on span "New Message" at bounding box center [850, 215] width 84 height 16
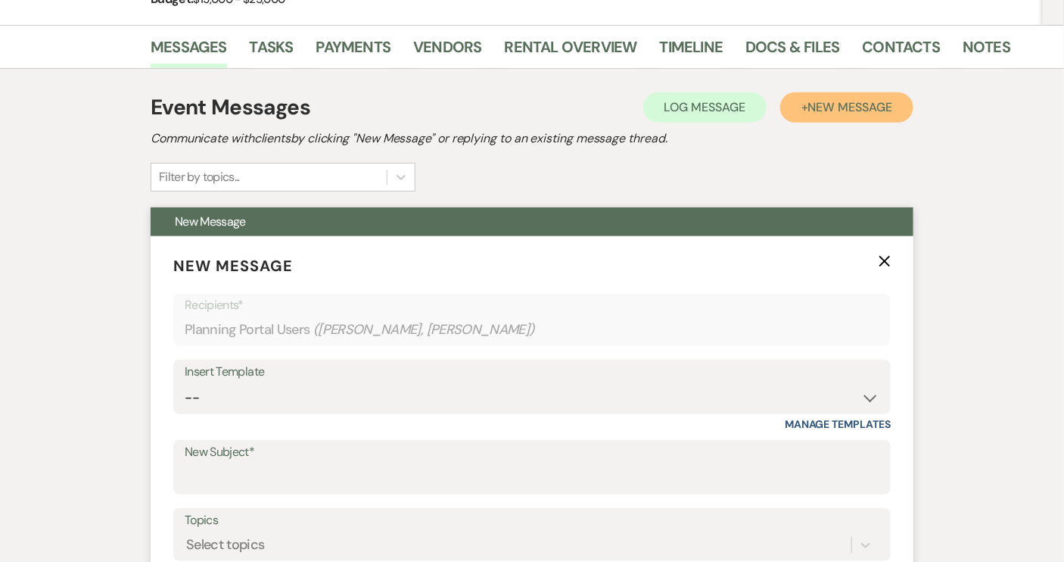
scroll to position [413, 0]
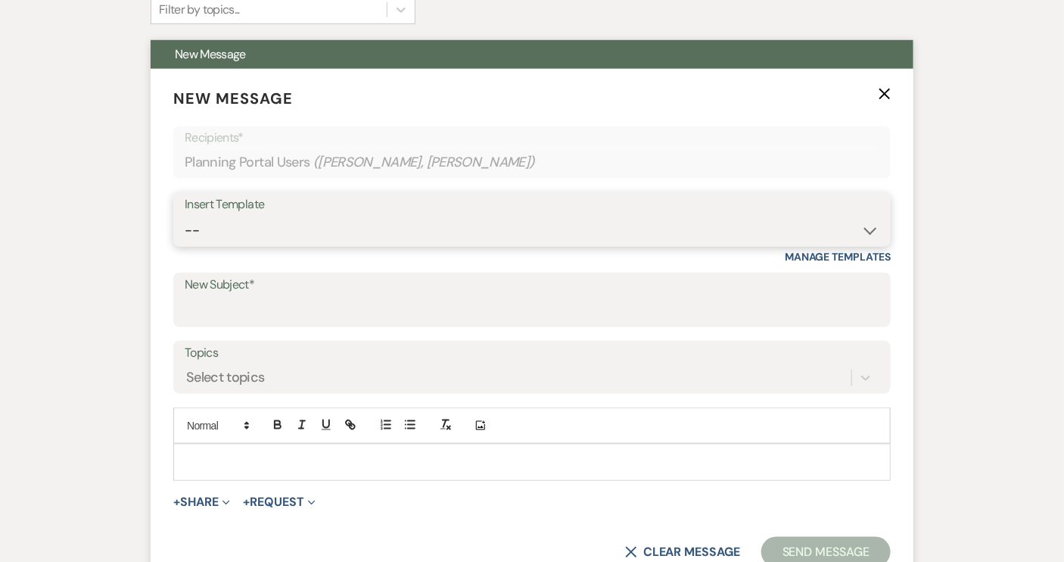
click at [870, 233] on select "-- Weven Planning Portal Introduction (Booked Events) Tour Request Response Con…" at bounding box center [532, 231] width 695 height 30
click at [869, 232] on select "-- Weven Planning Portal Introduction (Booked Events) Tour Request Response Con…" at bounding box center [532, 231] width 695 height 30
click at [210, 304] on input "New Subject*" at bounding box center [532, 311] width 695 height 30
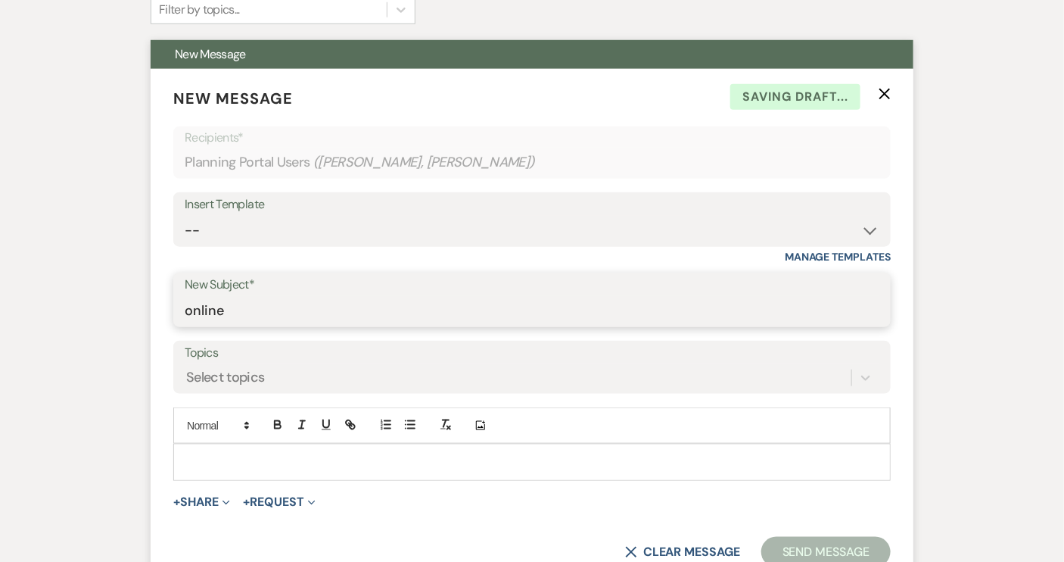
type input "Online Planner"
click at [210, 459] on p at bounding box center [531, 461] width 693 height 17
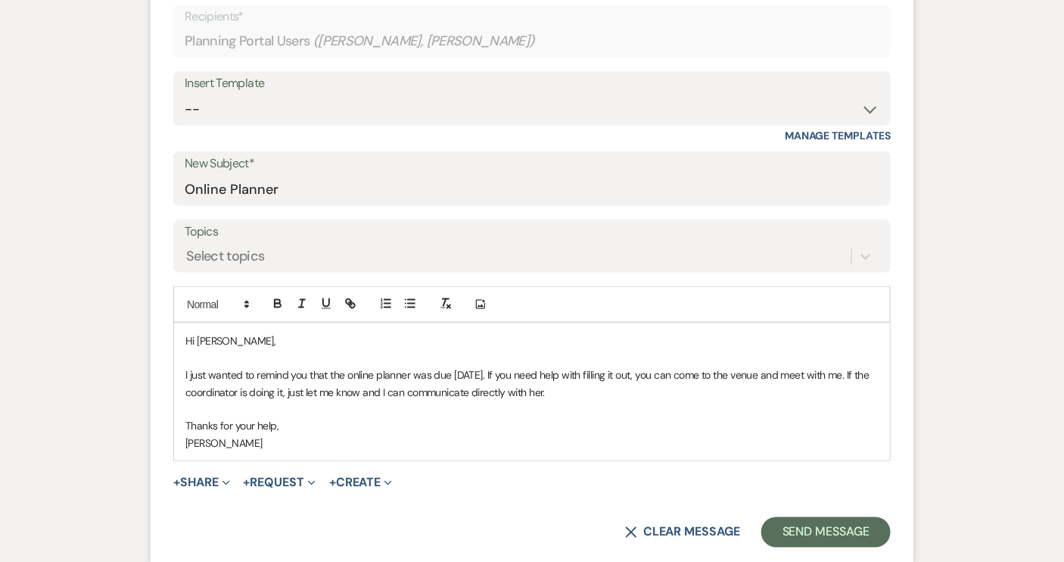
scroll to position [558, 0]
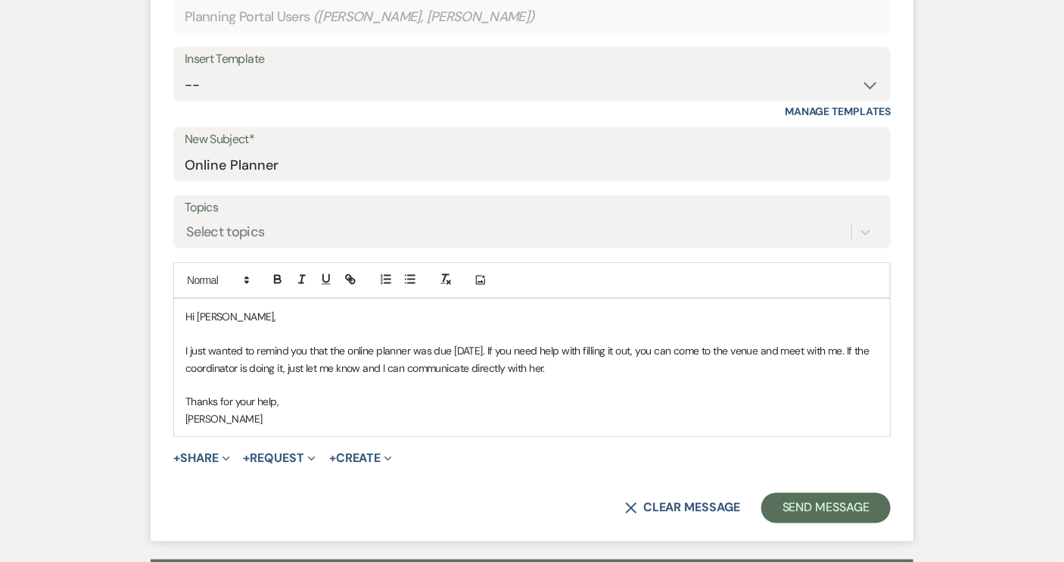
click at [866, 350] on p "I just wanted to remind you that the online planner was due [DATE]. If you need…" at bounding box center [531, 359] width 693 height 34
click at [800, 504] on button "Send Message" at bounding box center [825, 508] width 129 height 30
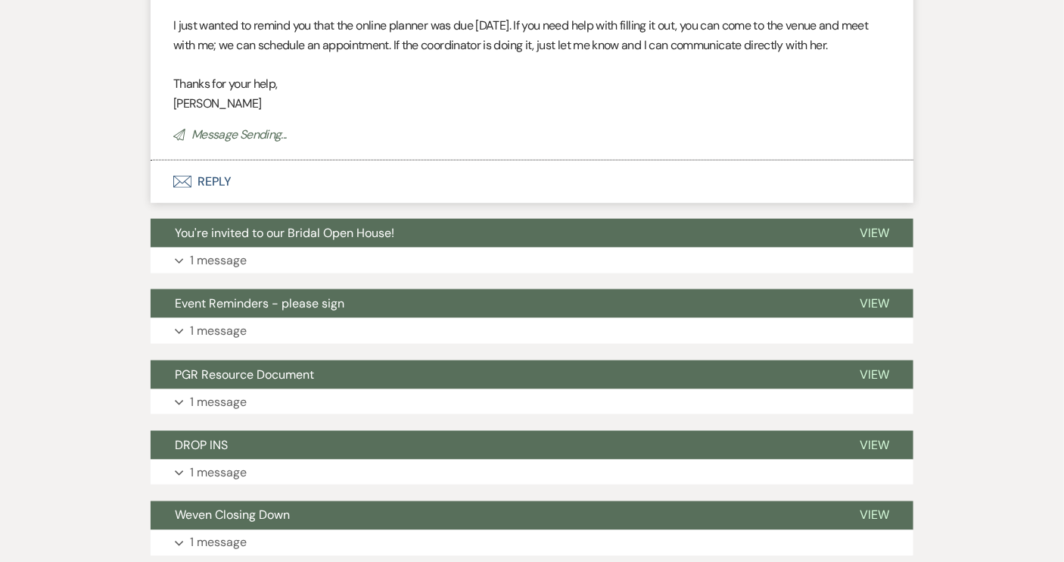
scroll to position [0, 0]
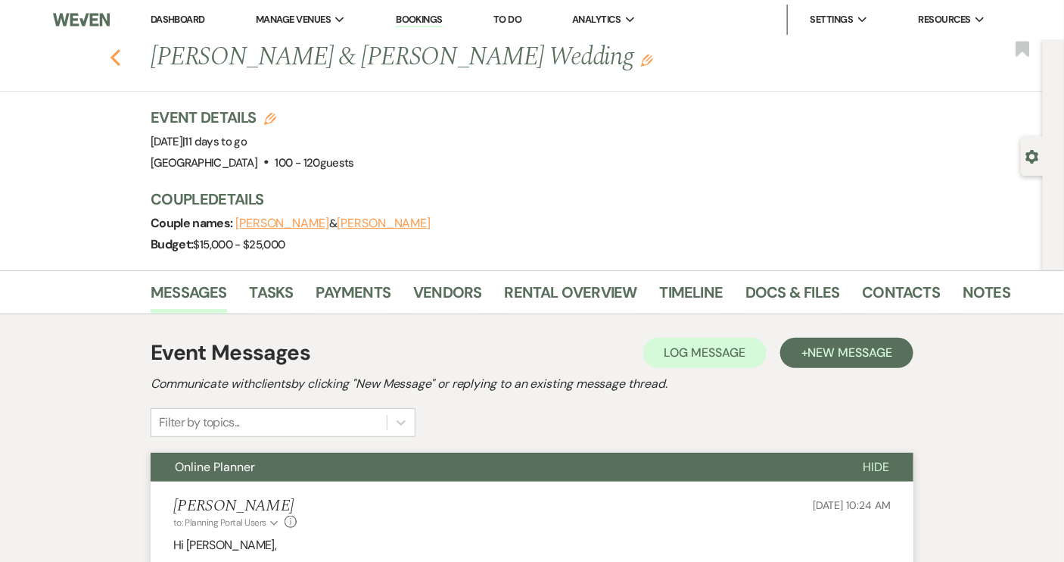
click at [121, 61] on icon "Previous" at bounding box center [115, 57] width 11 height 18
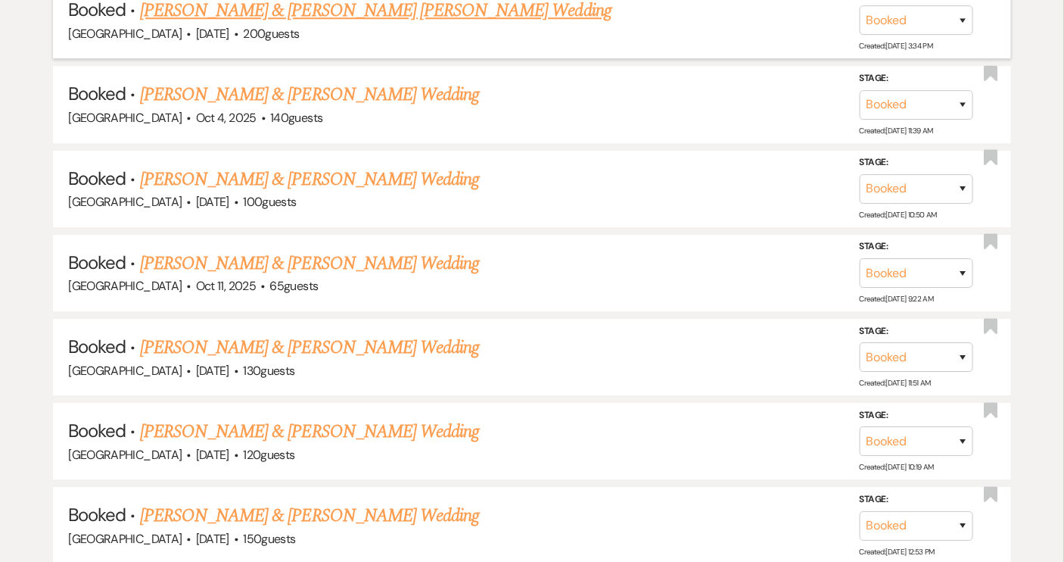
scroll to position [1582, 0]
